Goal: Task Accomplishment & Management: Complete application form

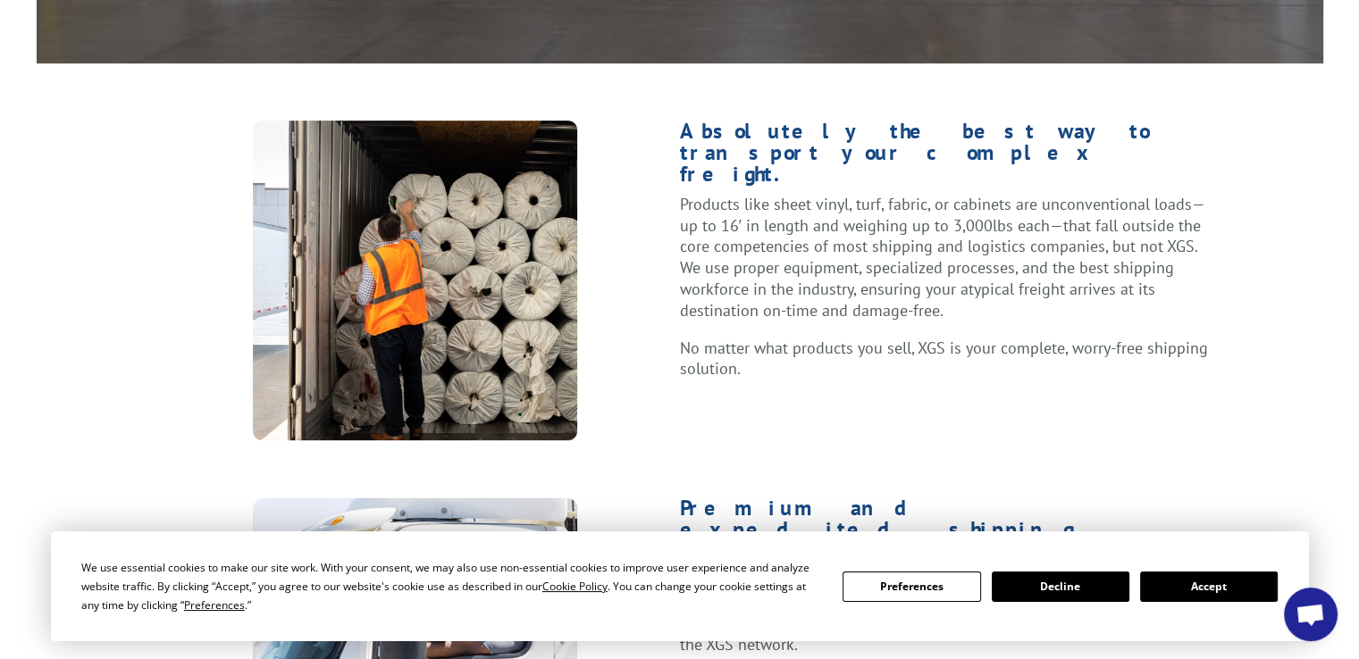
scroll to position [804, 0]
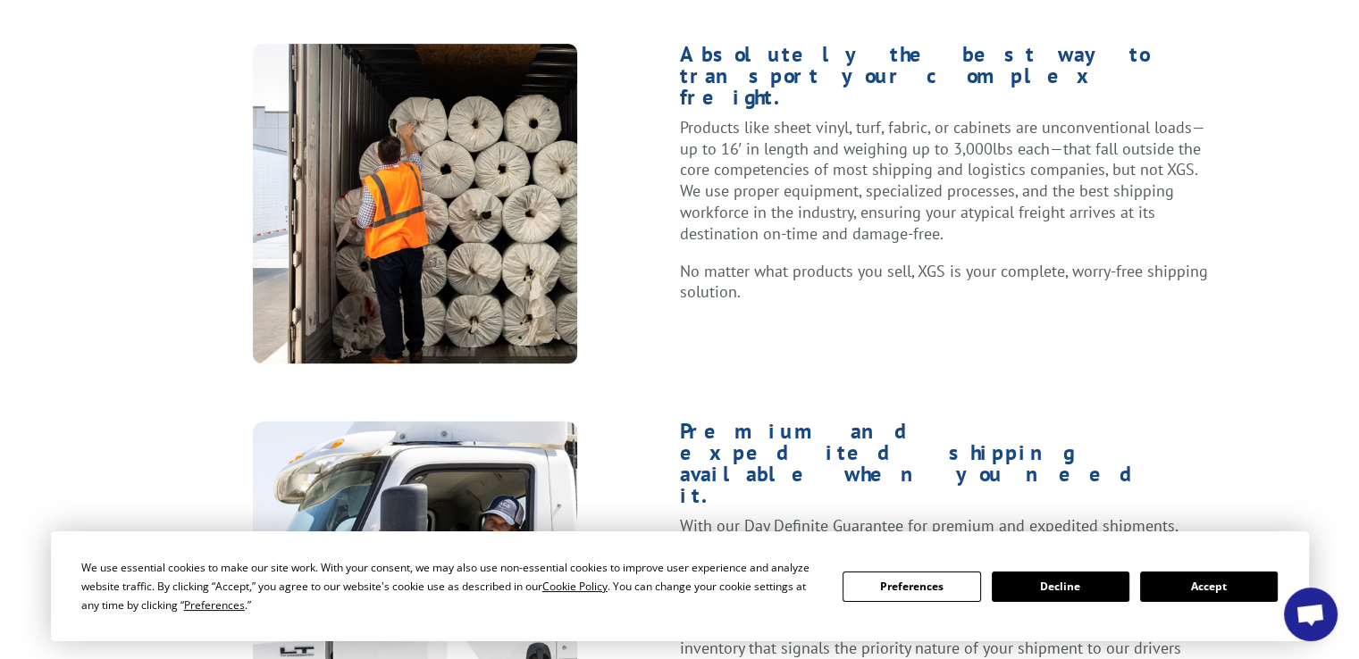
click at [920, 591] on button "Preferences" at bounding box center [911, 587] width 138 height 30
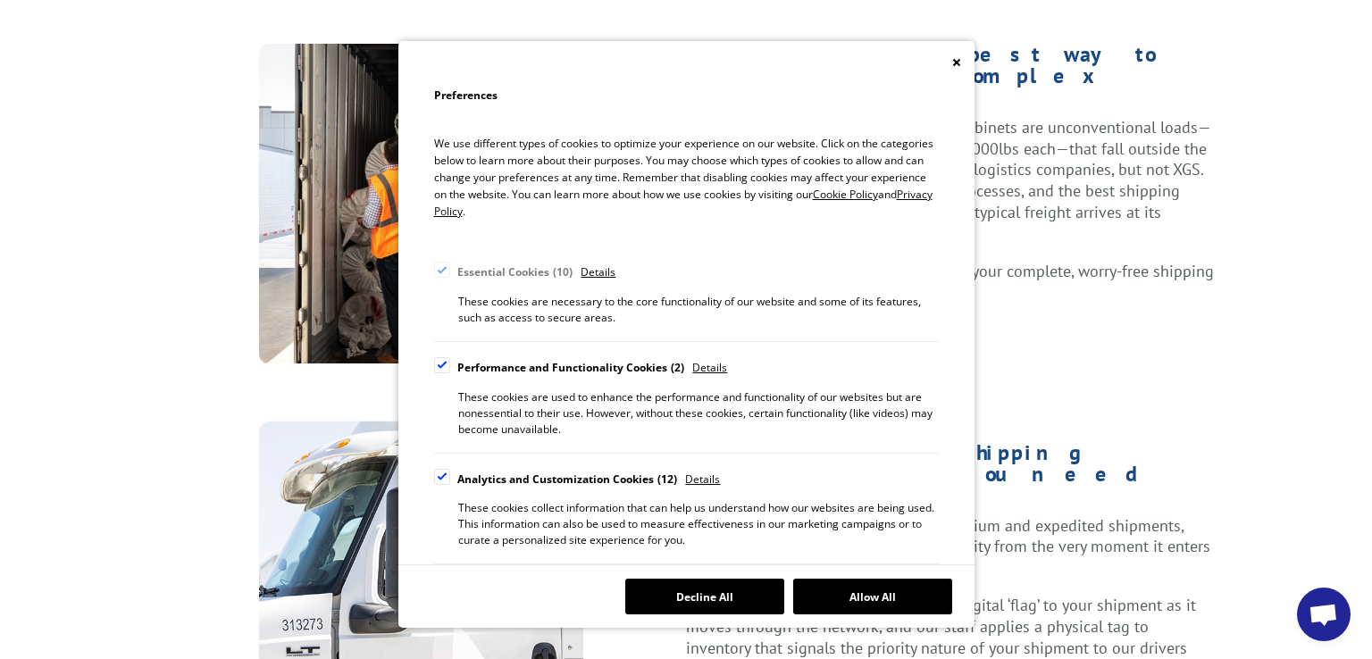
click at [950, 68] on div "Cookie Consent Preferences" at bounding box center [686, 62] width 576 height 43
click at [954, 62] on icon "Close" at bounding box center [955, 62] width 7 height 7
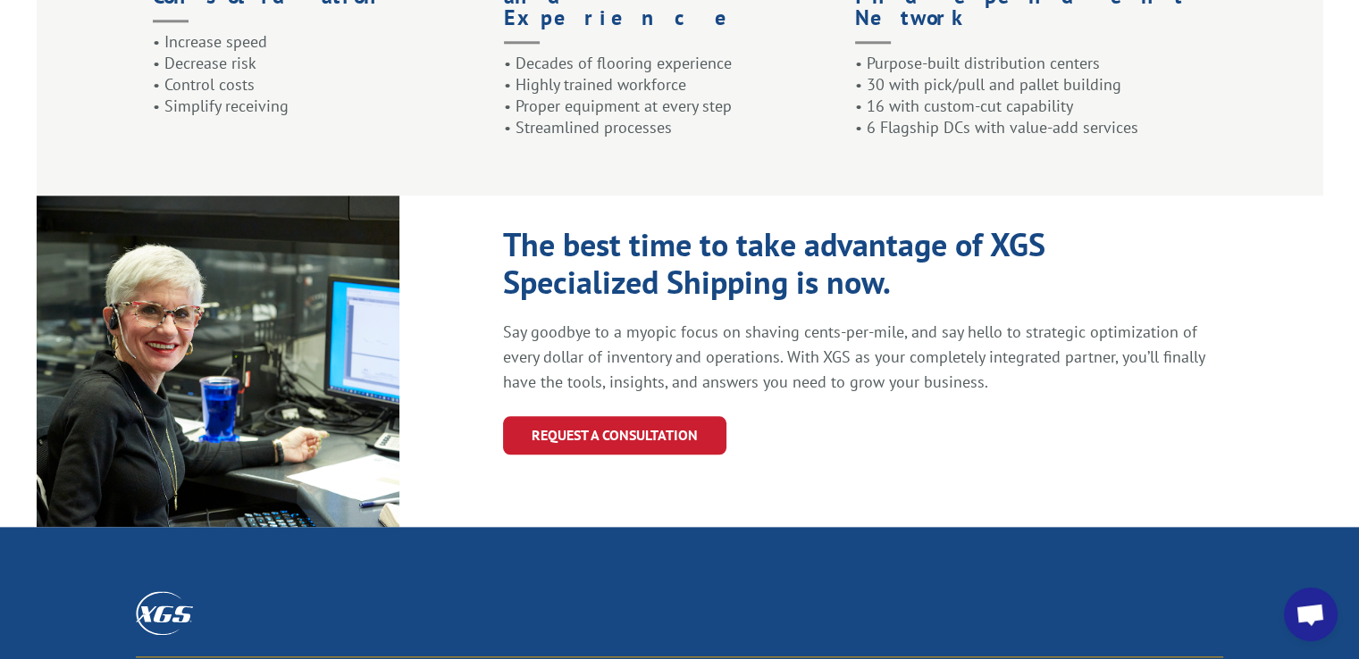
scroll to position [2131, 0]
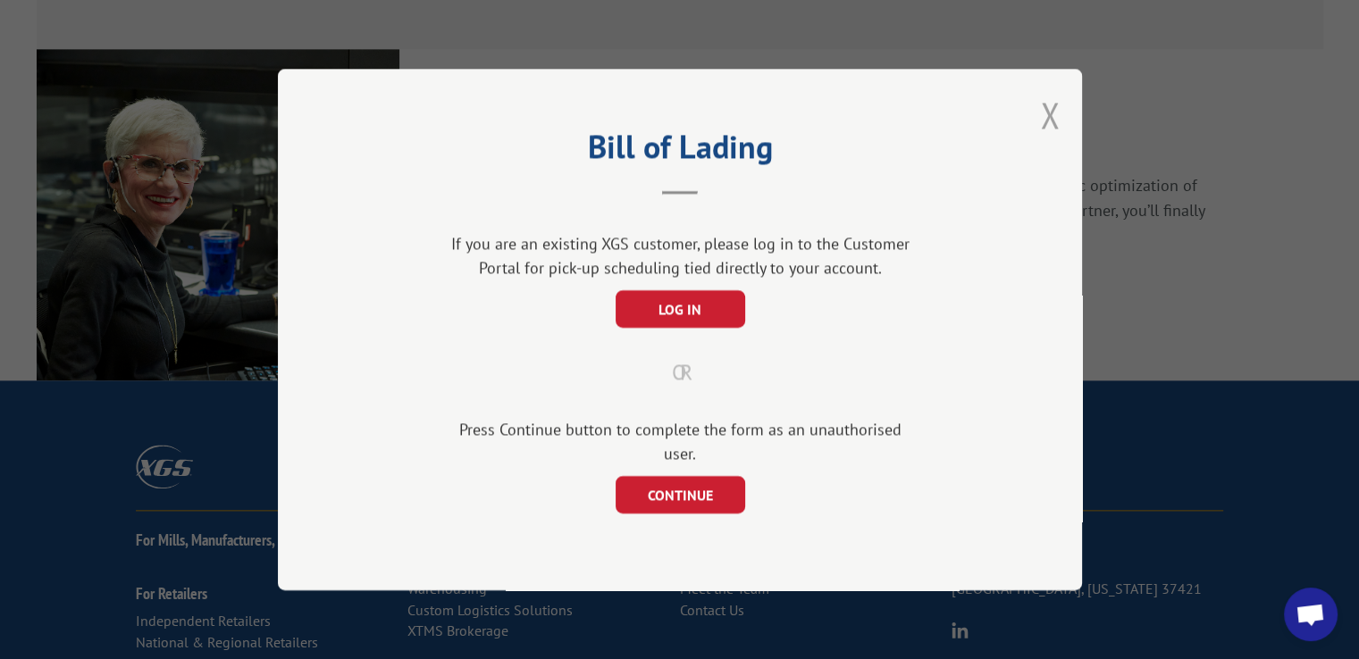
click at [1047, 133] on button "Close modal" at bounding box center [1050, 114] width 20 height 47
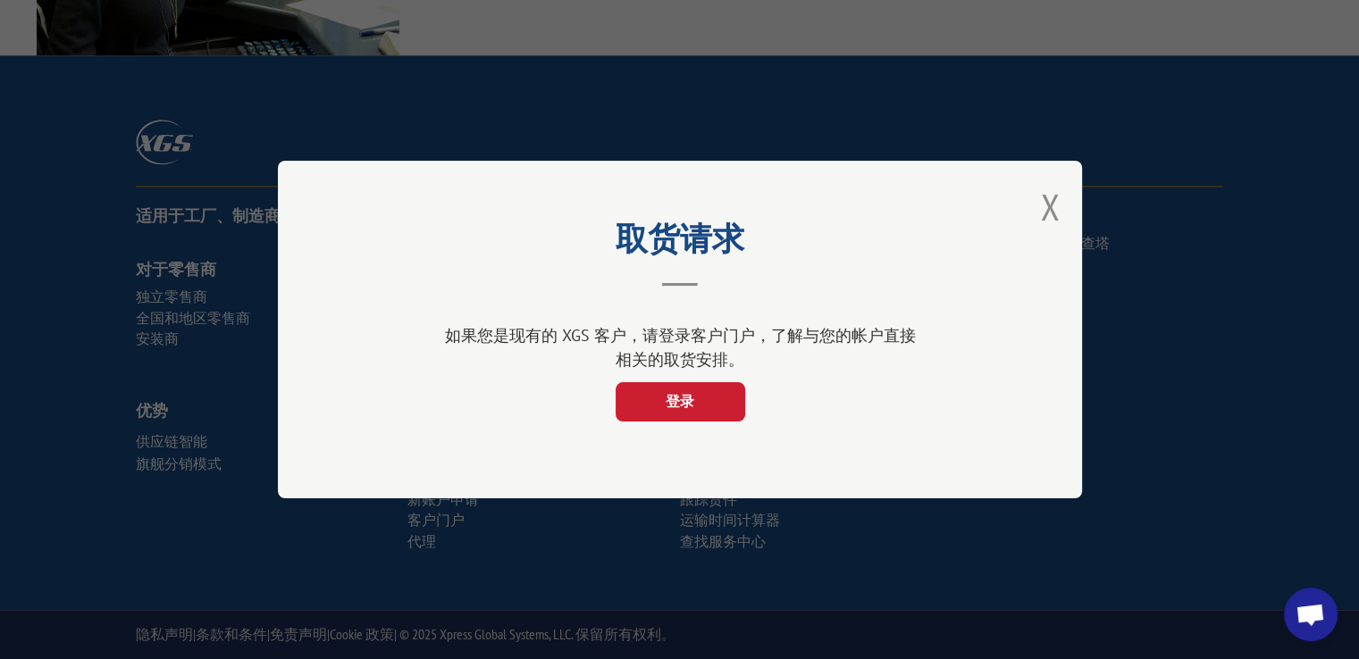
scroll to position [2066, 0]
click at [1047, 226] on button "关闭模式" at bounding box center [1050, 206] width 20 height 47
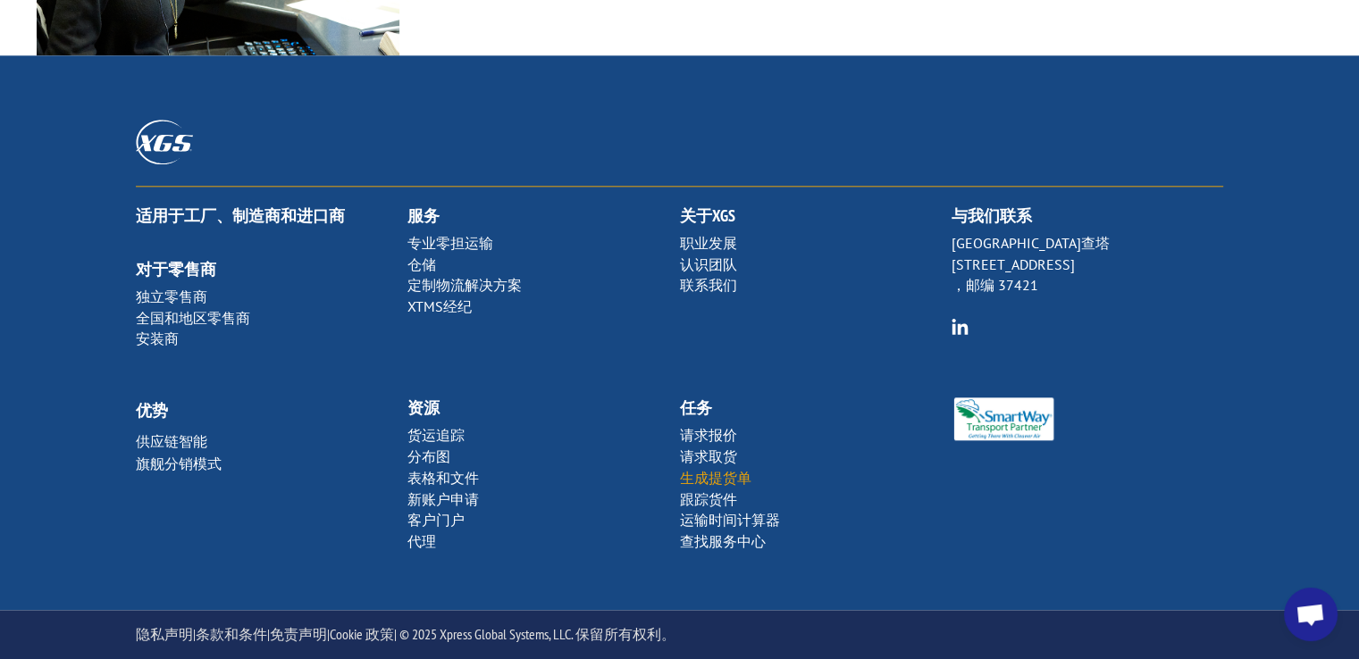
click at [731, 475] on font "生成提货单" at bounding box center [714, 478] width 71 height 18
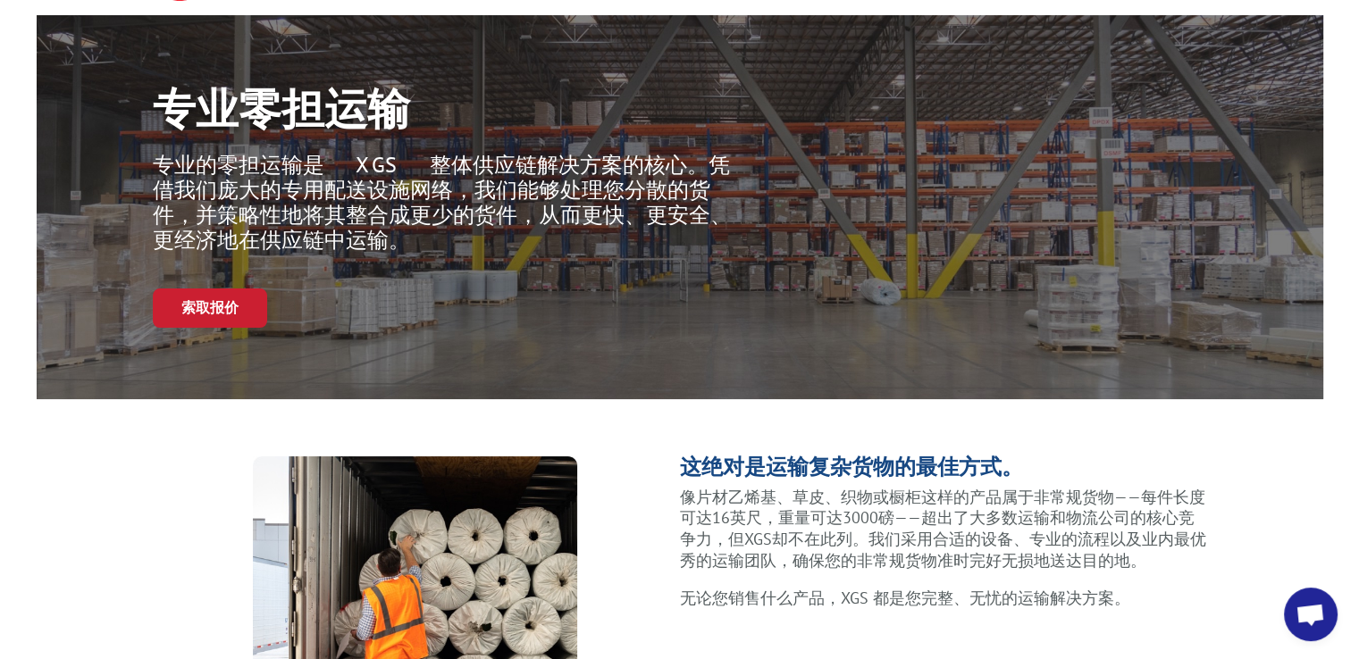
scroll to position [0, 0]
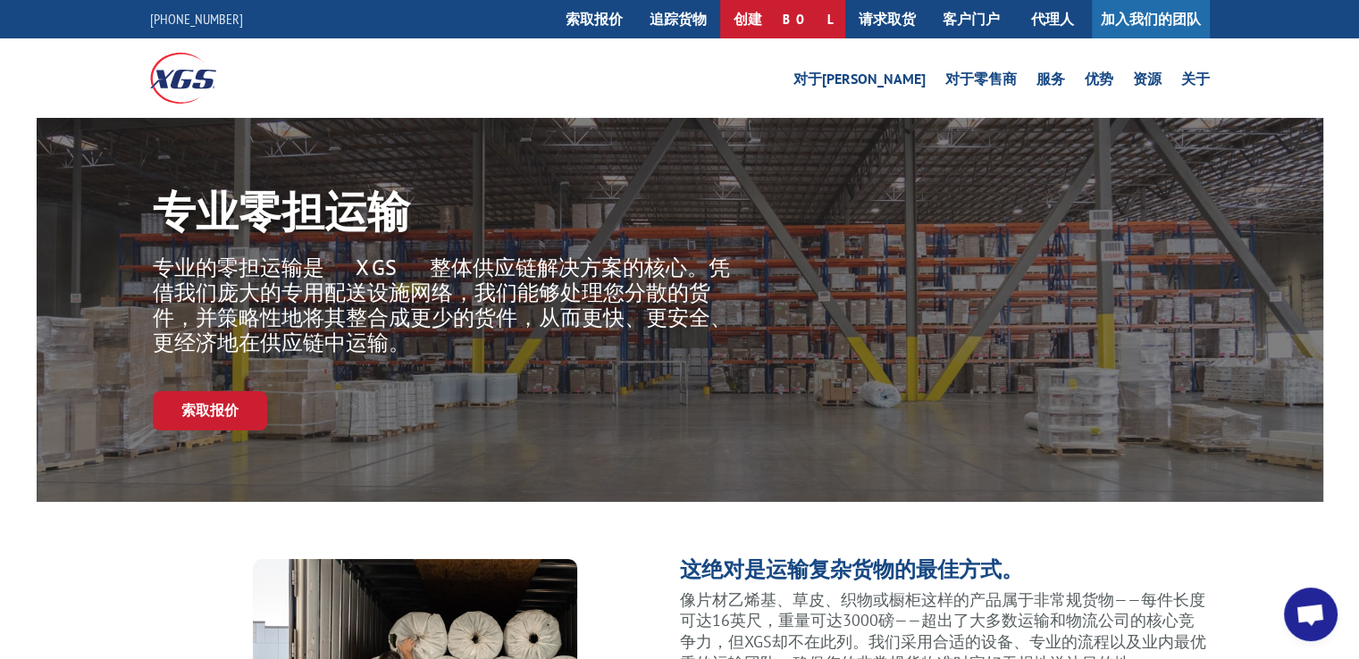
click at [804, 22] on font "创建 BOL" at bounding box center [782, 19] width 98 height 18
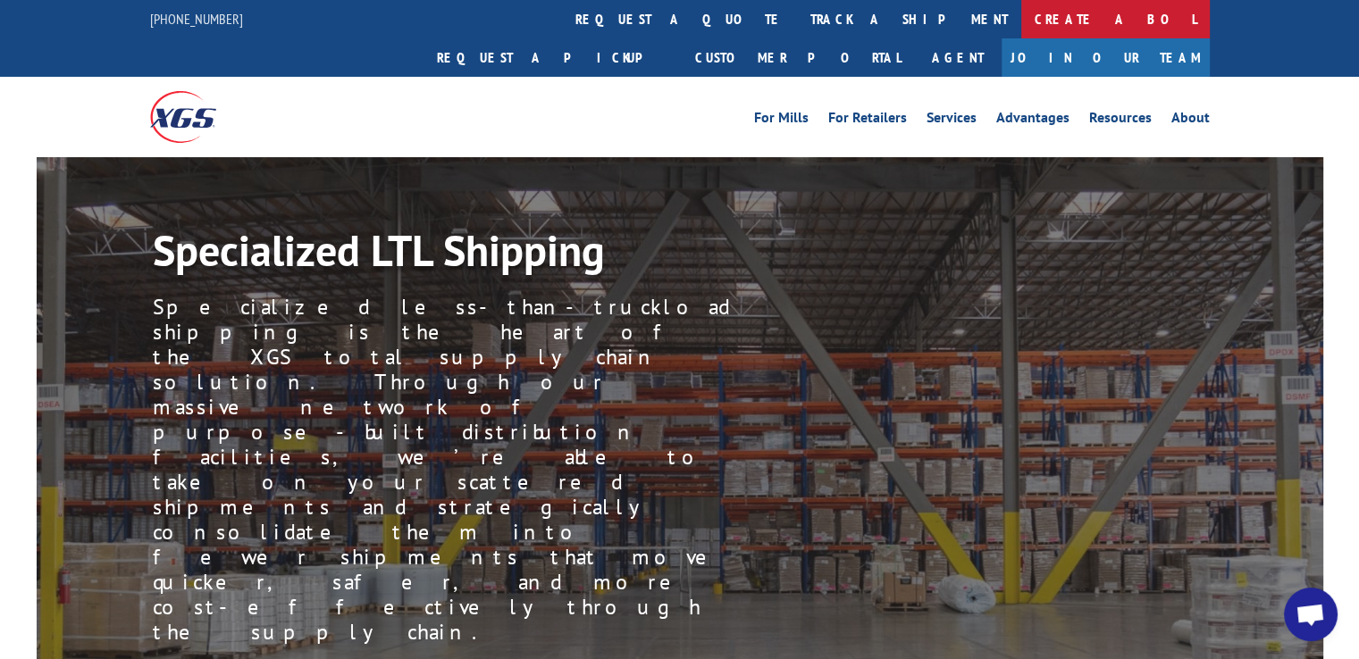
click at [1021, 11] on link "Create a BOL" at bounding box center [1115, 19] width 189 height 38
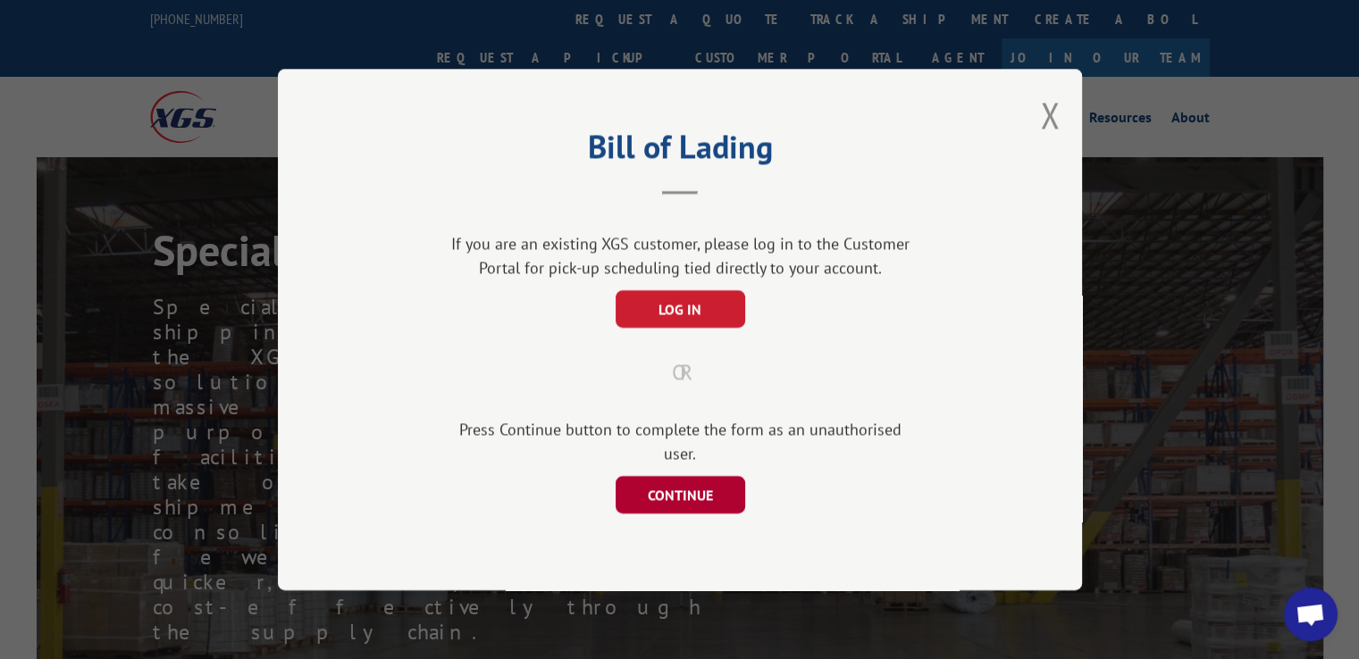
click at [700, 483] on button "CONTINUE" at bounding box center [680, 495] width 130 height 38
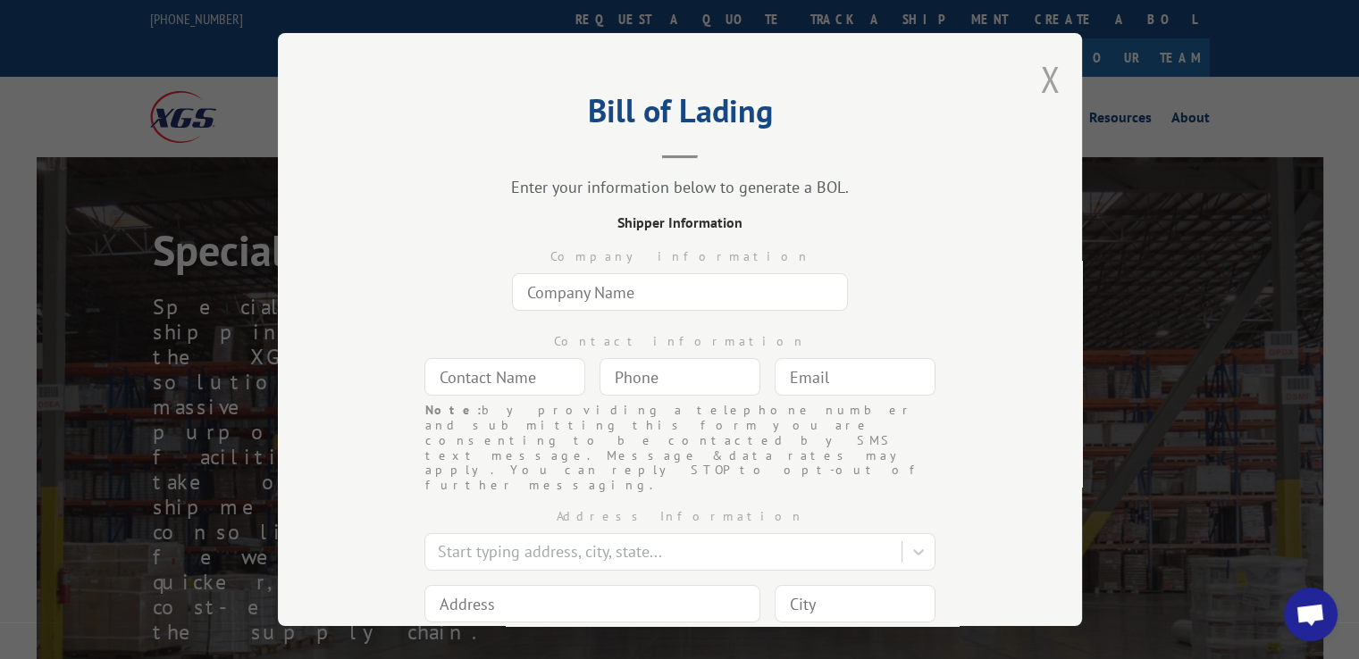
click at [1047, 90] on button "Close modal" at bounding box center [1050, 78] width 20 height 47
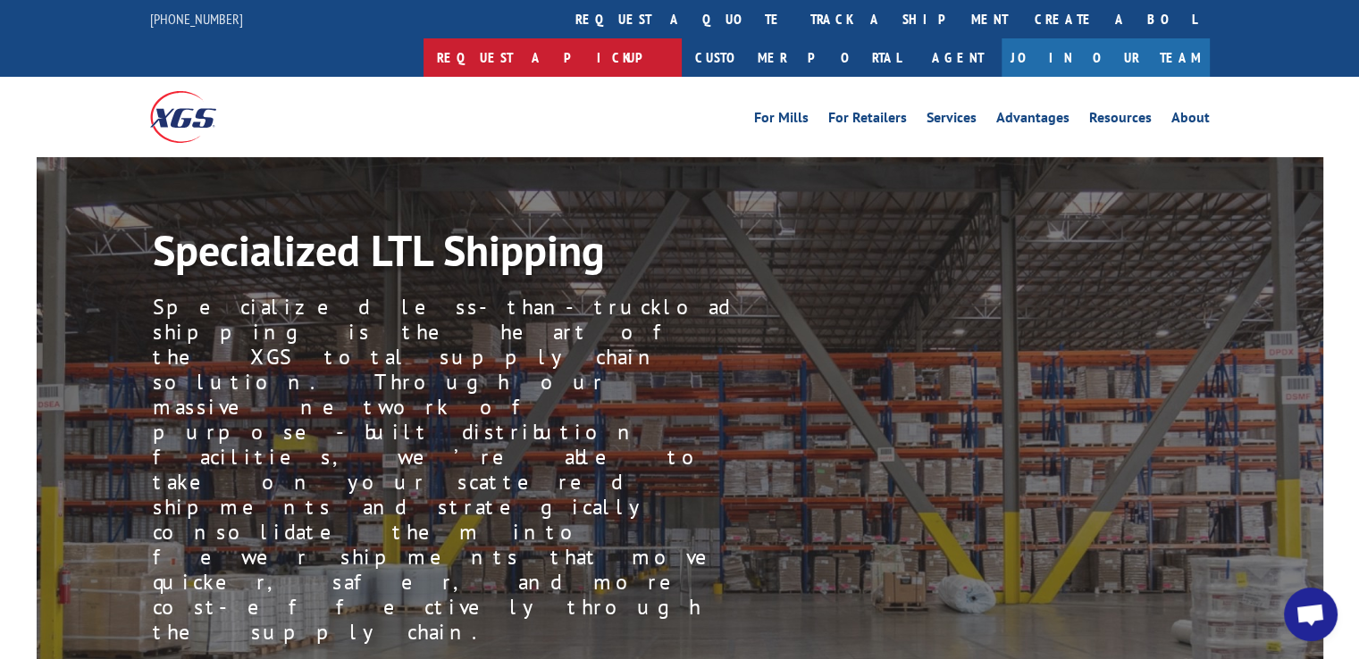
click at [682, 38] on link "Request a pickup" at bounding box center [552, 57] width 258 height 38
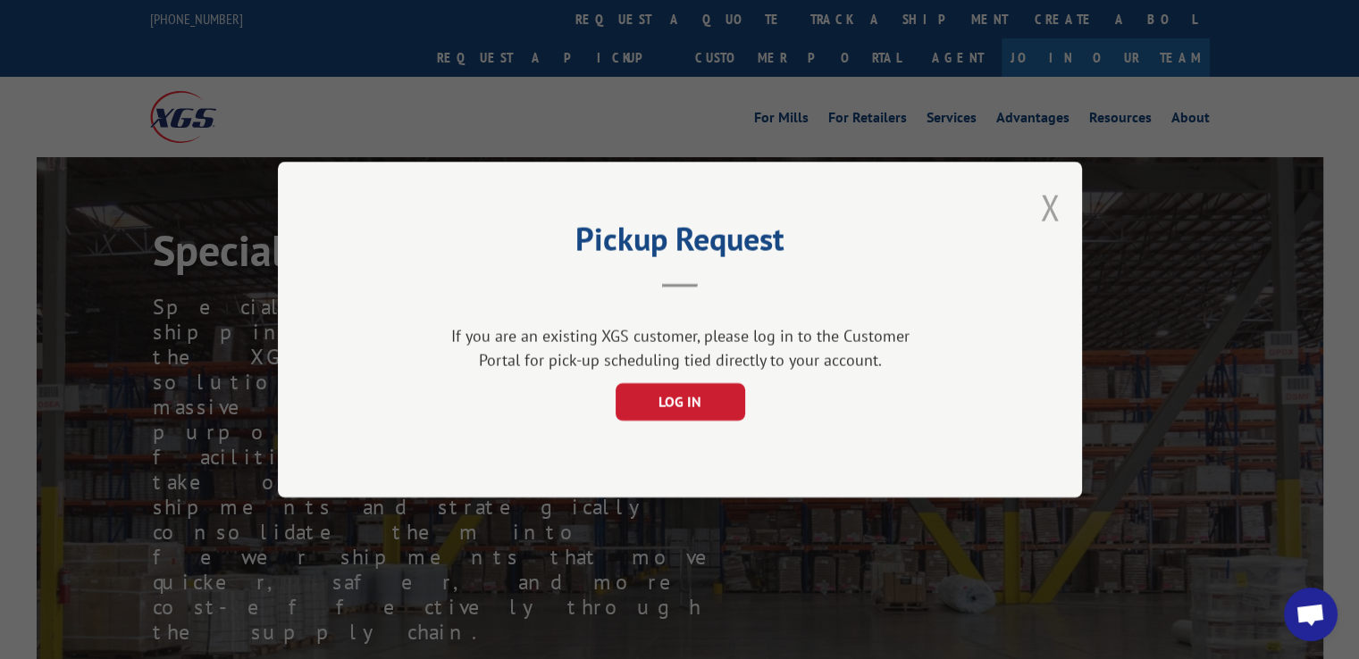
click at [1047, 218] on button "Close modal" at bounding box center [1050, 207] width 20 height 47
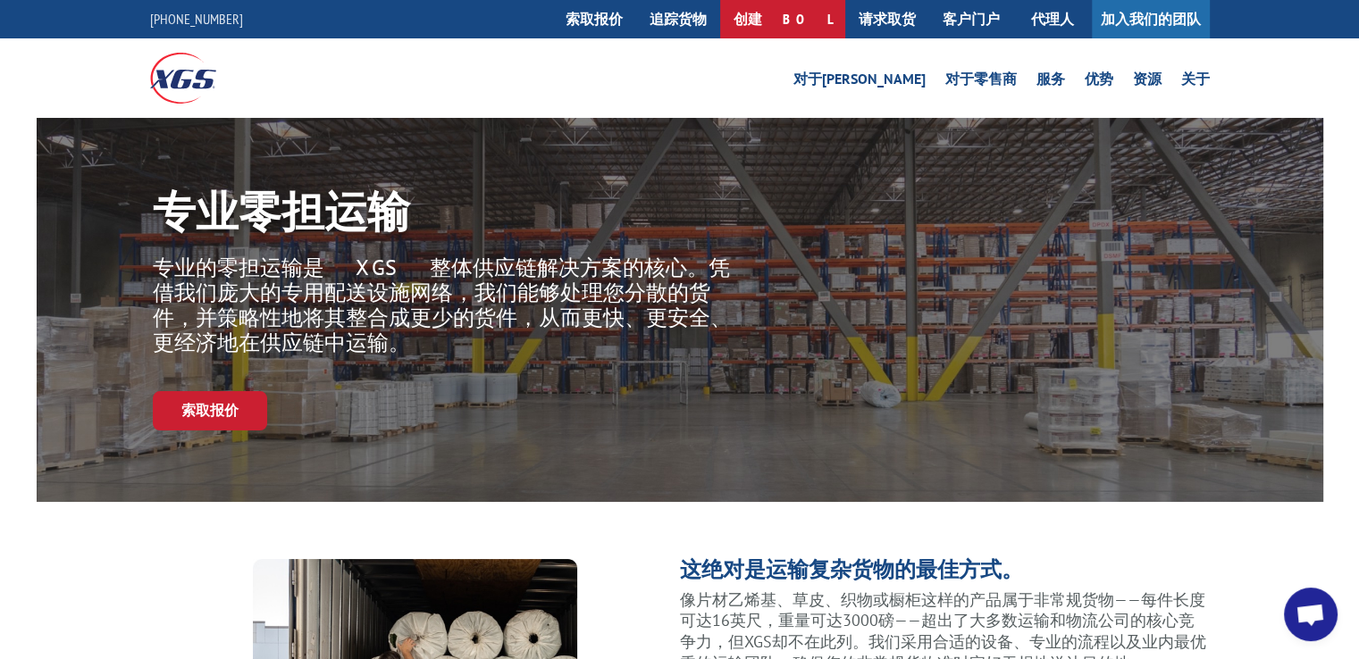
click at [822, 22] on font "创建 BOL" at bounding box center [782, 19] width 98 height 18
click at [811, 10] on font "创建 BOL" at bounding box center [782, 19] width 98 height 18
click at [878, 20] on font "请求取货" at bounding box center [887, 19] width 57 height 18
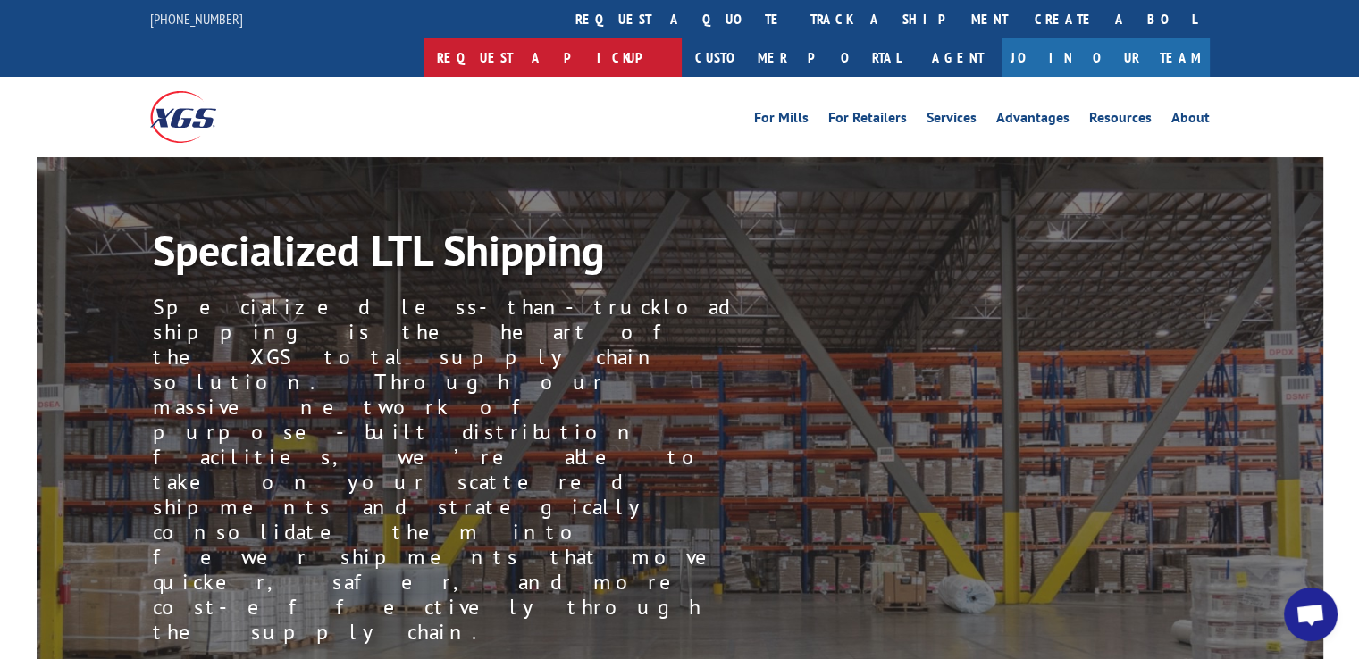
click at [682, 38] on link "Request a pickup" at bounding box center [552, 57] width 258 height 38
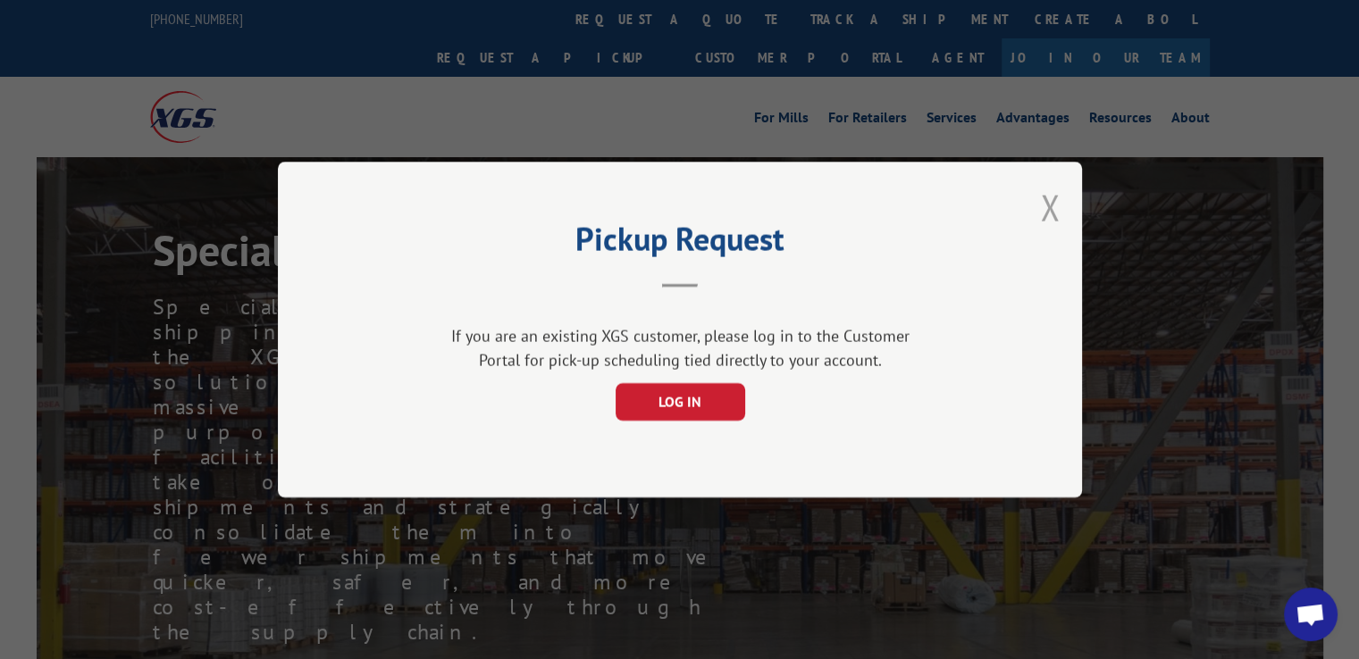
click at [1046, 199] on button "Close modal" at bounding box center [1050, 207] width 20 height 47
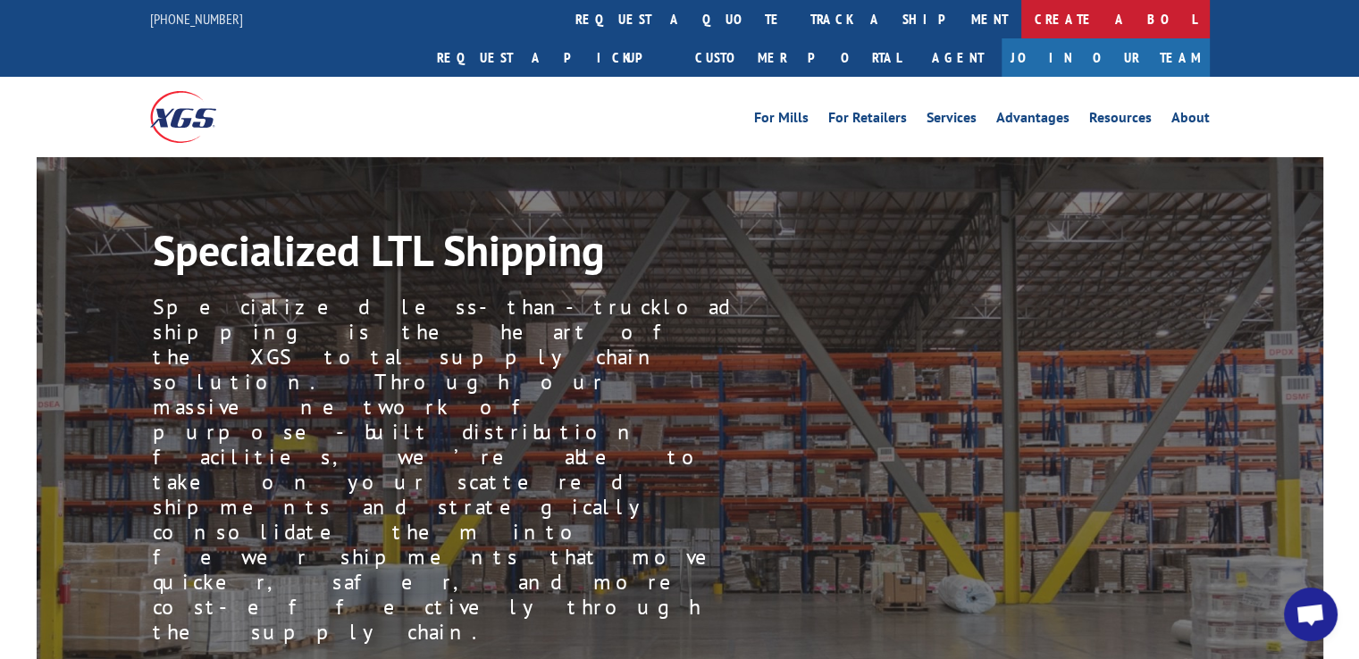
click at [1021, 24] on link "Create a BOL" at bounding box center [1115, 19] width 189 height 38
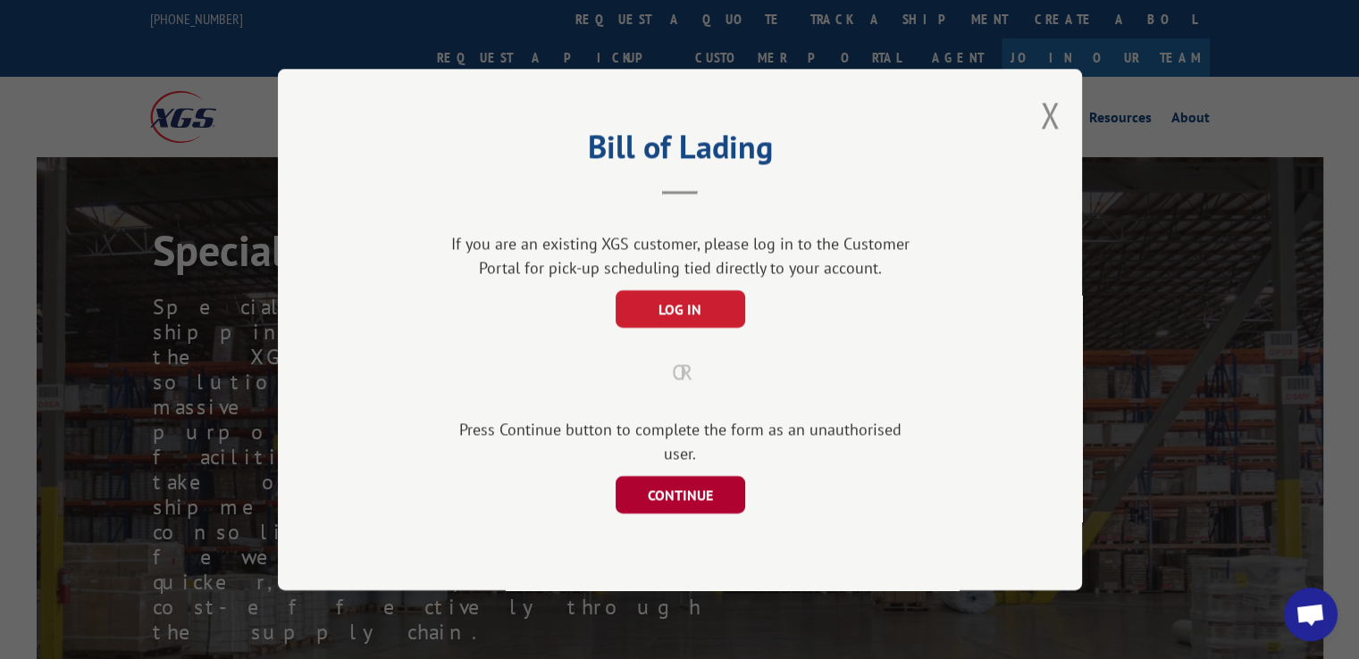
click at [692, 486] on button "CONTINUE" at bounding box center [680, 495] width 130 height 38
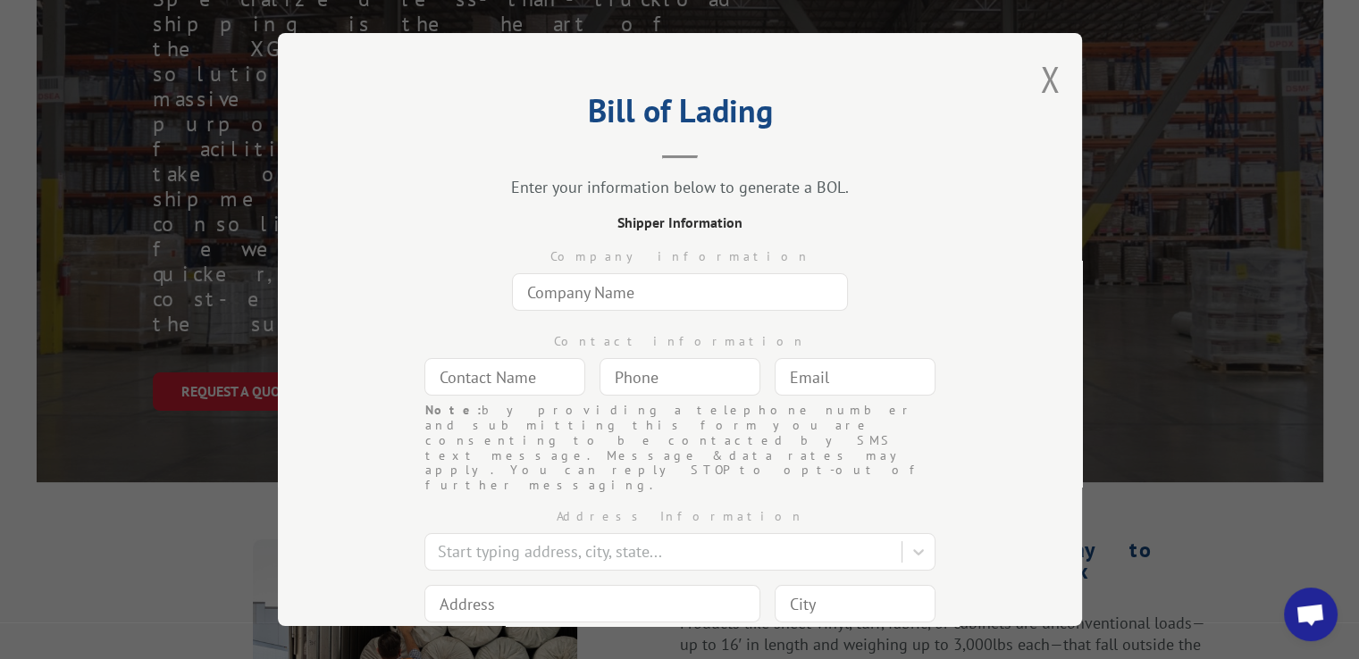
scroll to position [179, 0]
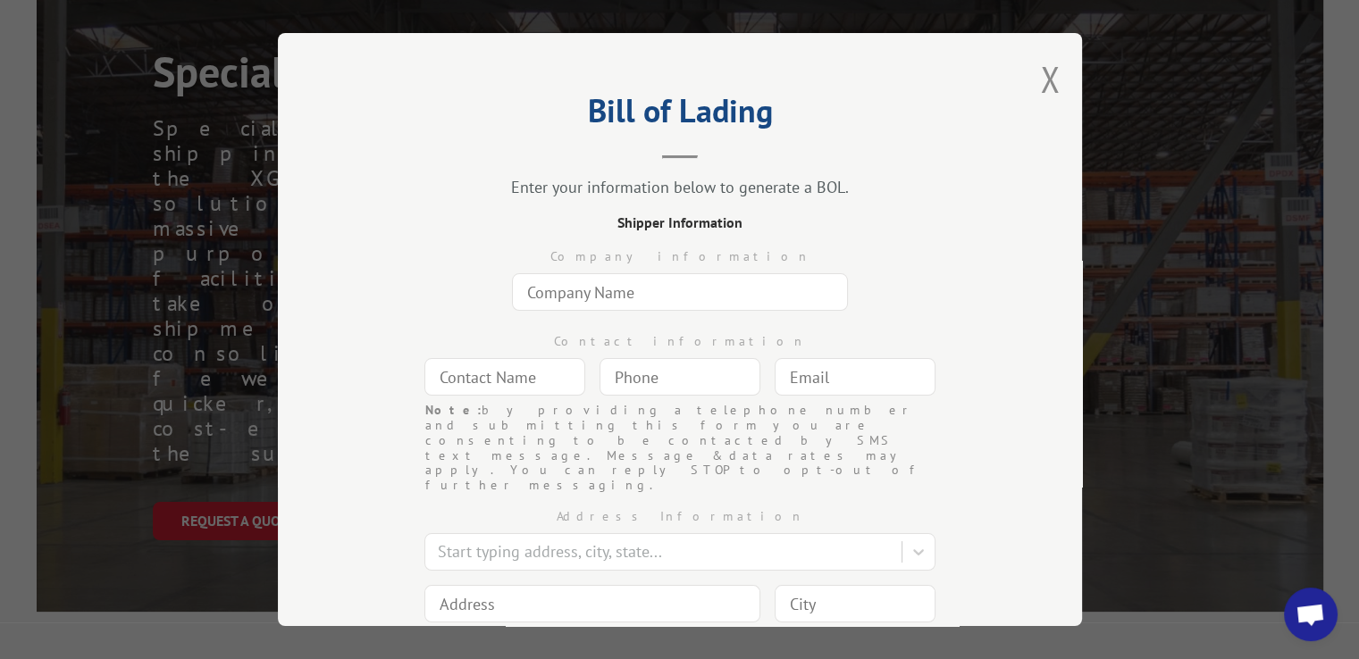
click at [688, 301] on input "text" at bounding box center [680, 292] width 336 height 38
type input "Nervo Nano Inc"
type input "Iris"
type input "[EMAIL_ADDRESS][DOMAIN_NAME]"
type input "Chino"
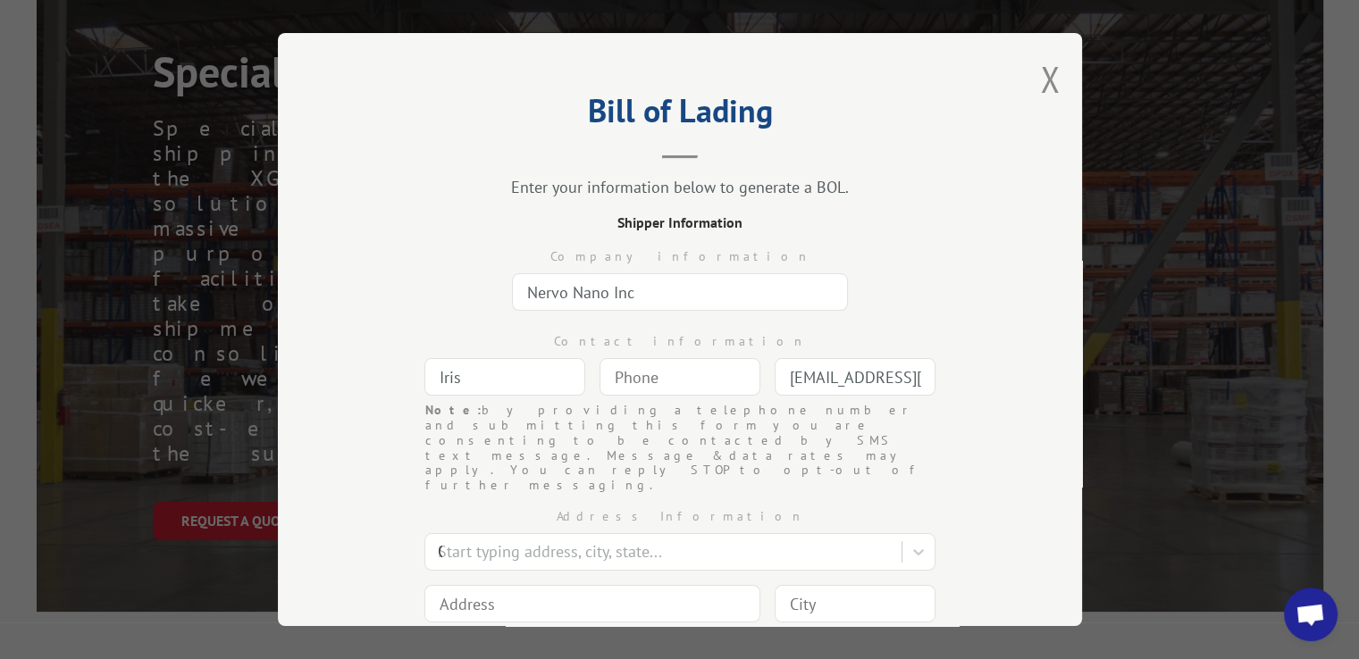
type input "[STREET_ADDRESS]"
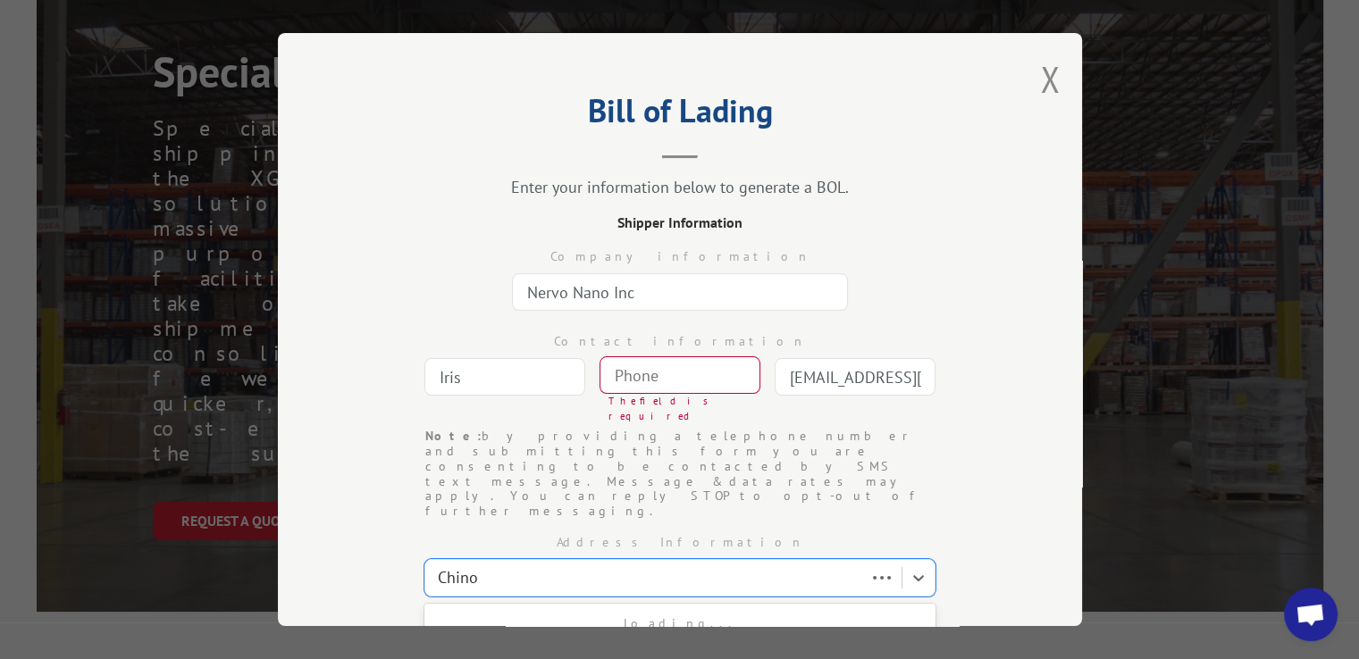
type input "Chino"
select select "CA"
type input "91710"
type input "(___) ___-____"
click at [686, 373] on input "(___) ___-____" at bounding box center [679, 375] width 161 height 38
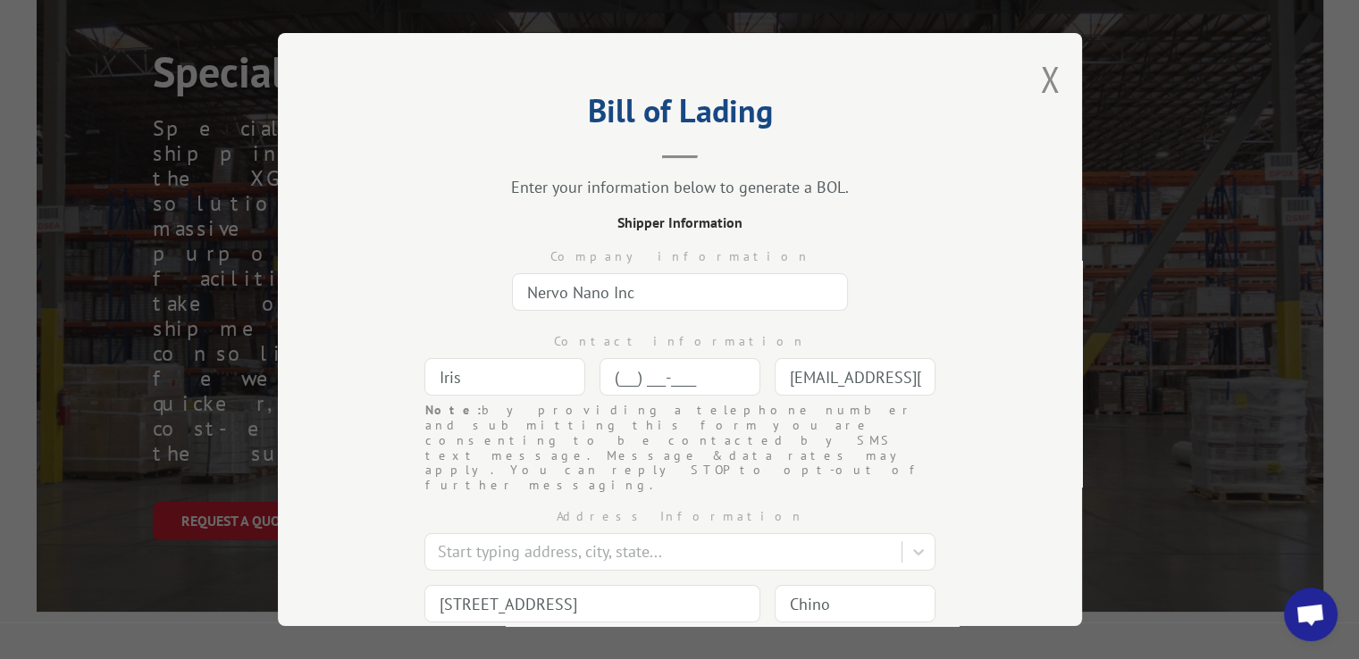
type input "(739) 402-691_"
type input "Chino"
drag, startPoint x: 934, startPoint y: 263, endPoint x: 922, endPoint y: 272, distance: 15.2
click at [934, 263] on div "Company information" at bounding box center [679, 256] width 625 height 19
click at [730, 384] on input "(739) 402-691_" at bounding box center [679, 377] width 161 height 38
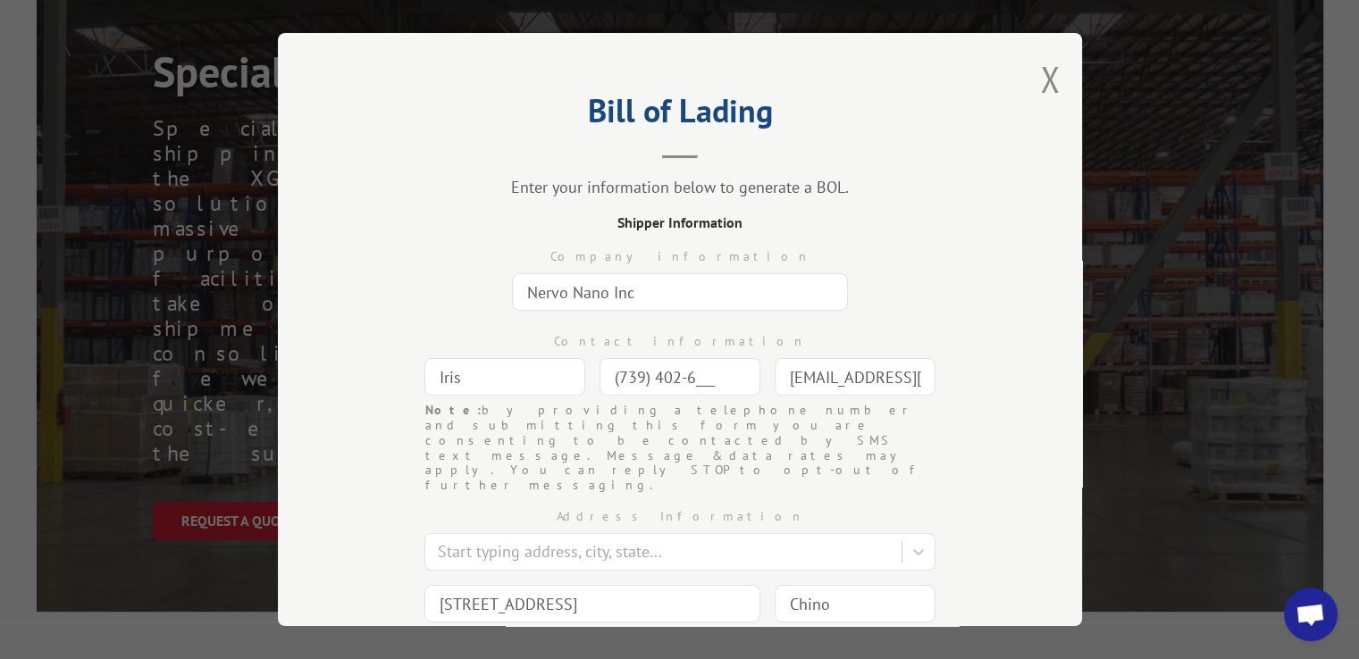
click at [708, 374] on input "(739) 402-6___" at bounding box center [679, 377] width 161 height 38
drag, startPoint x: 711, startPoint y: 376, endPoint x: 566, endPoint y: 376, distance: 144.7
click at [566, 376] on div "Contact information Iris (739) 402-6___ Note: by providing a telephone number a…" at bounding box center [679, 360] width 625 height 85
click at [699, 381] on input "(739) 402-6___" at bounding box center [679, 377] width 161 height 38
click at [697, 377] on input "(739) 402-6___" at bounding box center [679, 377] width 161 height 38
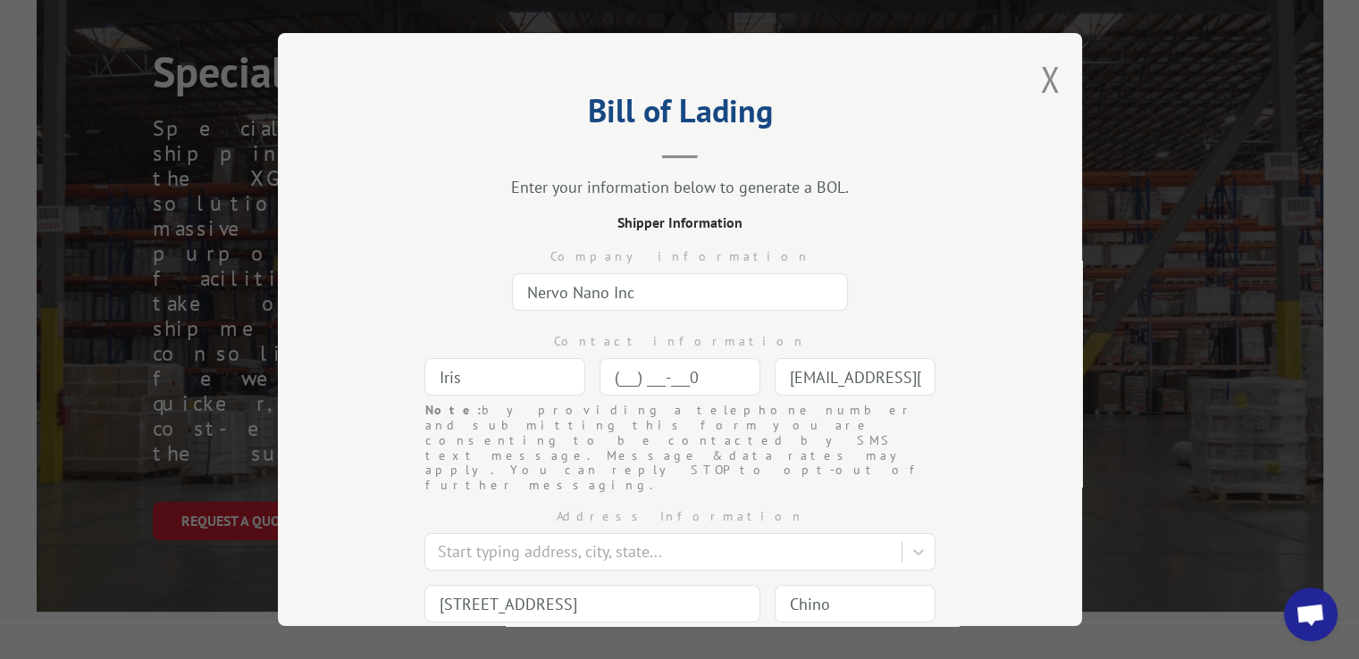
click at [718, 373] on input "(___) ___-___0" at bounding box center [679, 377] width 161 height 38
click at [688, 381] on input "(___) ___-___0" at bounding box center [679, 377] width 161 height 38
click at [706, 381] on input "(___) ___-___0" at bounding box center [679, 377] width 161 height 38
type input "(___) ___-___0"
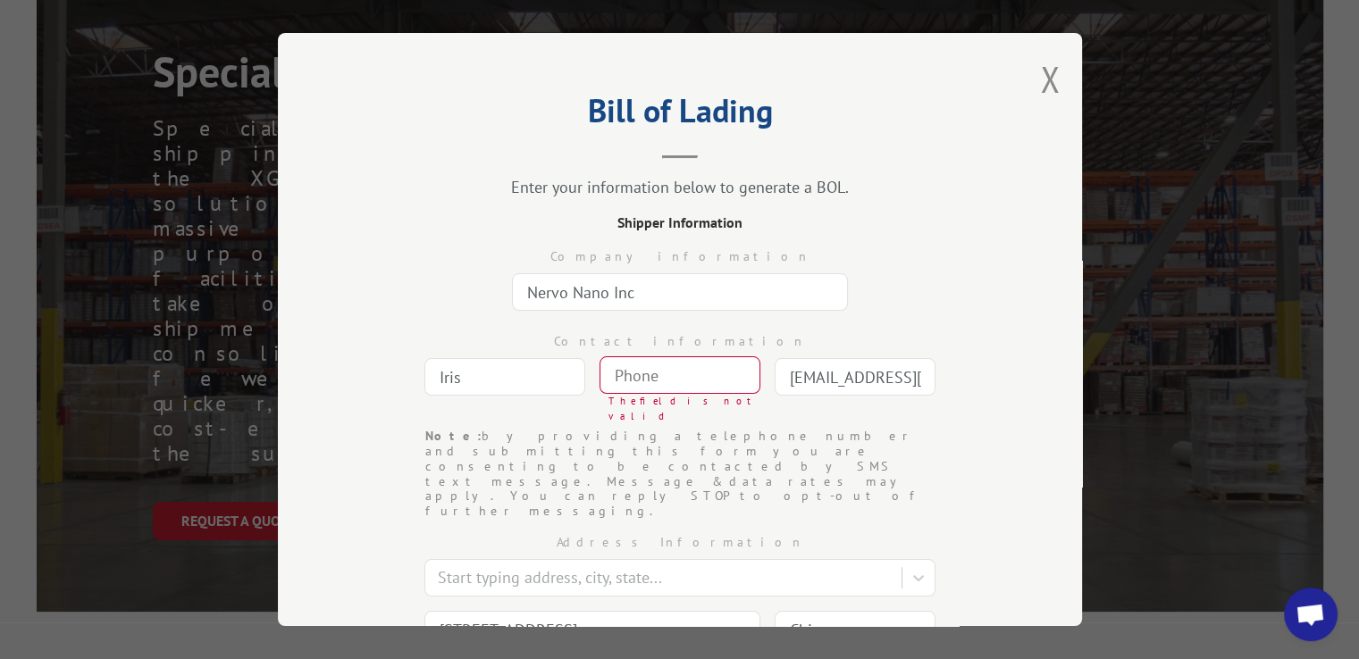
click at [345, 394] on div "Bill of Lading Enter your information below to generate a BOL. Shipper Informat…" at bounding box center [680, 329] width 804 height 593
click at [679, 366] on input "(___) ___-____" at bounding box center [679, 375] width 161 height 38
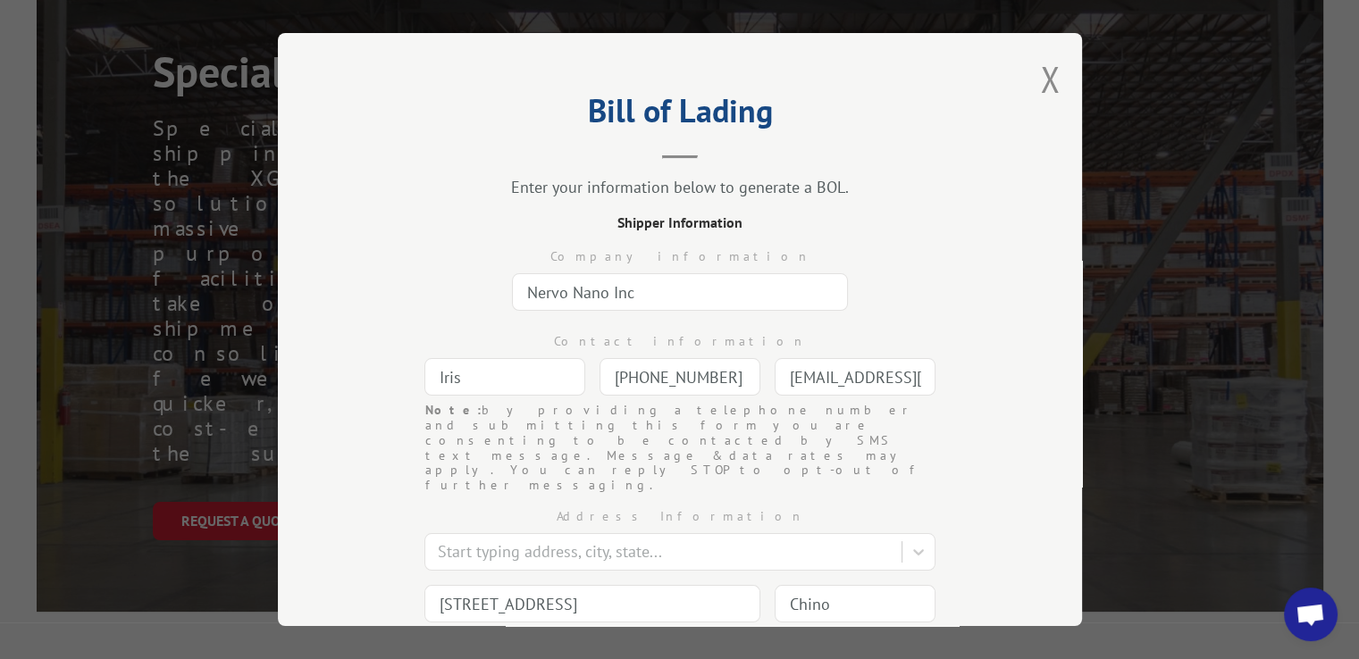
type input "[PHONE_NUMBER]"
drag, startPoint x: 1107, startPoint y: 235, endPoint x: 1097, endPoint y: 237, distance: 10.0
click at [1107, 235] on div "Bill of Lading Enter your information below to generate a BOL. Shipper Informat…" at bounding box center [679, 329] width 1359 height 659
click at [954, 312] on div "Company information Nervo Nano Inc" at bounding box center [679, 275] width 625 height 85
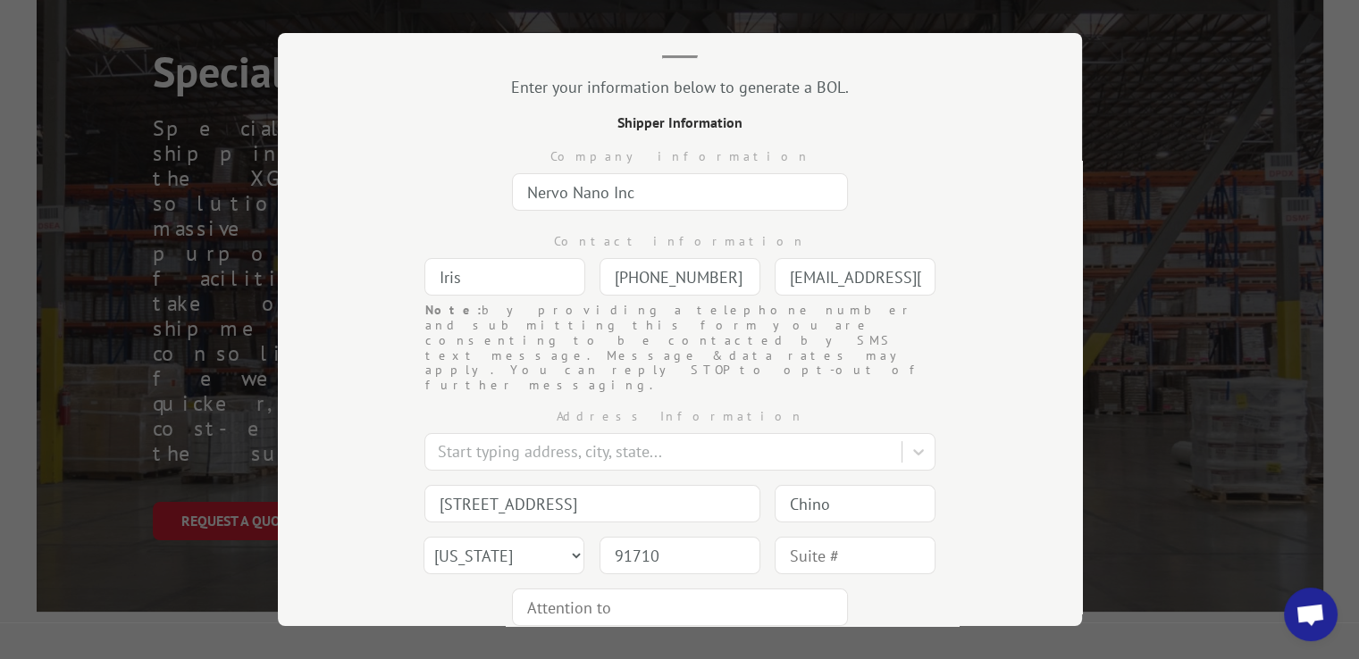
scroll to position [196, 0]
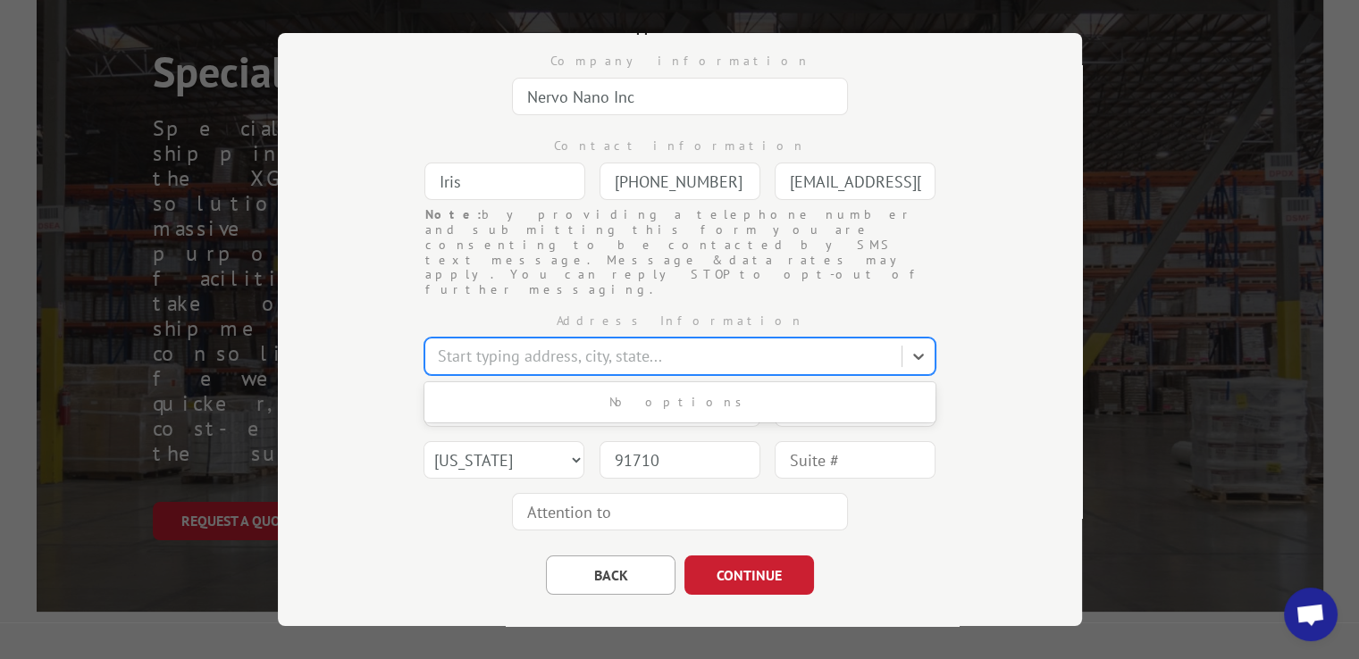
click at [668, 344] on div at bounding box center [665, 356] width 455 height 24
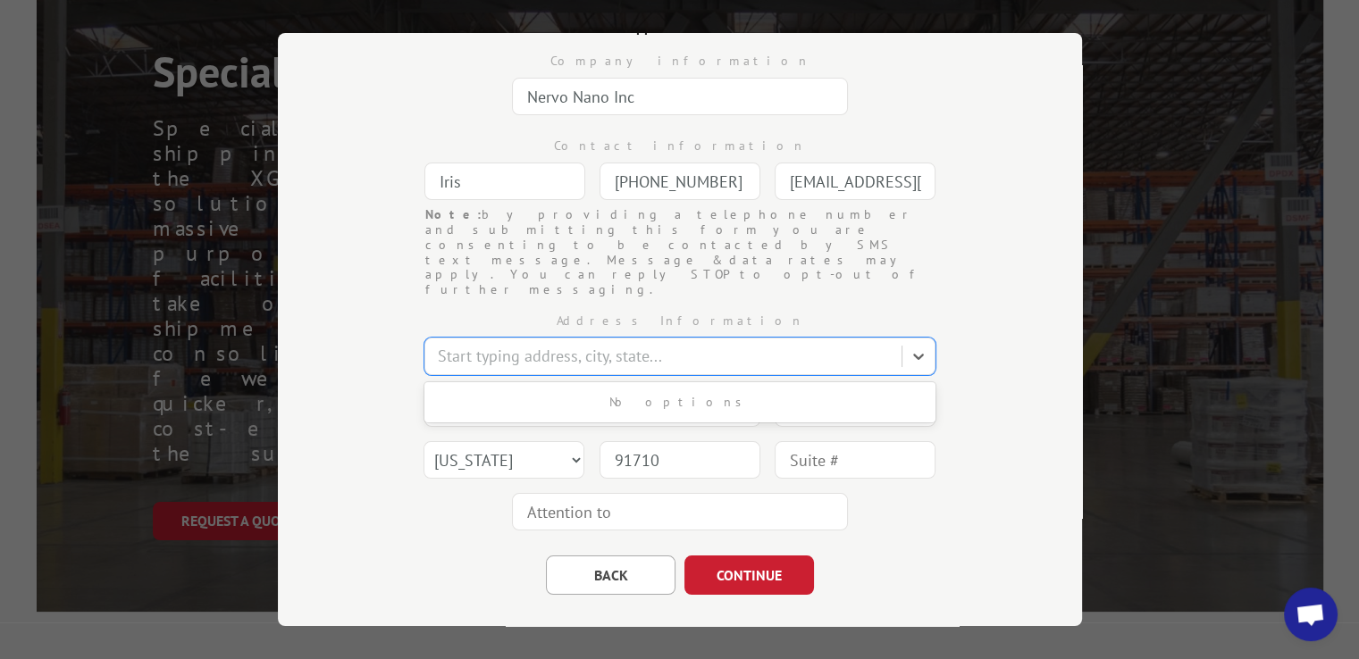
drag, startPoint x: 239, startPoint y: 451, endPoint x: 260, endPoint y: 451, distance: 20.5
click at [239, 451] on div "Bill of Lading Enter your information below to generate a BOL. Shipper Informat…" at bounding box center [679, 329] width 1359 height 659
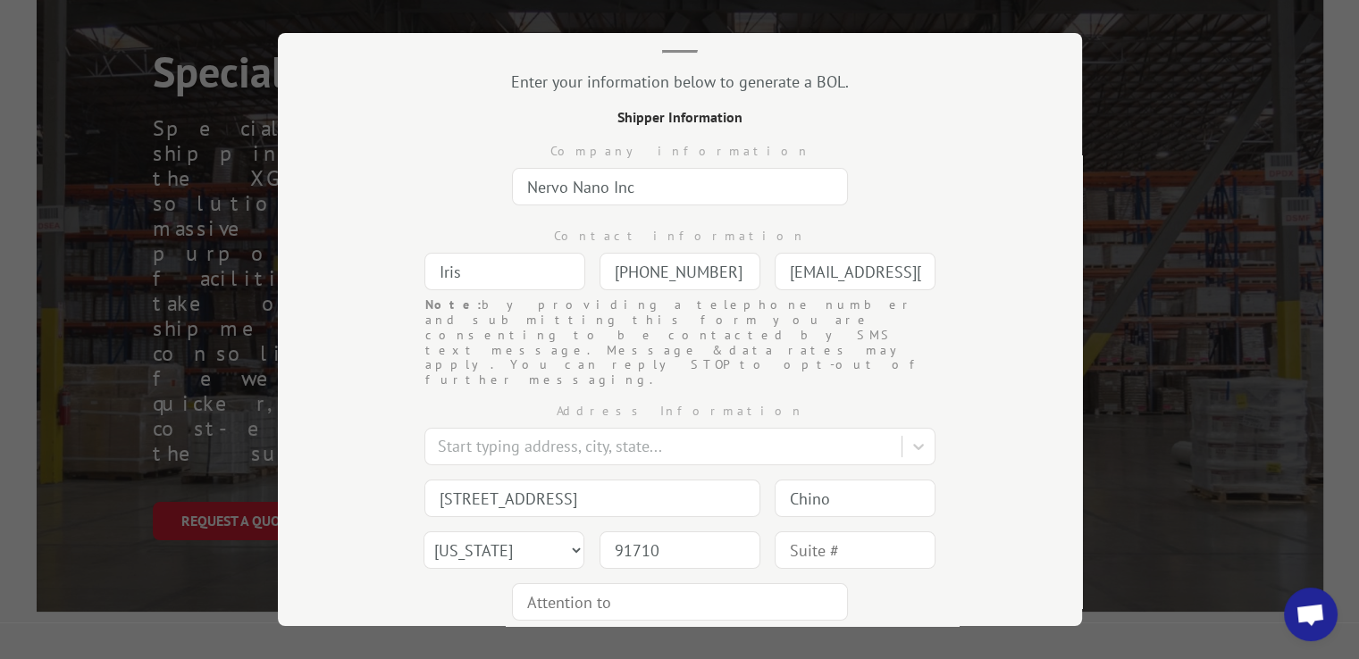
scroll to position [179, 0]
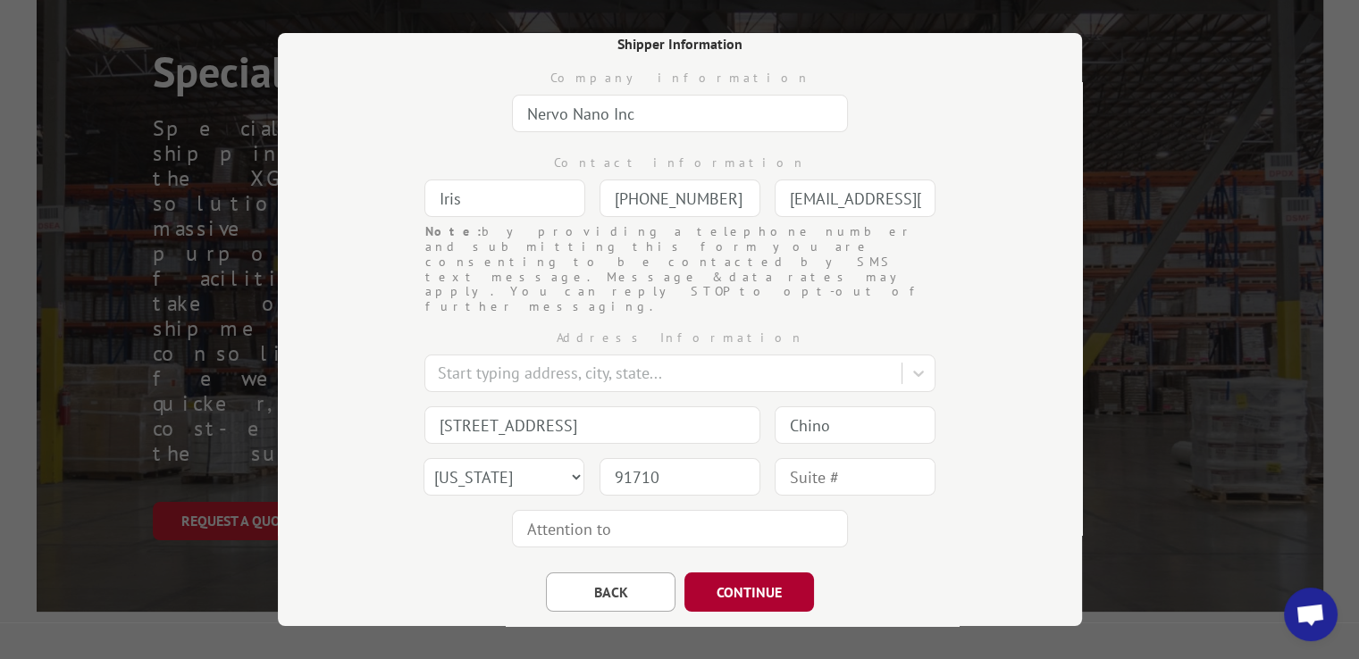
click at [715, 573] on button "CONTINUE" at bounding box center [749, 592] width 130 height 39
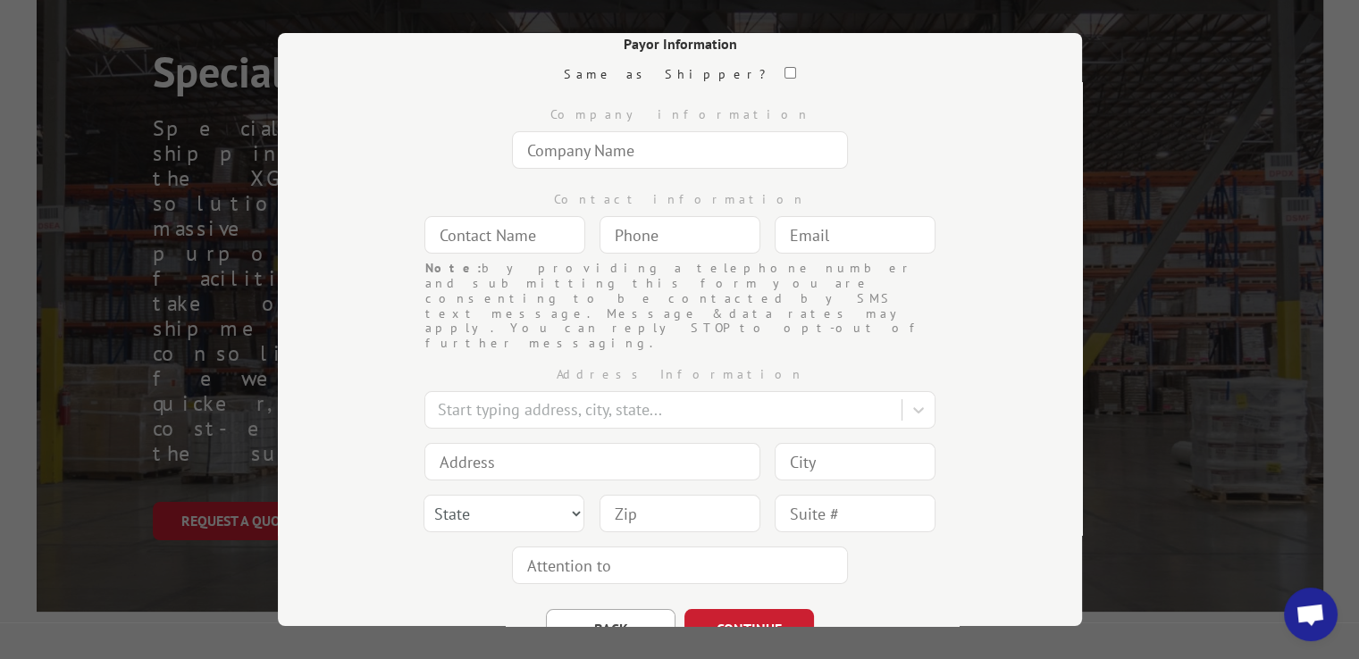
scroll to position [0, 0]
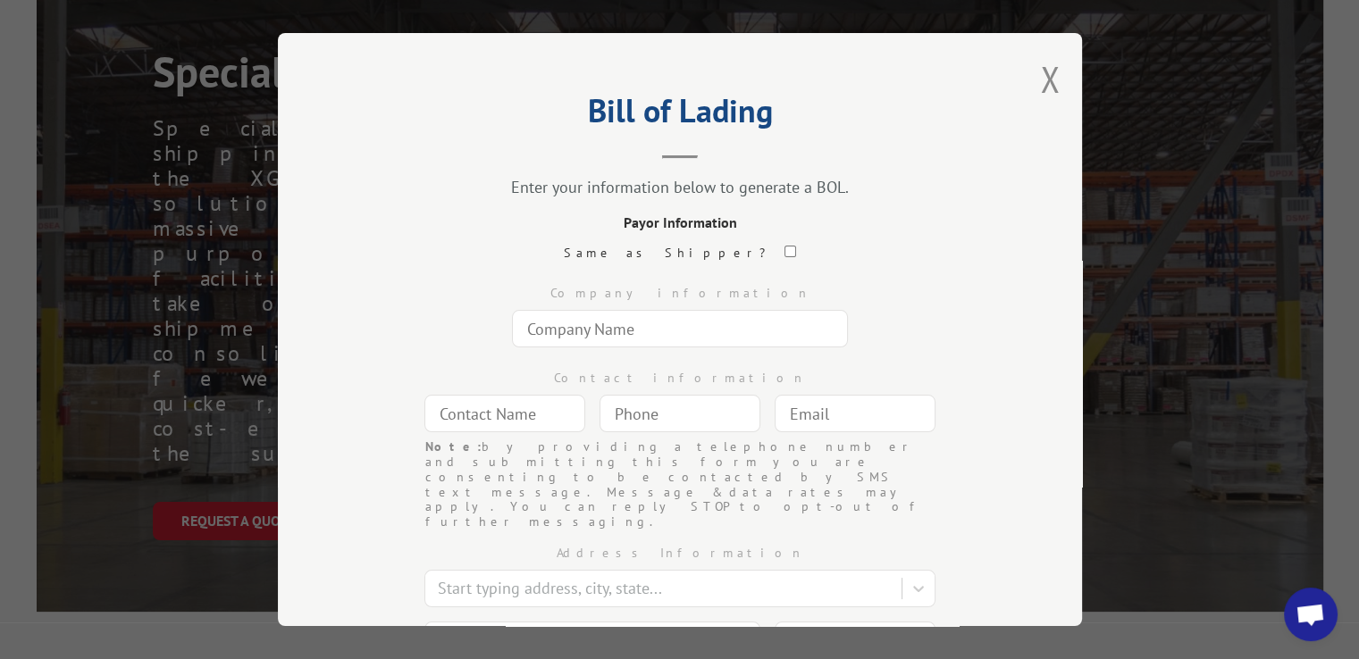
click at [638, 314] on input "text" at bounding box center [680, 329] width 336 height 38
type input "[DOMAIN_NAME]"
type input "[GEOGRAPHIC_DATA]"
type input "[STREET_ADDRESS]"
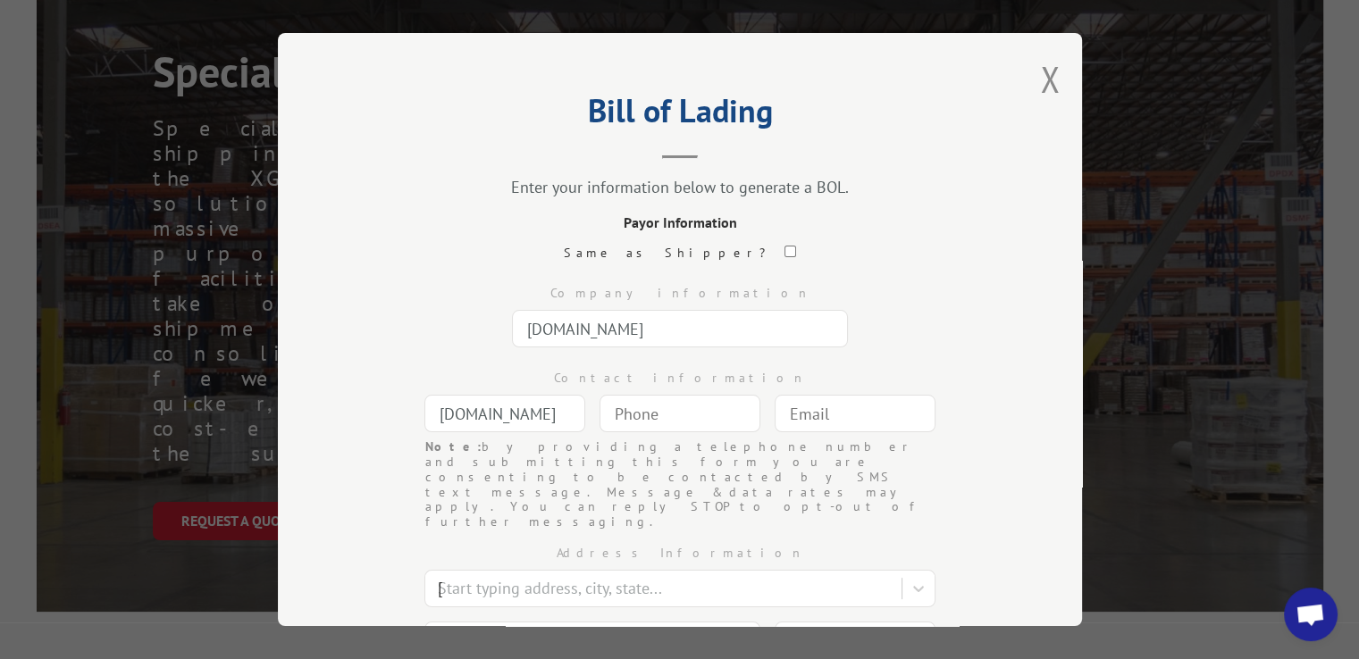
scroll to position [22, 0]
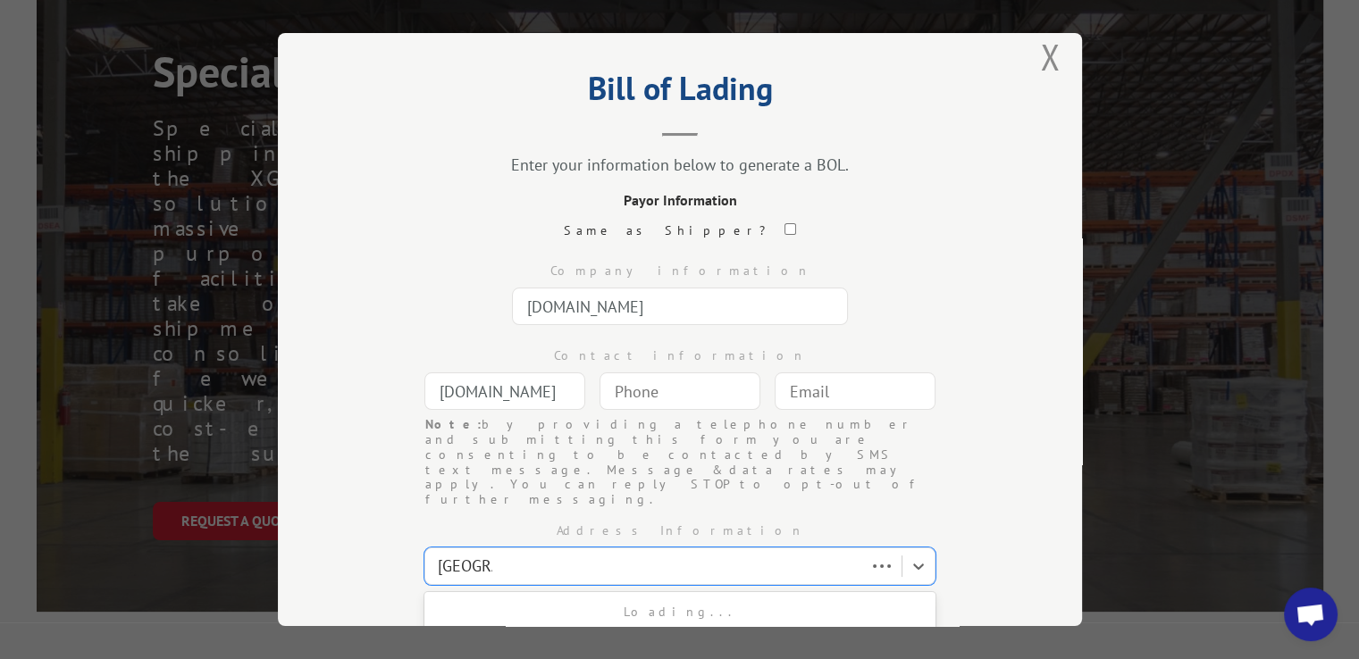
type input "[GEOGRAPHIC_DATA]"
select select "GA"
type input "30339"
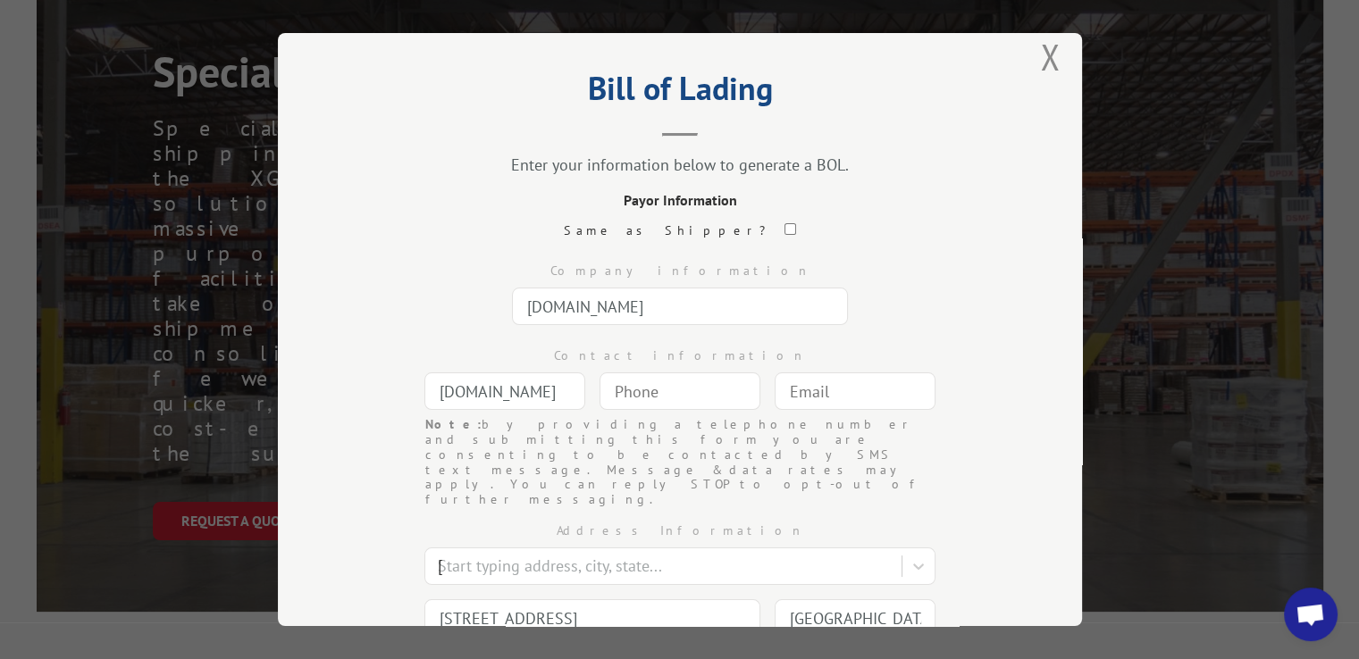
type input "(___) ___-____"
click at [683, 390] on input "(___) ___-____" at bounding box center [679, 392] width 161 height 38
type input "(739) 402-691_"
type input "[EMAIL_ADDRESS][DOMAIN_NAME]"
type input "Chino"
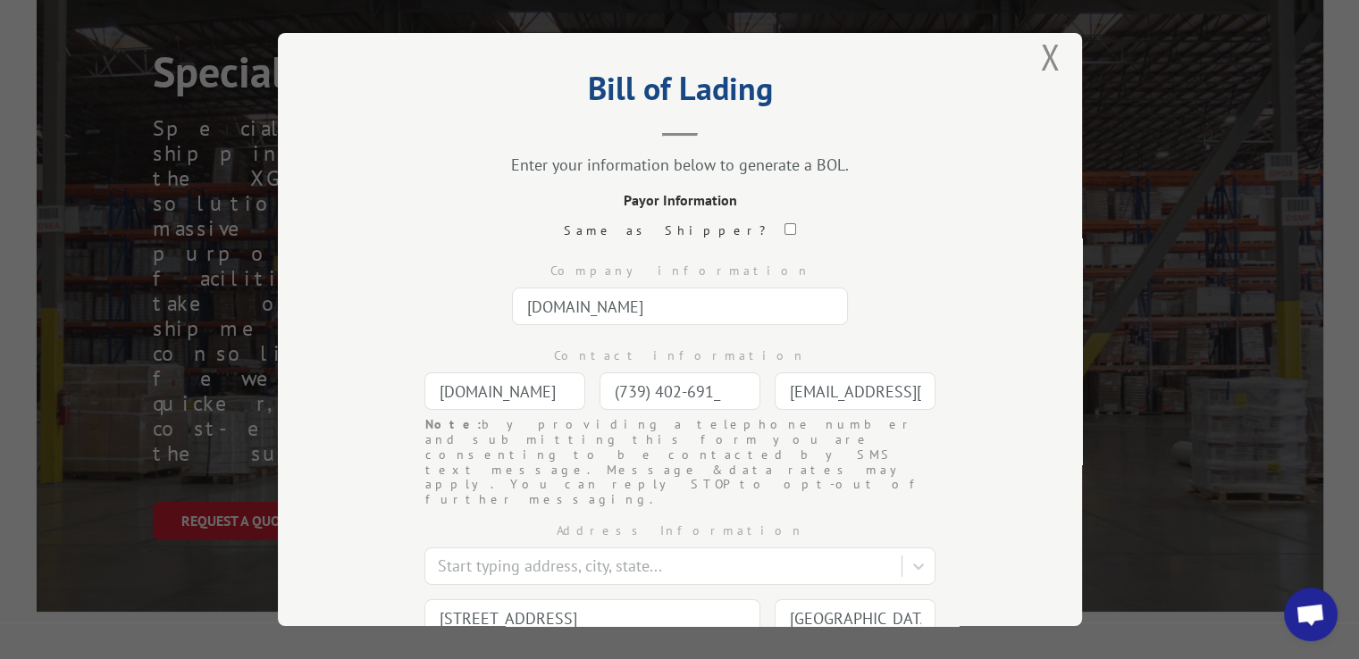
click at [871, 323] on div "Company information [DOMAIN_NAME]" at bounding box center [679, 289] width 625 height 85
click at [660, 395] on input "(739) 402-691_" at bounding box center [679, 392] width 161 height 38
click at [613, 394] on input "(739) 402-691_" at bounding box center [679, 392] width 161 height 38
drag, startPoint x: 722, startPoint y: 396, endPoint x: 525, endPoint y: 380, distance: 197.2
click at [525, 380] on div "Contact information [DOMAIN_NAME] (739) 402-691_ Note: by providing a telephone…" at bounding box center [679, 374] width 625 height 85
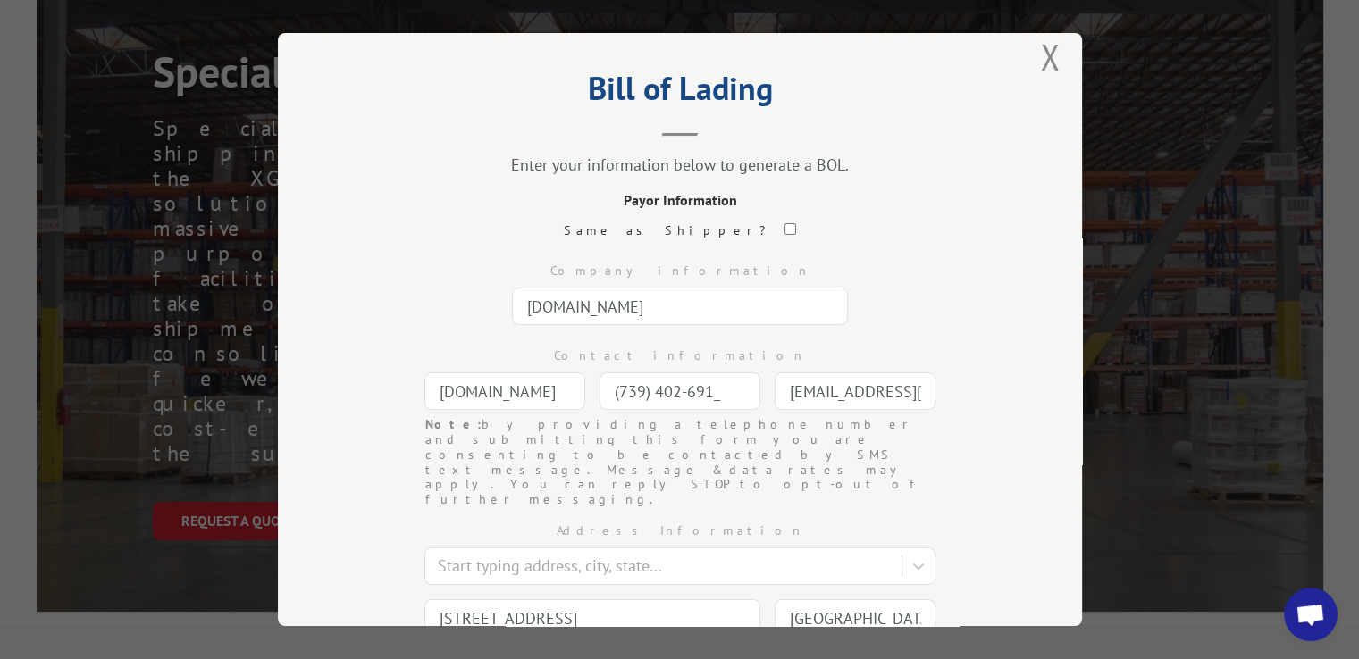
type input "(739) 402-691_"
click at [990, 282] on div "Bill of Lading Enter your information below to generate a BOL. Payor Informatio…" at bounding box center [680, 329] width 804 height 593
click at [632, 401] on input "(___) ___-____" at bounding box center [679, 392] width 161 height 38
type input "[PHONE_NUMBER]"
click at [911, 291] on div "Company information [DOMAIN_NAME]" at bounding box center [679, 289] width 625 height 85
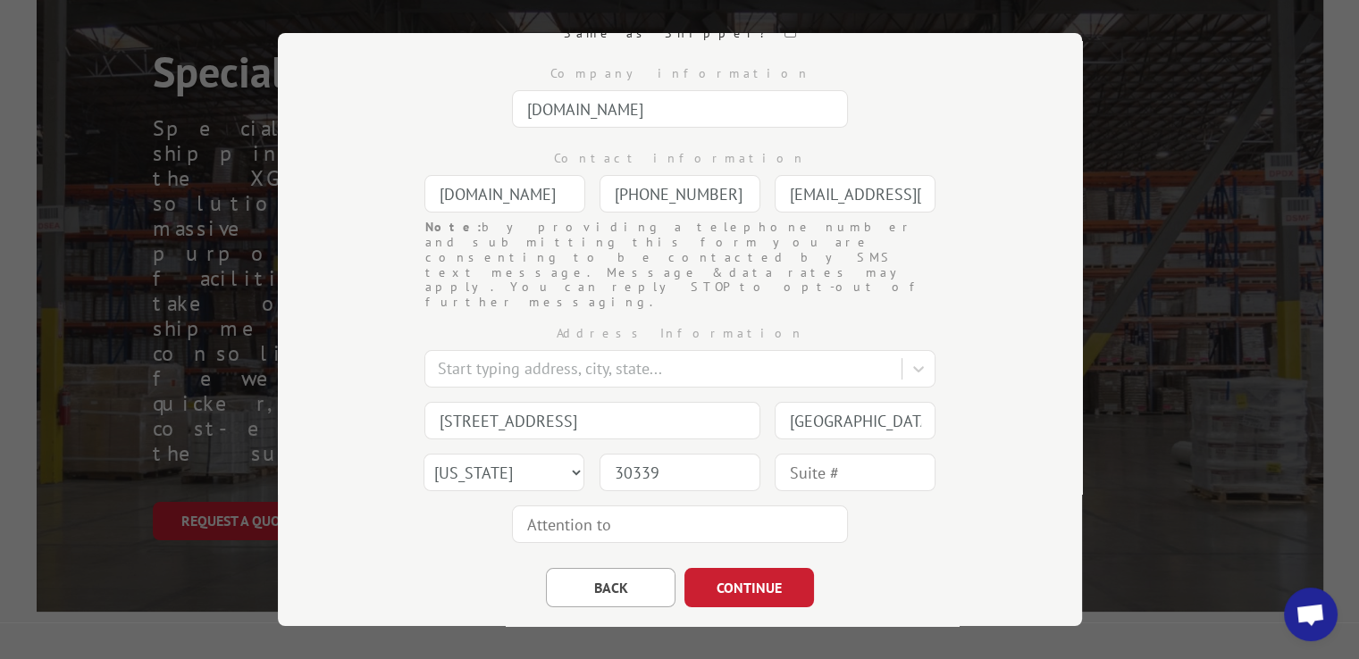
scroll to position [232, 0]
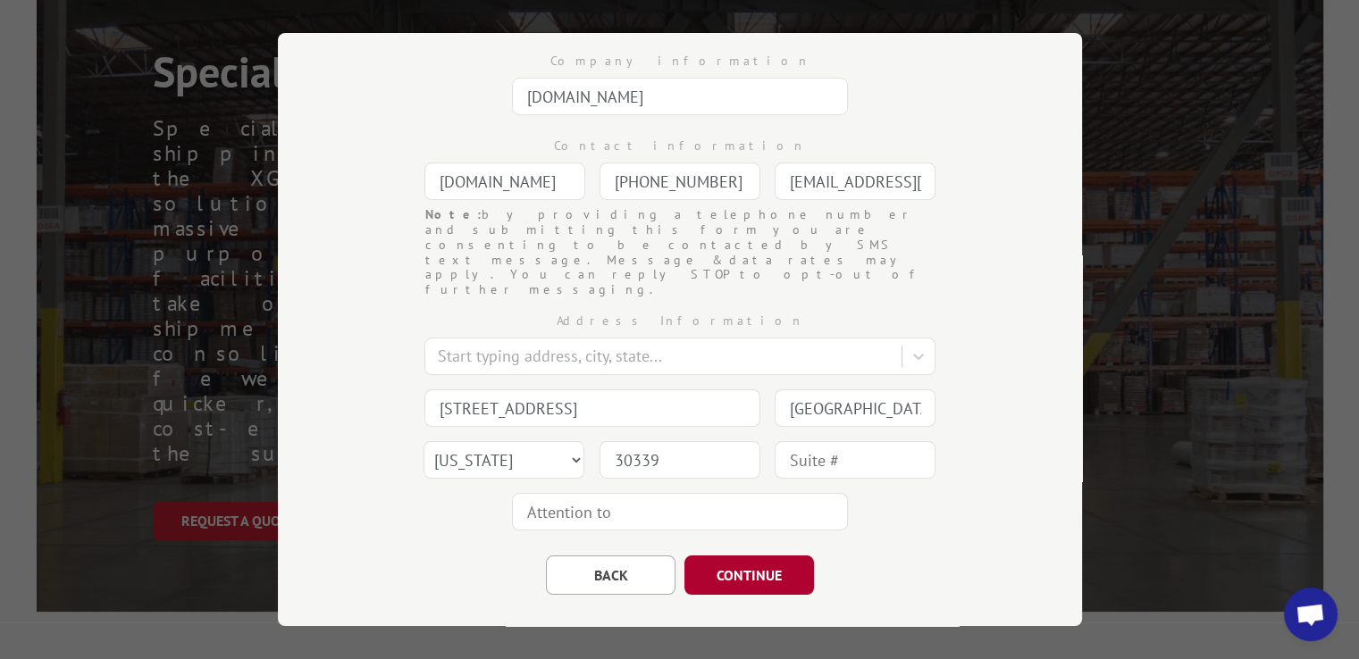
click at [737, 556] on button "CONTINUE" at bounding box center [749, 575] width 130 height 39
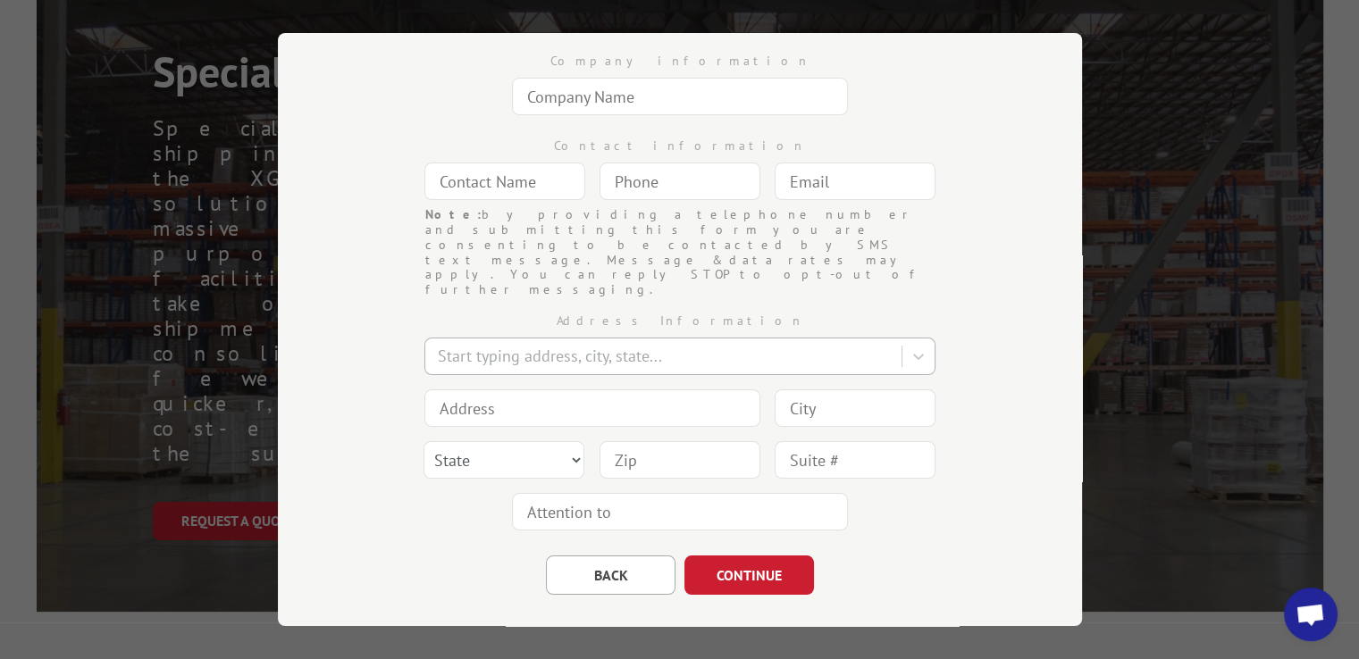
scroll to position [54, 0]
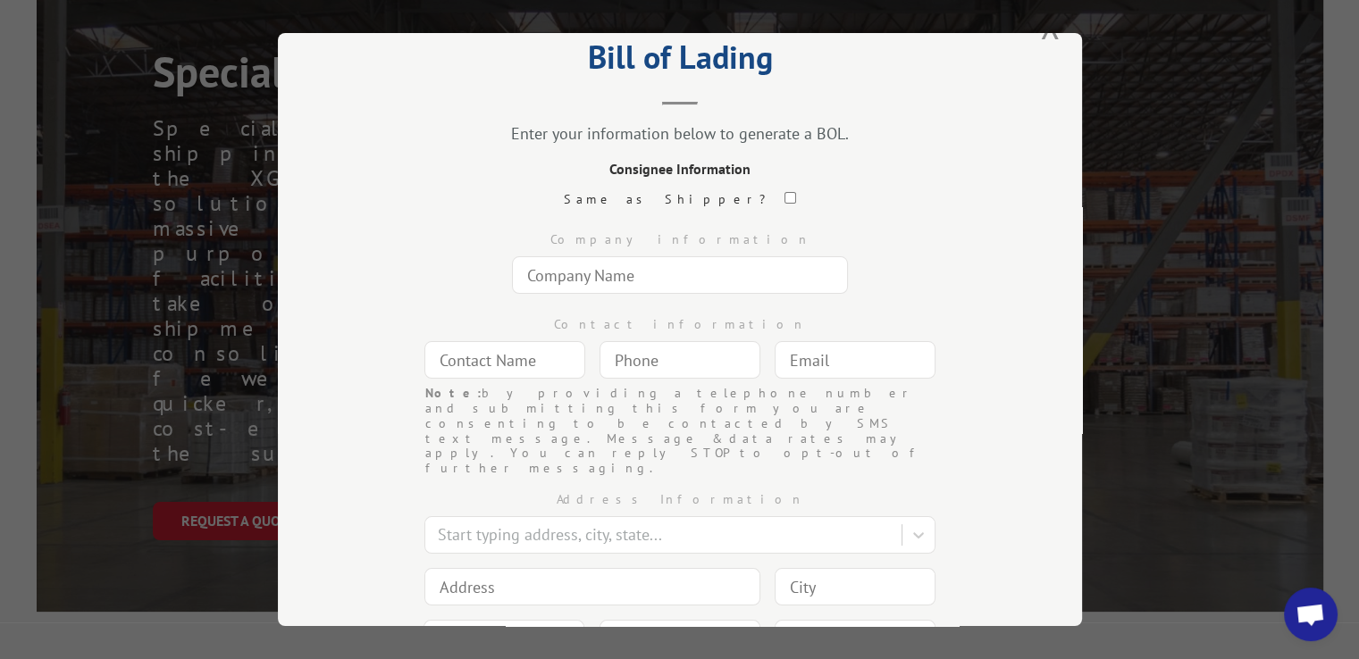
click at [545, 272] on input "text" at bounding box center [680, 275] width 336 height 38
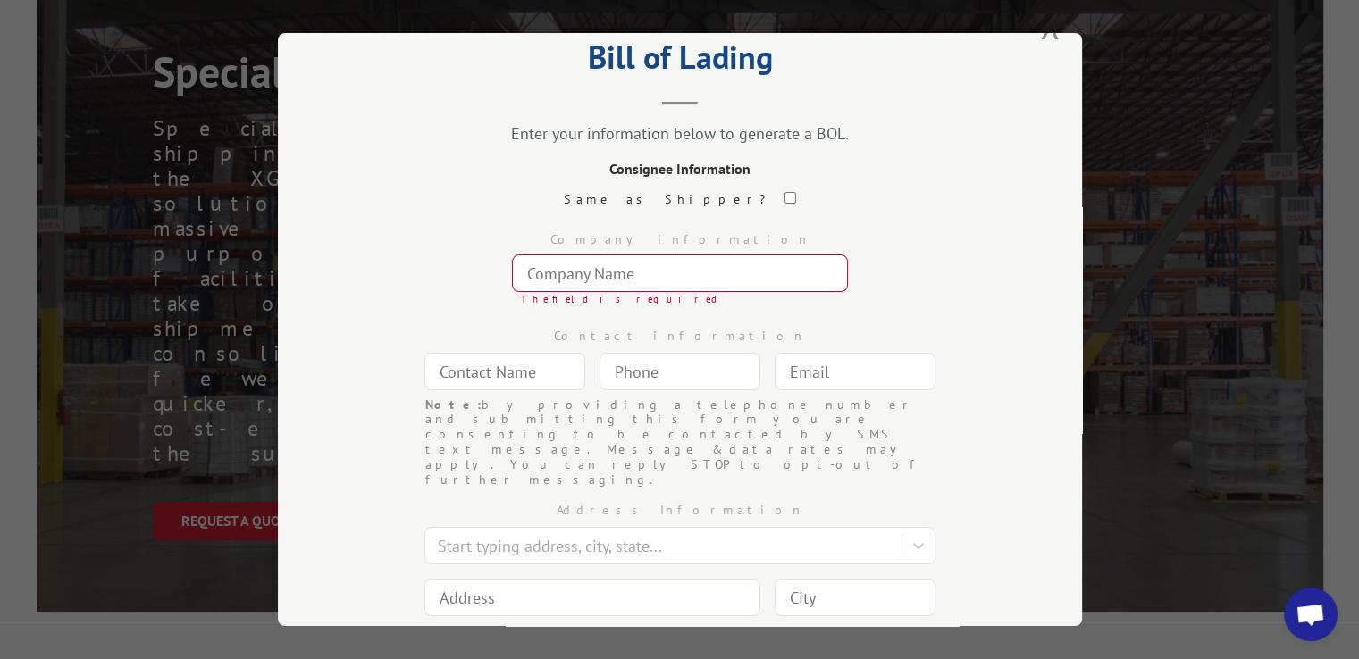
drag, startPoint x: 629, startPoint y: 278, endPoint x: 552, endPoint y: 10, distance: 278.8
click at [629, 276] on input "text" at bounding box center [680, 274] width 336 height 38
paste input "[PERSON_NAME]"
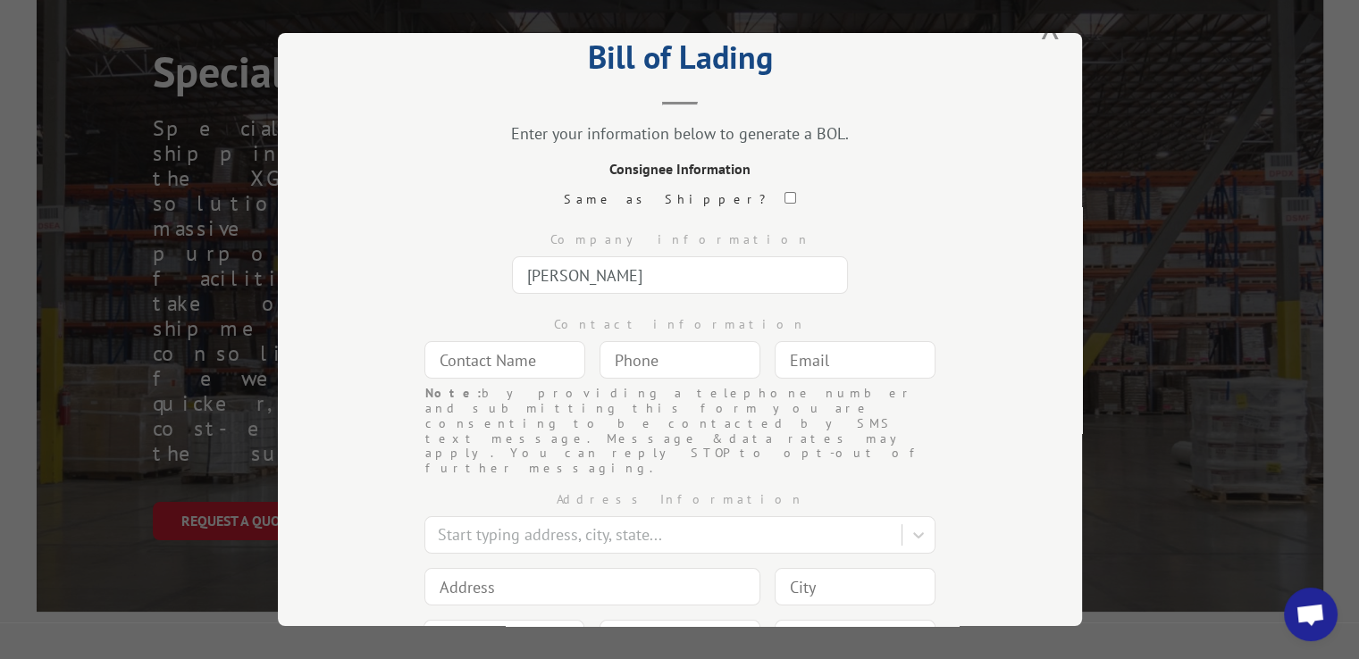
type input "[PERSON_NAME]"
click at [537, 355] on input "text" at bounding box center [504, 360] width 161 height 38
paste input "[PERSON_NAME]"
type input "[PERSON_NAME]"
click at [712, 356] on input "(___) ___-____" at bounding box center [679, 360] width 161 height 38
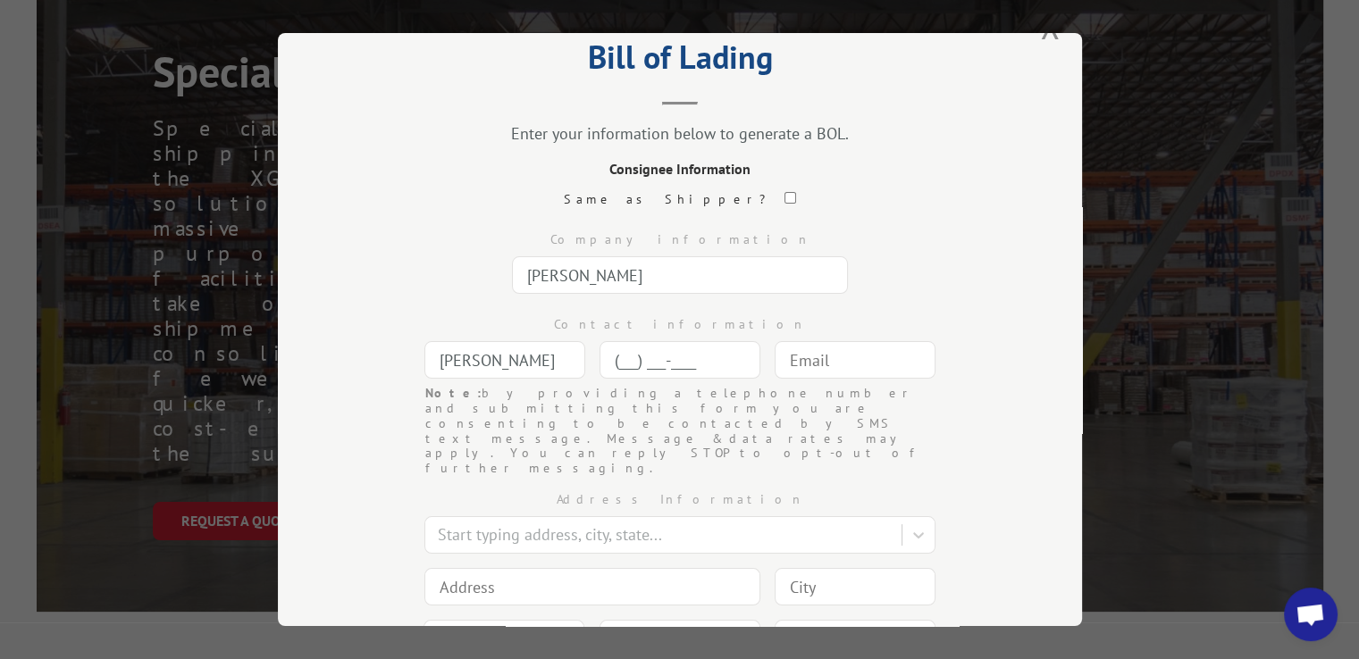
paste input "989) 345-7601"
type input "[PHONE_NUMBER]"
click at [936, 272] on div "Company information [PERSON_NAME]" at bounding box center [679, 258] width 625 height 85
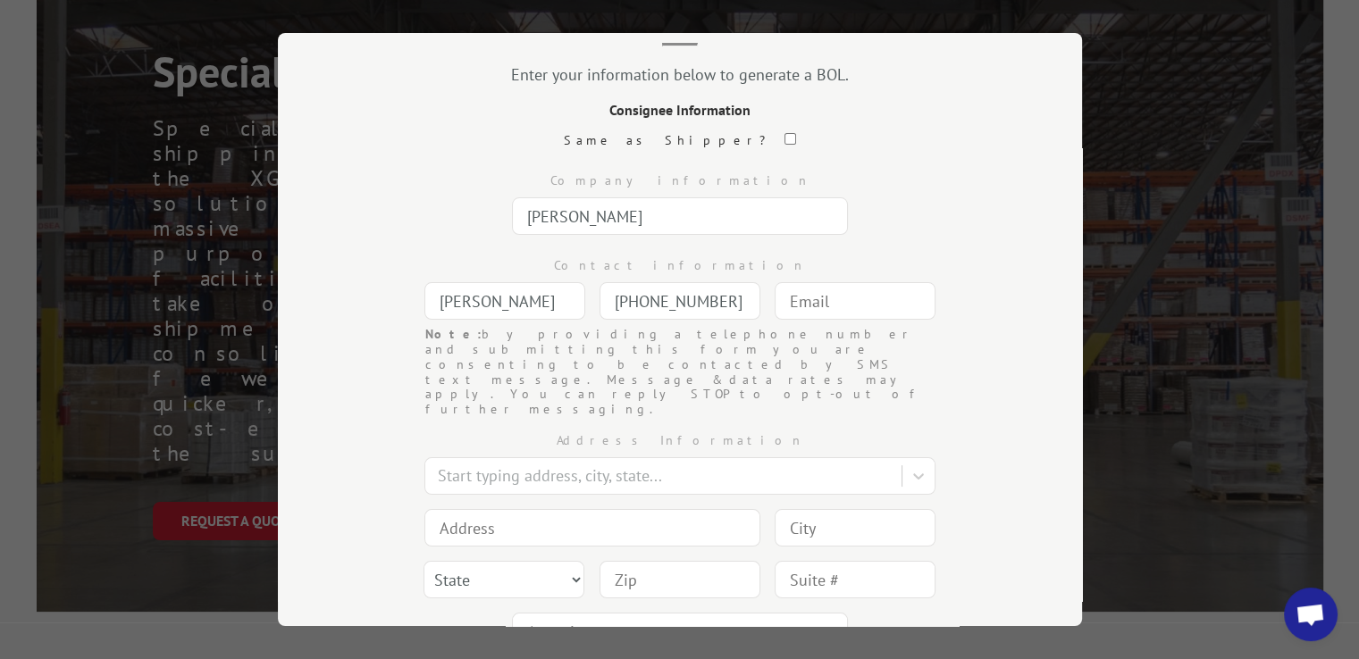
scroll to position [143, 0]
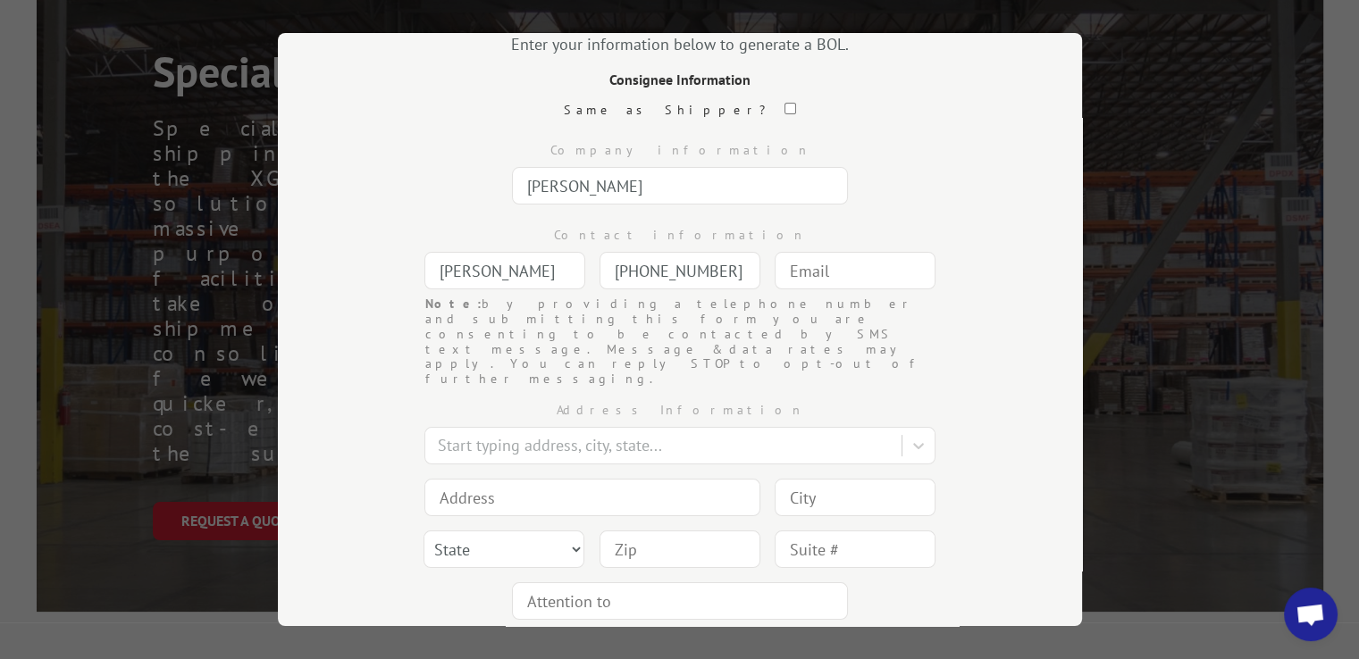
click at [558, 479] on input at bounding box center [592, 498] width 336 height 38
paste input "C/O THD Ship to Store #2782"
paste input "[STREET_ADDRESS]"
click at [635, 479] on input "C/O THD Ship to Store [STREET_ADDRESS]" at bounding box center [592, 498] width 336 height 38
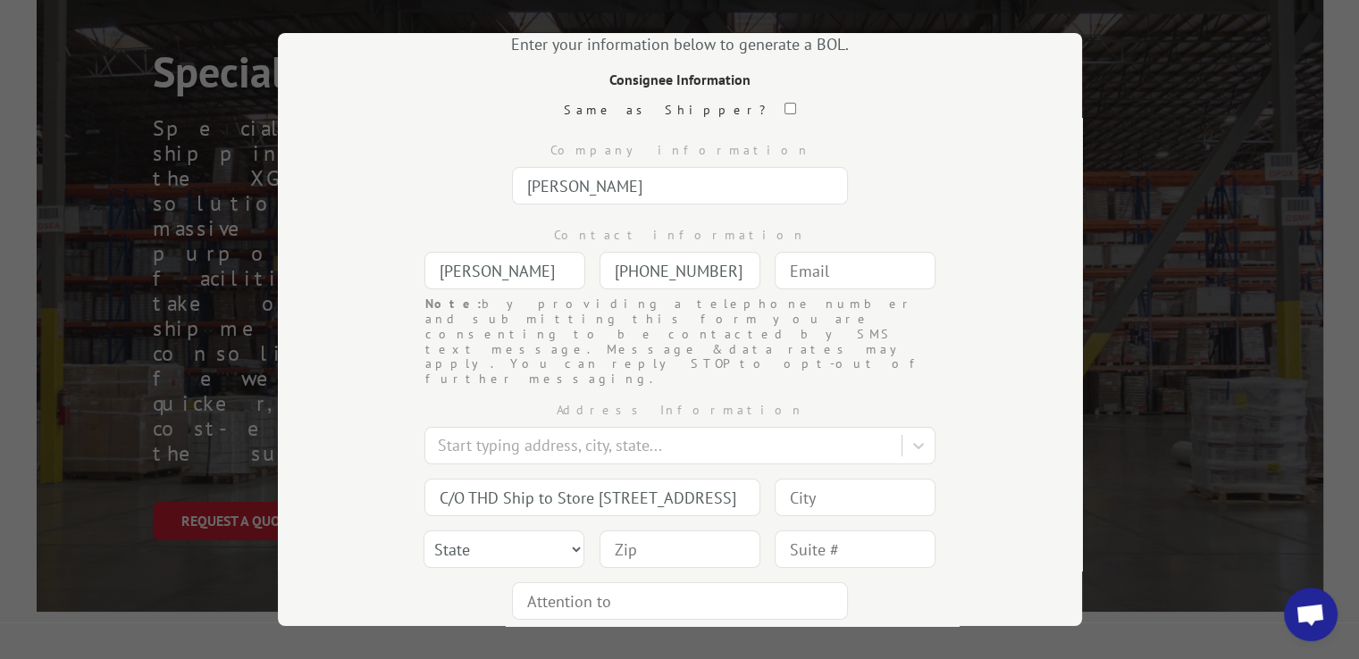
click at [632, 479] on input "C/O THD Ship to Store [STREET_ADDRESS]" at bounding box center [592, 498] width 336 height 38
type input "C/O THD Ship to Store [STREET_ADDRESS]"
click at [775, 479] on input at bounding box center [855, 498] width 161 height 38
drag, startPoint x: 809, startPoint y: 440, endPoint x: 647, endPoint y: 87, distance: 389.0
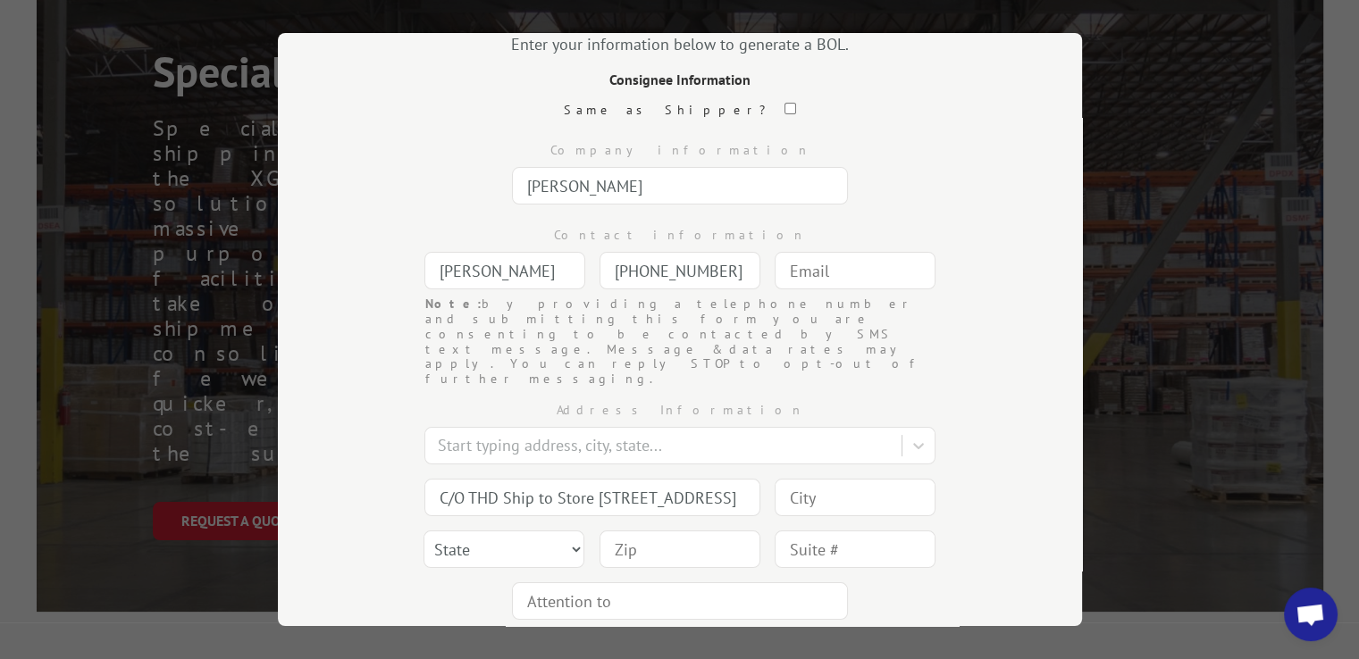
click at [809, 479] on input at bounding box center [855, 498] width 161 height 38
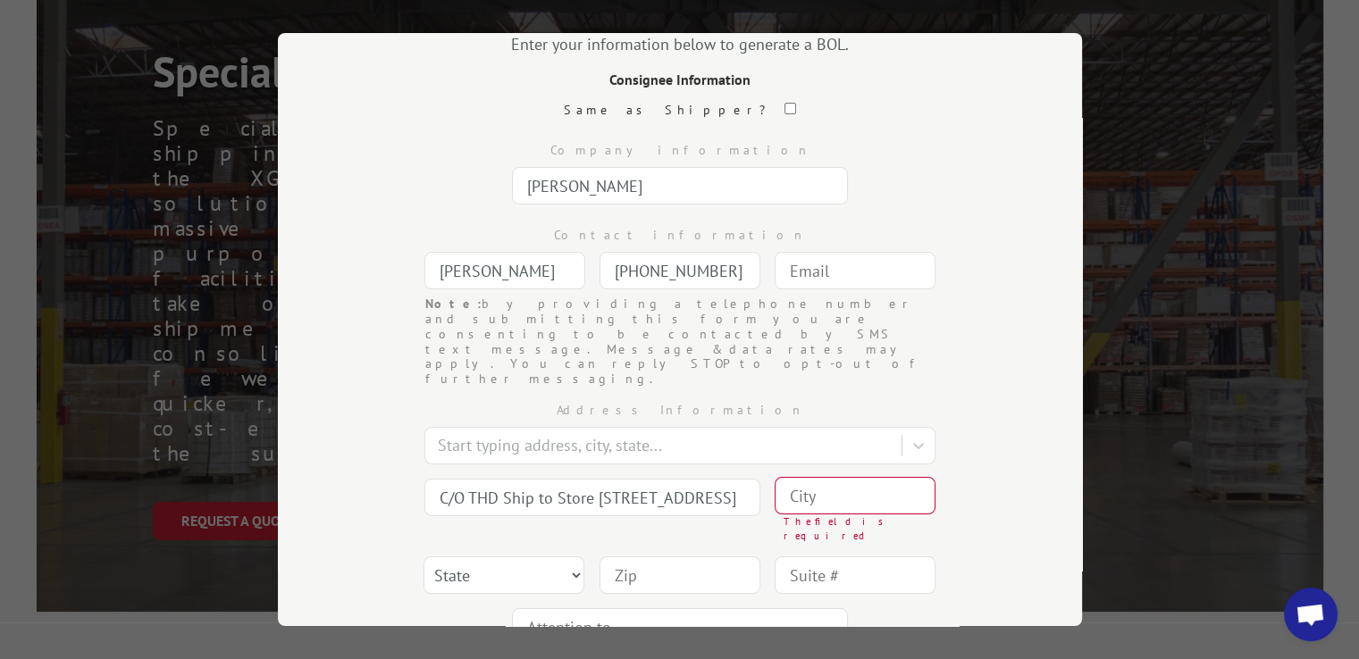
click at [849, 477] on input at bounding box center [855, 496] width 161 height 38
paste input "West Branch"
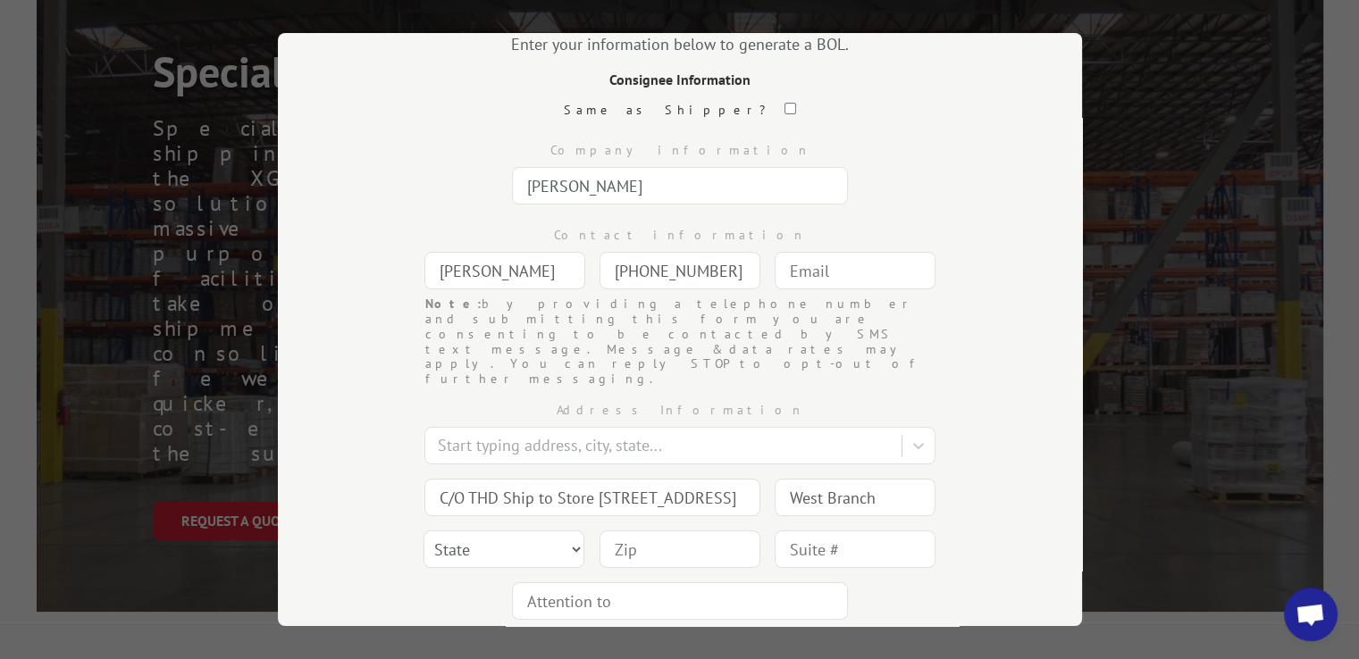
type input "West Branch"
click at [465, 531] on select "State [US_STATE] [US_STATE] [US_STATE] [US_STATE] [US_STATE] [US_STATE] [US_STA…" at bounding box center [503, 550] width 161 height 38
click at [524, 531] on select "State [US_STATE] [US_STATE] [US_STATE] [US_STATE] [US_STATE] [US_STATE] [US_STA…" at bounding box center [503, 550] width 161 height 38
click at [713, 531] on input at bounding box center [679, 550] width 161 height 38
paste input "48661"
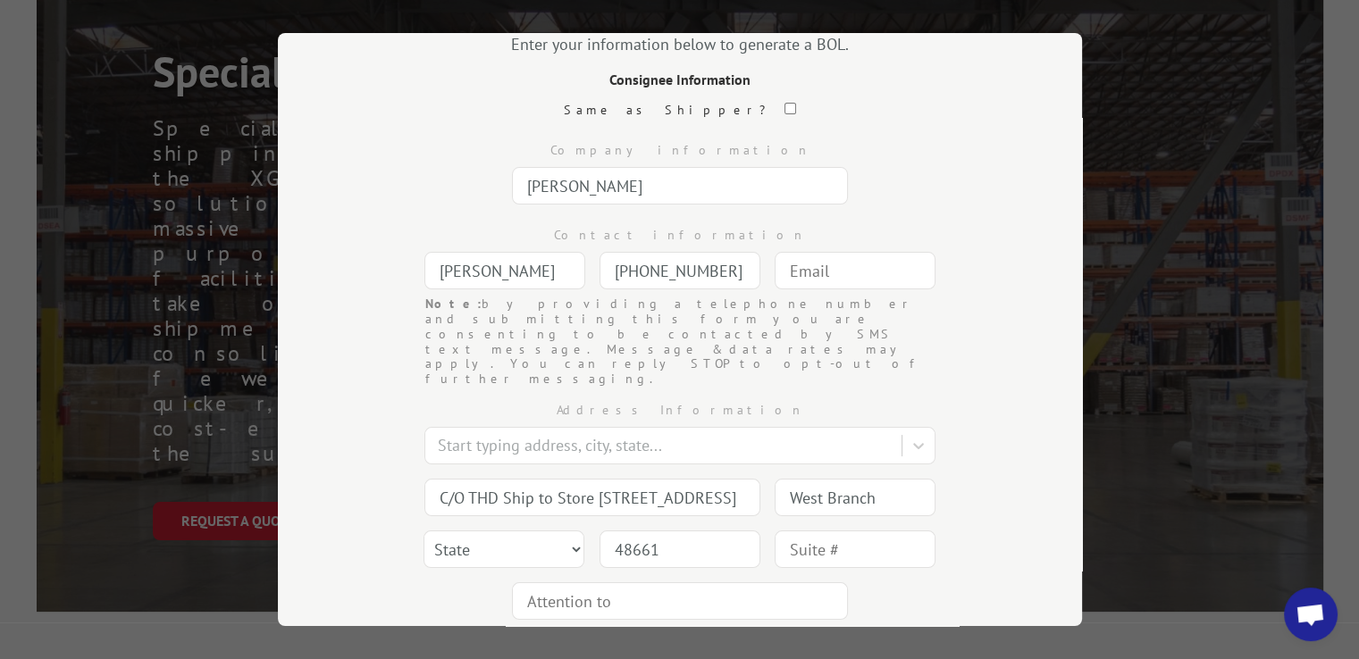
type input "48661"
click at [917, 575] on div "Address Information Start typing address, city, state... C/O THD Ship to Store …" at bounding box center [679, 507] width 625 height 240
drag, startPoint x: 547, startPoint y: 503, endPoint x: 554, endPoint y: 487, distance: 17.6
click at [547, 531] on select "State [US_STATE] [US_STATE] [US_STATE] [US_STATE] [US_STATE] [US_STATE] [US_STA…" at bounding box center [503, 550] width 161 height 38
click at [557, 531] on select "State [US_STATE] [US_STATE] [US_STATE] [US_STATE] [US_STATE] [US_STATE] [US_STA…" at bounding box center [503, 550] width 161 height 38
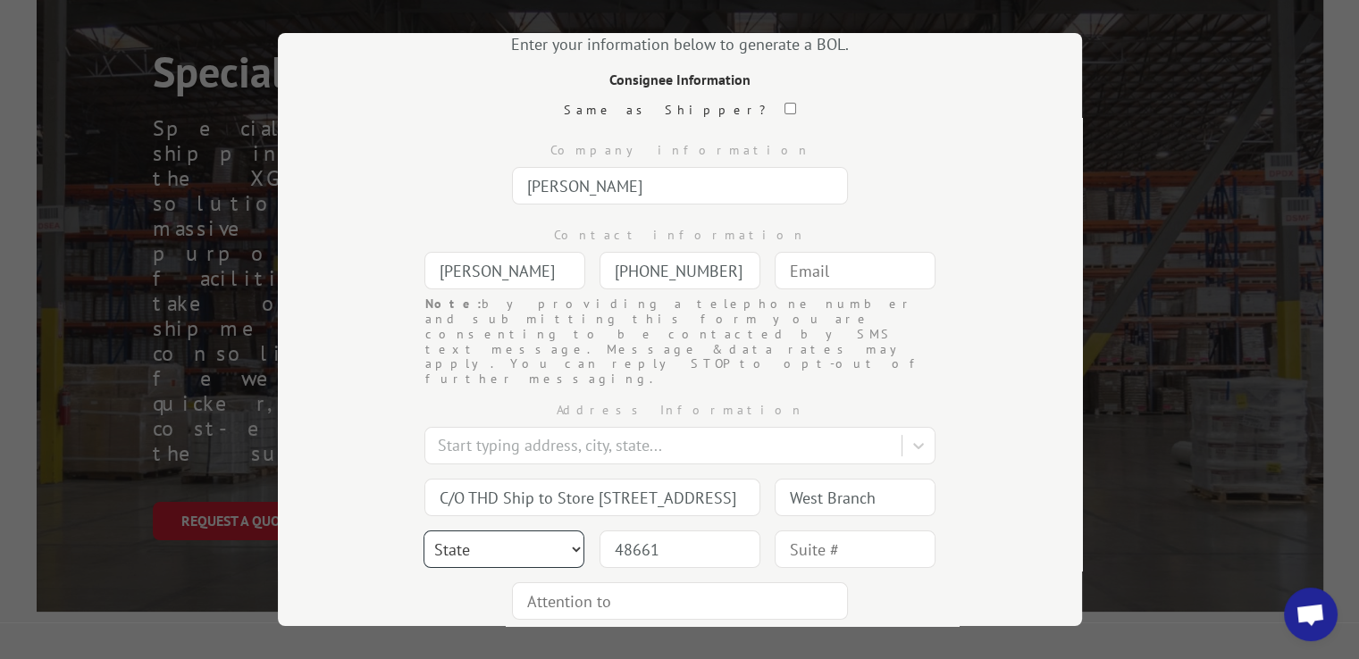
select select "MI"
click at [423, 531] on select "State [US_STATE] [US_STATE] [US_STATE] [US_STATE] [US_STATE] [US_STATE] [US_STA…" at bounding box center [503, 550] width 161 height 38
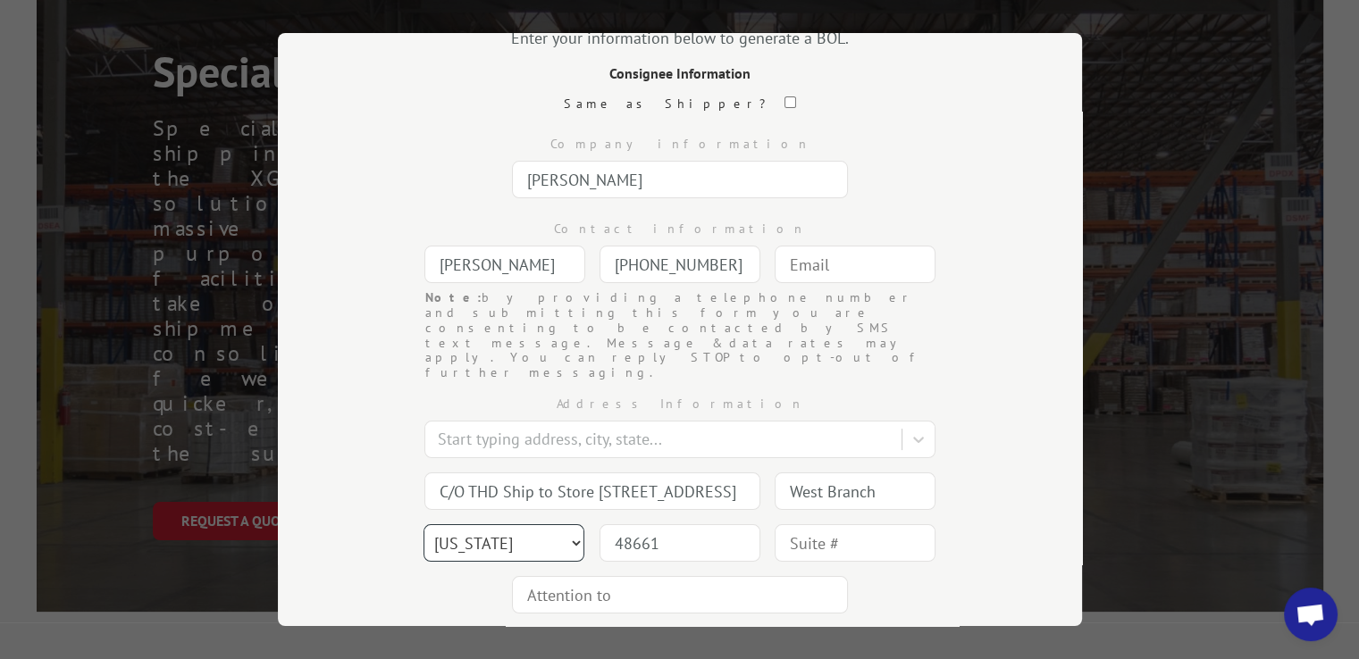
scroll to position [232, 0]
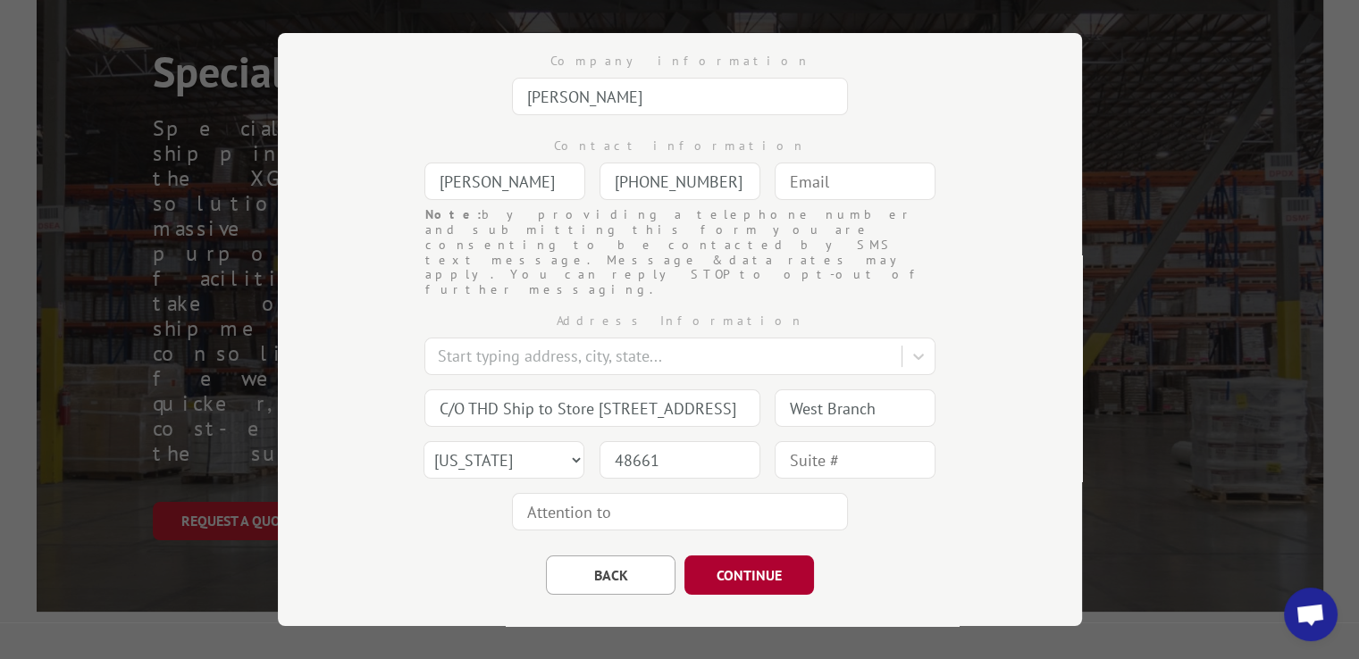
click at [719, 556] on button "CONTINUE" at bounding box center [749, 575] width 130 height 39
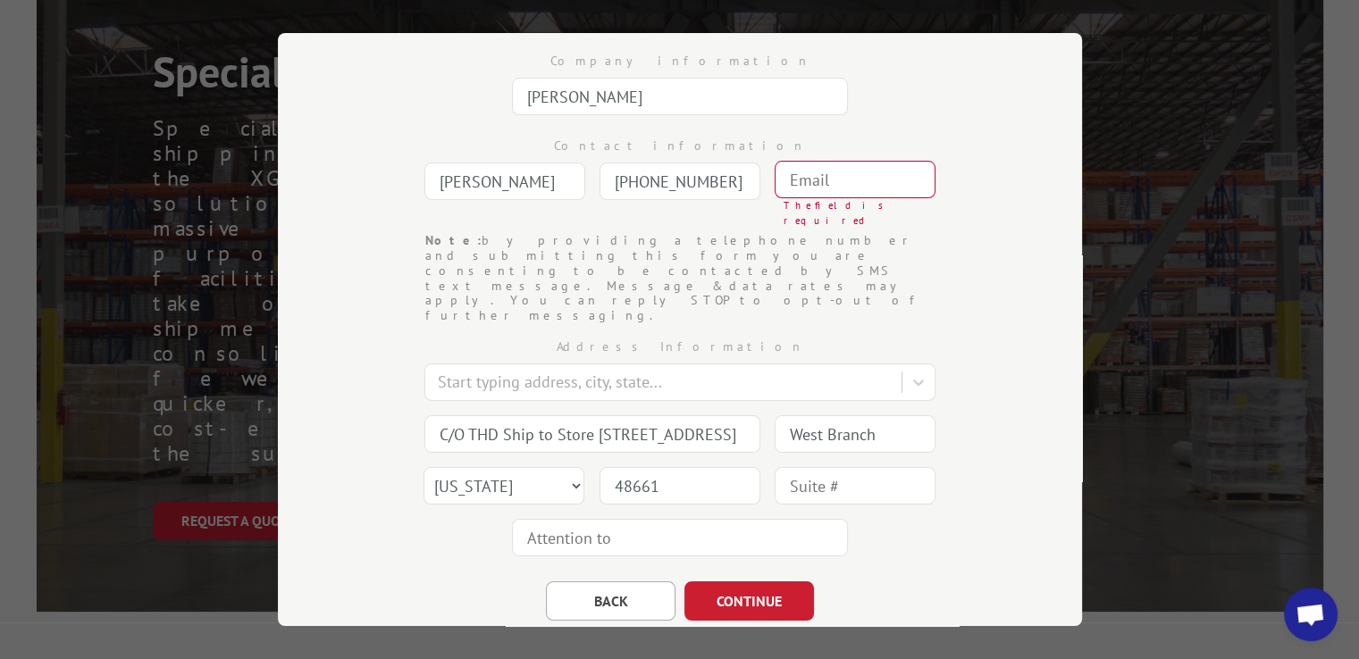
click at [883, 162] on input "text" at bounding box center [855, 180] width 161 height 38
click at [876, 167] on input "text" at bounding box center [855, 180] width 161 height 38
click at [874, 174] on input "text" at bounding box center [855, 180] width 161 height 38
type input "0000000"
click at [926, 244] on div "Note: by providing a telephone number and submitting this form you are consenti…" at bounding box center [679, 278] width 509 height 90
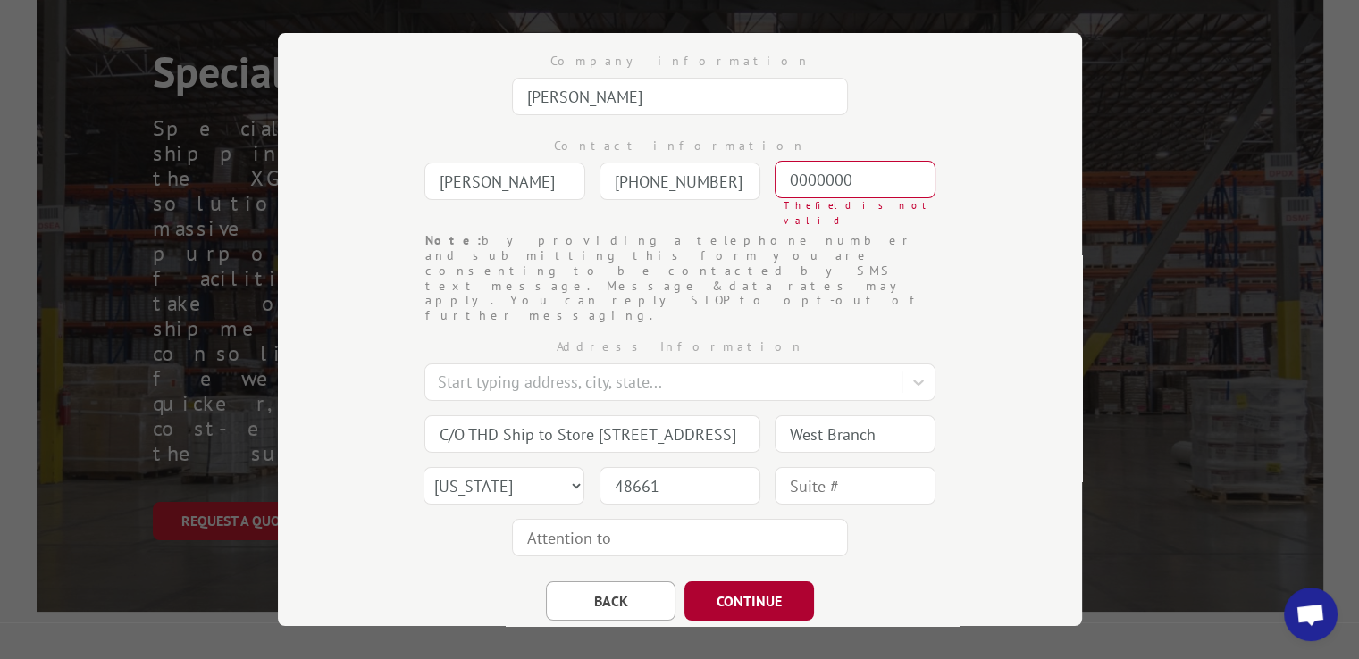
click at [747, 582] on button "CONTINUE" at bounding box center [749, 601] width 130 height 39
click at [867, 180] on input "0000000" at bounding box center [855, 180] width 161 height 38
drag, startPoint x: 867, startPoint y: 180, endPoint x: 583, endPoint y: 181, distance: 284.1
click at [587, 181] on div "Contact information [PERSON_NAME] [PHONE_NUMBER] Note: by providing a telephone…" at bounding box center [679, 177] width 625 height 111
click at [1265, 269] on div "Bill of Lading Enter your information below to generate a BOL. Consignee Inform…" at bounding box center [679, 329] width 1359 height 659
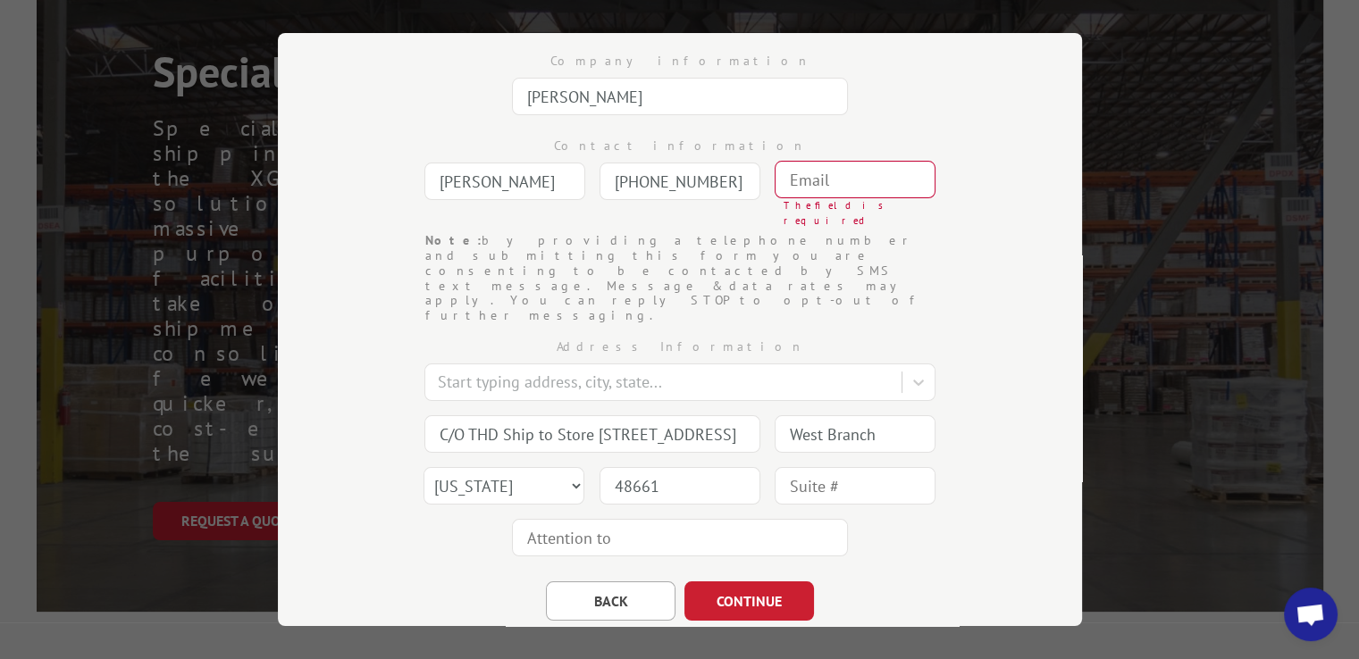
click at [891, 183] on input "text" at bounding box center [855, 180] width 161 height 38
paste input "[EMAIL_ADDRESS][DOMAIN_NAME]"
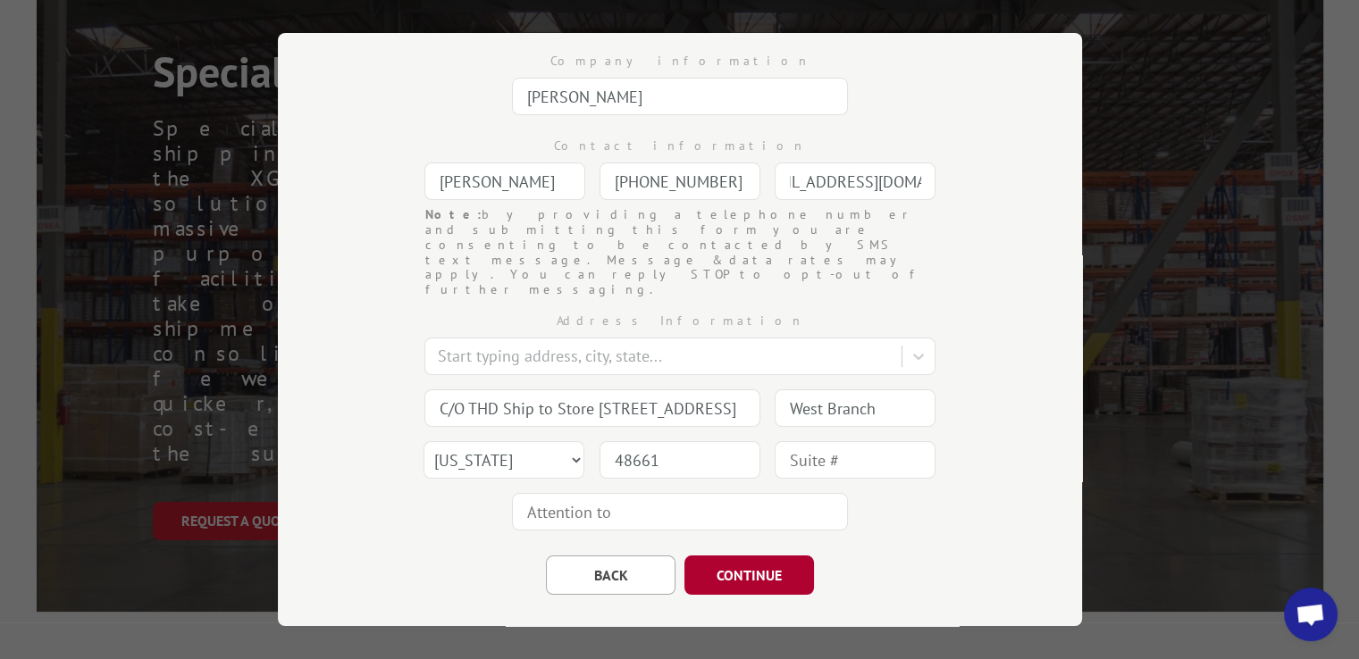
type input "[EMAIL_ADDRESS][DOMAIN_NAME]"
click at [771, 556] on button "CONTINUE" at bounding box center [749, 575] width 130 height 39
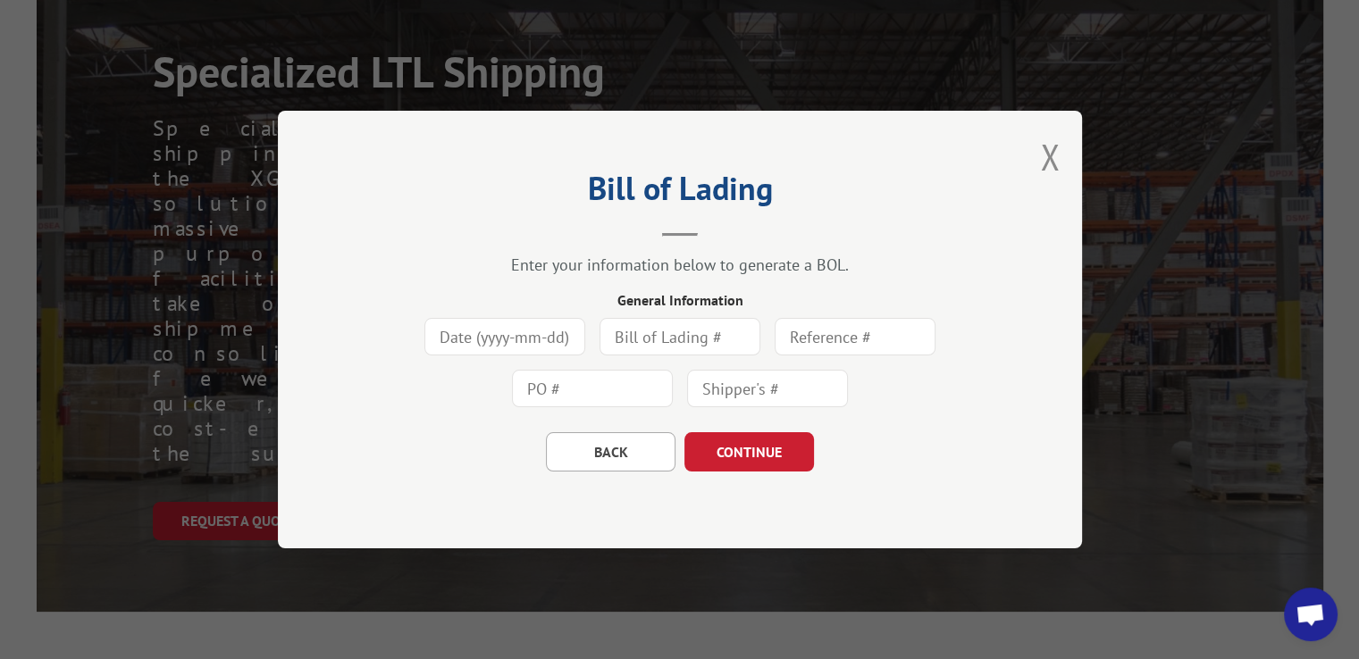
click at [561, 332] on input at bounding box center [504, 337] width 161 height 38
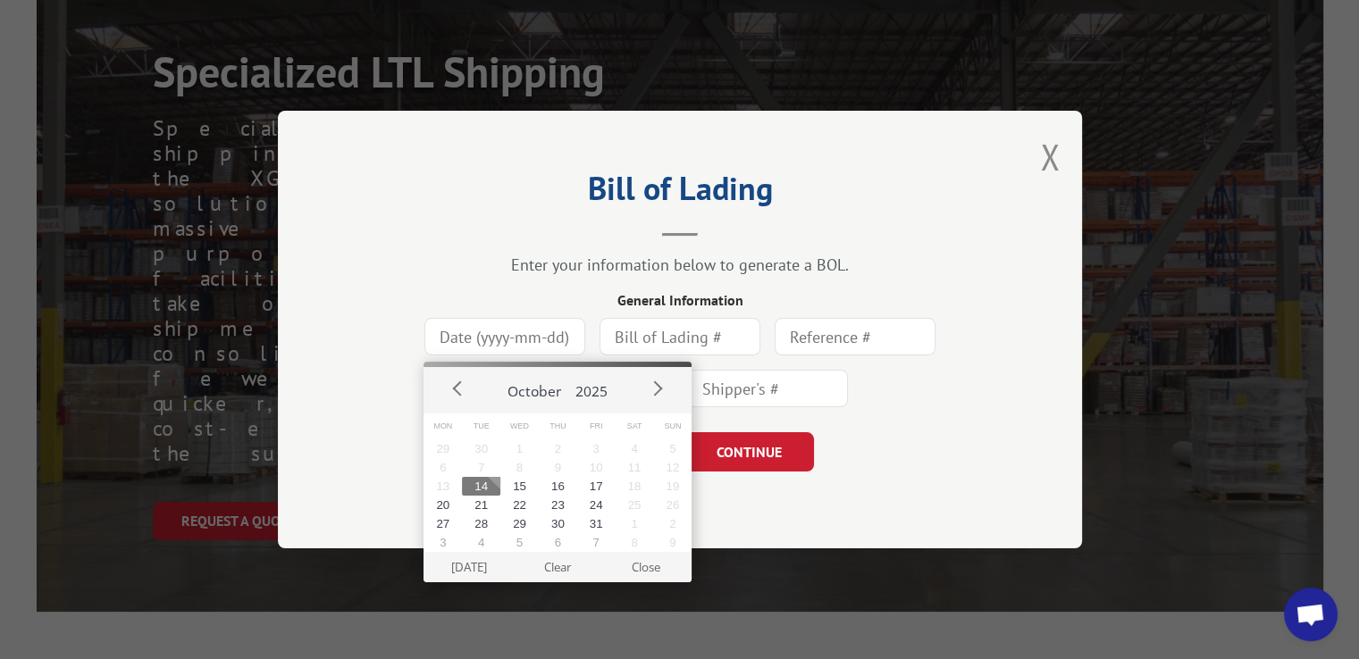
drag, startPoint x: 477, startPoint y: 492, endPoint x: 487, endPoint y: 483, distance: 13.3
click at [477, 492] on button "14" at bounding box center [481, 486] width 38 height 19
type input "[DATE]"
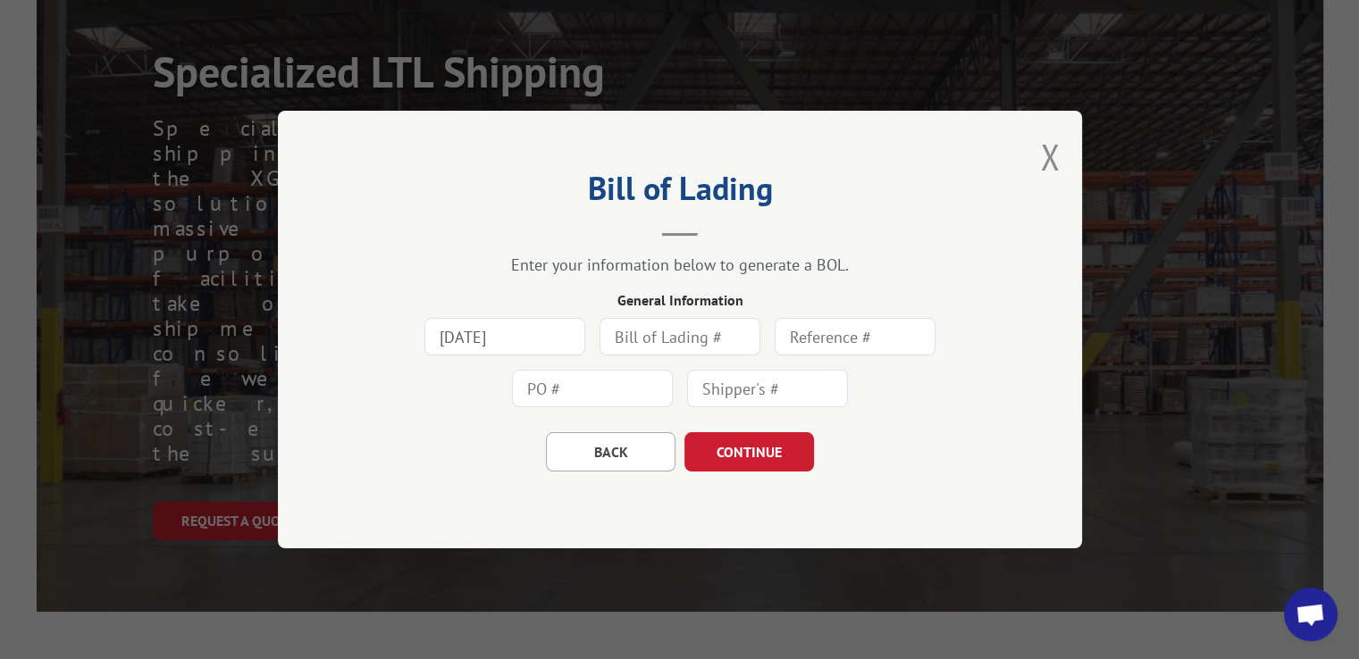
click at [692, 331] on input "text" at bounding box center [679, 337] width 161 height 38
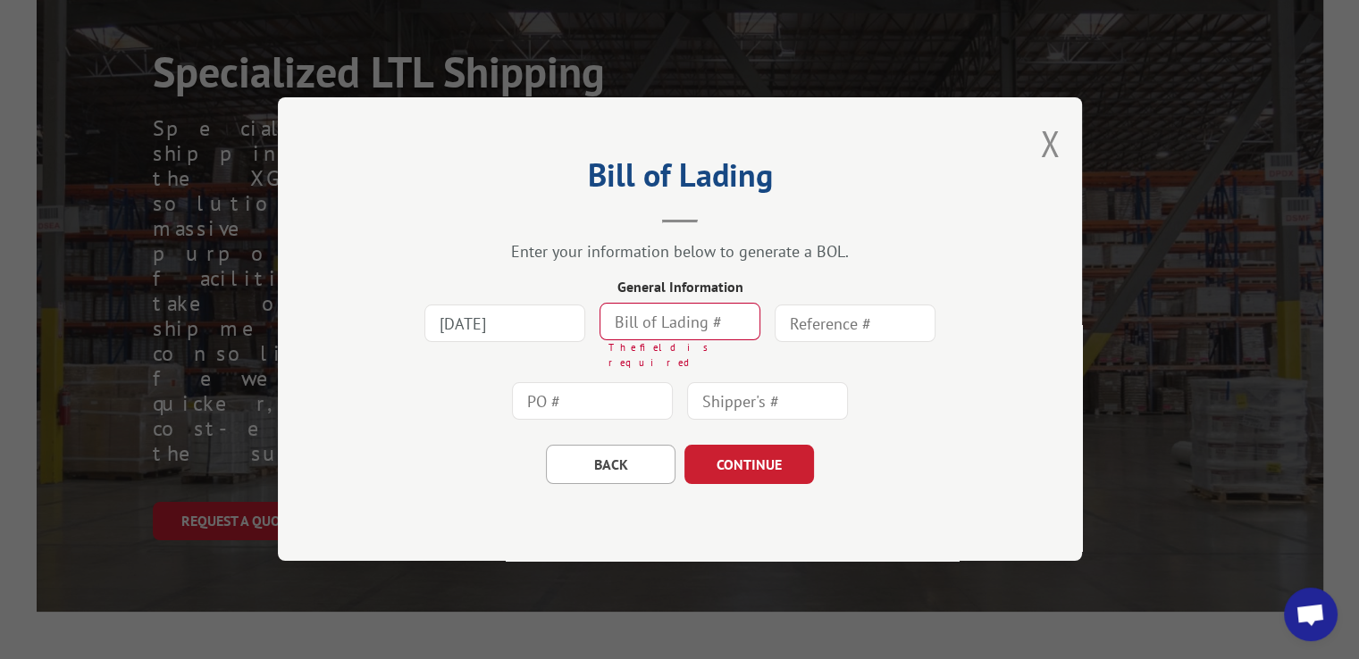
click at [737, 341] on input "text" at bounding box center [679, 323] width 161 height 38
paste input "82551053"
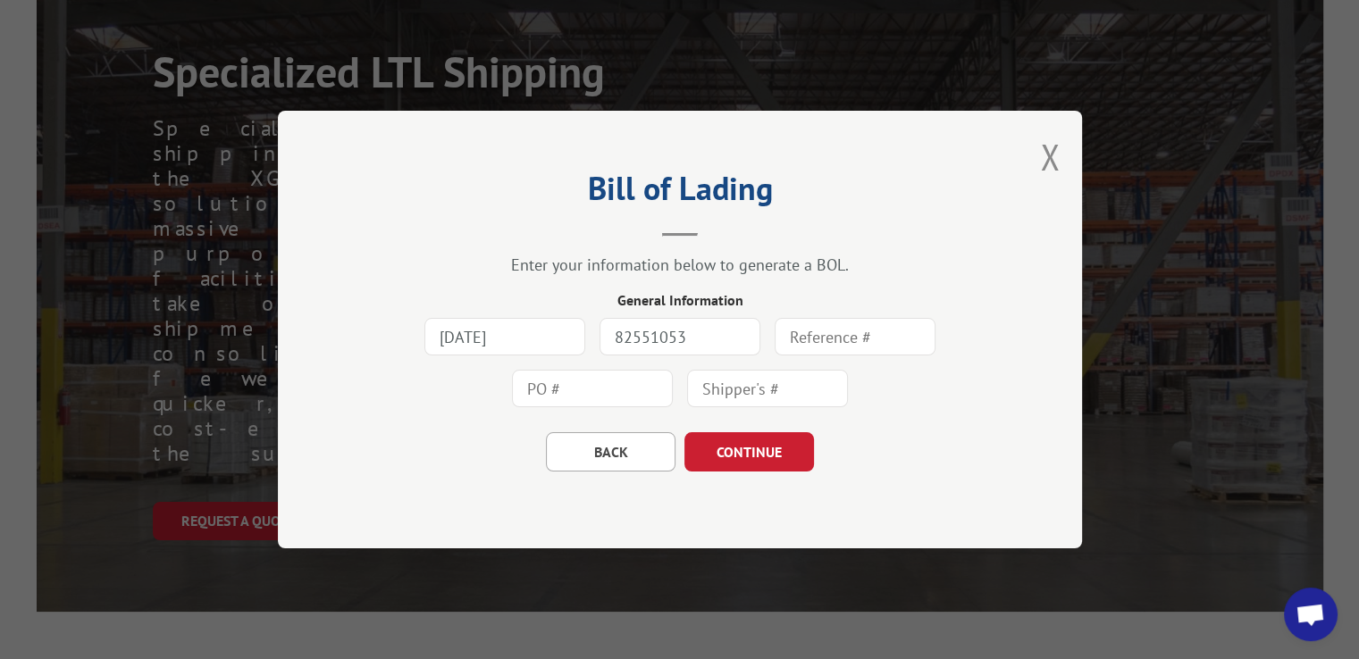
type input "82551053"
click at [658, 387] on input "text" at bounding box center [592, 389] width 161 height 38
paste input "82551053"
type input "82551053"
click at [736, 462] on button "CONTINUE" at bounding box center [749, 451] width 130 height 39
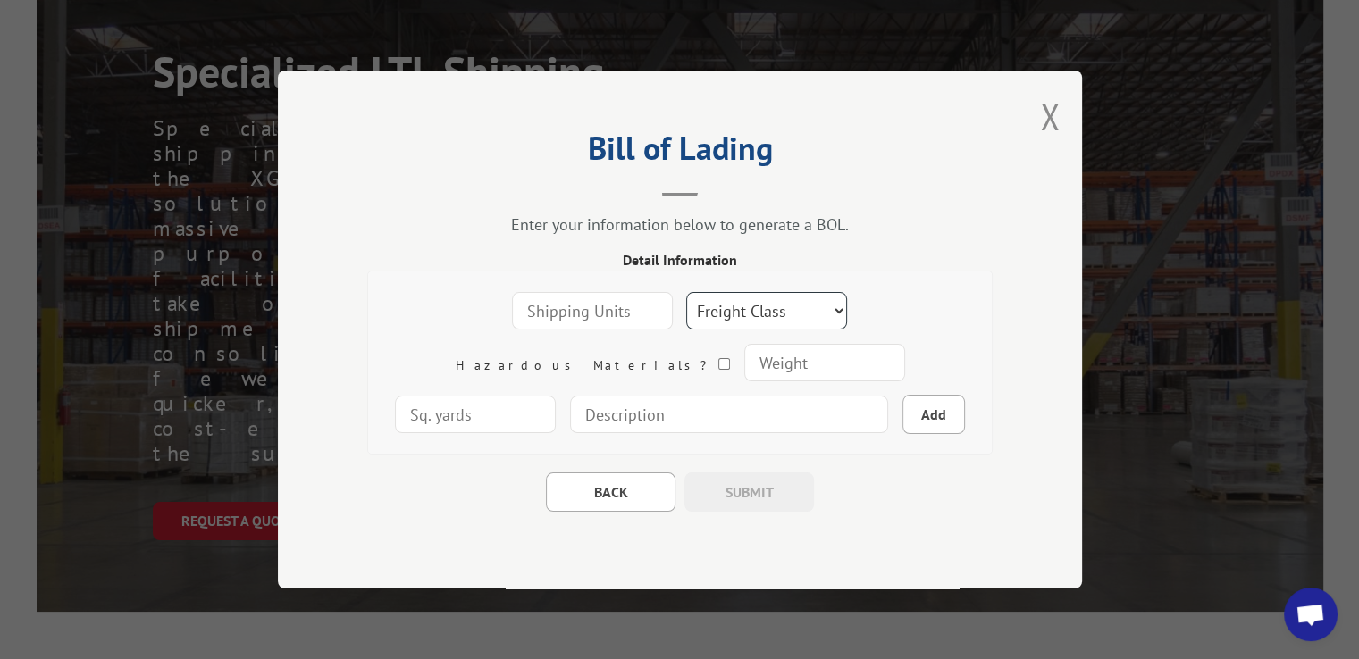
click at [686, 326] on select "Freight Class 50 55 60 65 70 77 85 92 100 110 125 150 175 200 250 300 400 500 C…" at bounding box center [766, 311] width 161 height 38
select select "175"
click at [708, 312] on select "Freight Class 50 55 60 65 70 77 85 92 100 110 125 150 175 200 250 300 400 500 C…" at bounding box center [766, 311] width 161 height 38
type input "-1"
click at [581, 314] on input "-1" at bounding box center [592, 311] width 161 height 38
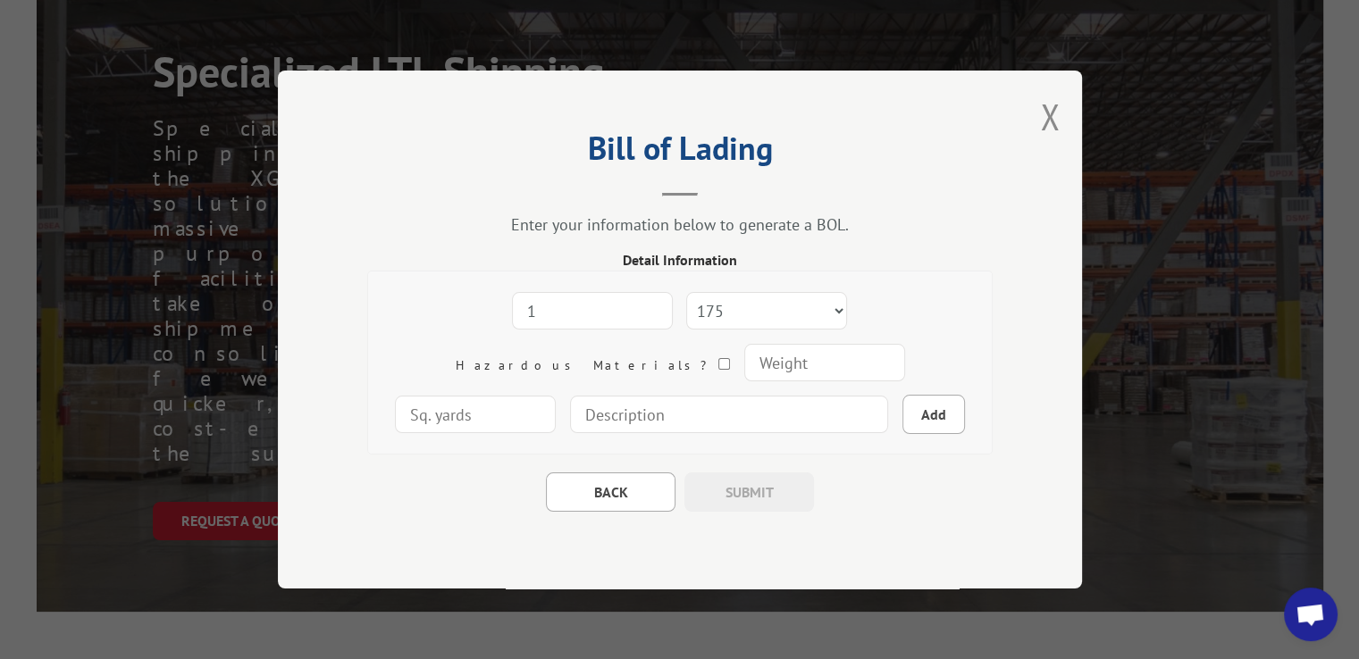
type input "1"
click at [743, 365] on input "number" at bounding box center [823, 363] width 161 height 38
type input "115"
click at [556, 396] on input "number" at bounding box center [475, 415] width 161 height 38
click at [995, 378] on div "Bill of Lading Enter your information below to generate a BOL. Detail Informati…" at bounding box center [680, 330] width 804 height 518
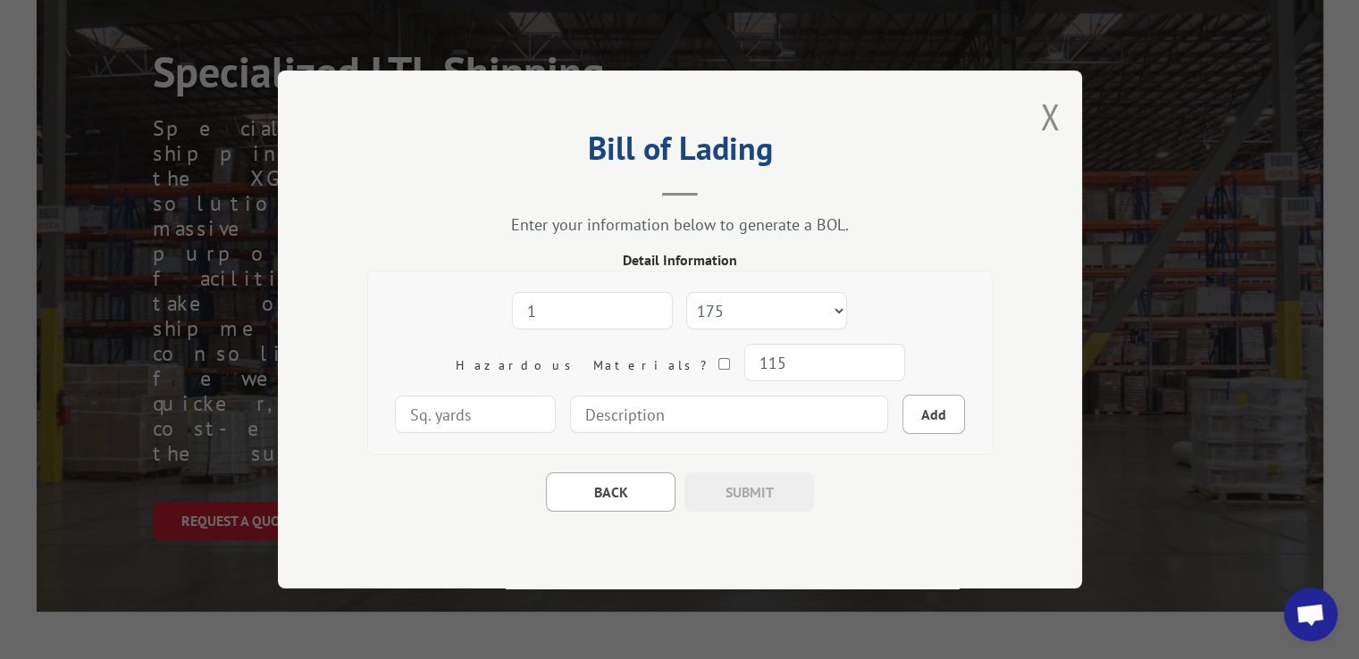
click at [622, 398] on input at bounding box center [729, 415] width 318 height 38
paste input "45 in. Electric Fireplace with [PERSON_NAME]"
type input "45 in. Electric Fireplace with [PERSON_NAME]"
click at [910, 527] on div "Bill of Lading Enter your information below to generate a BOL. Detail Informati…" at bounding box center [680, 330] width 804 height 518
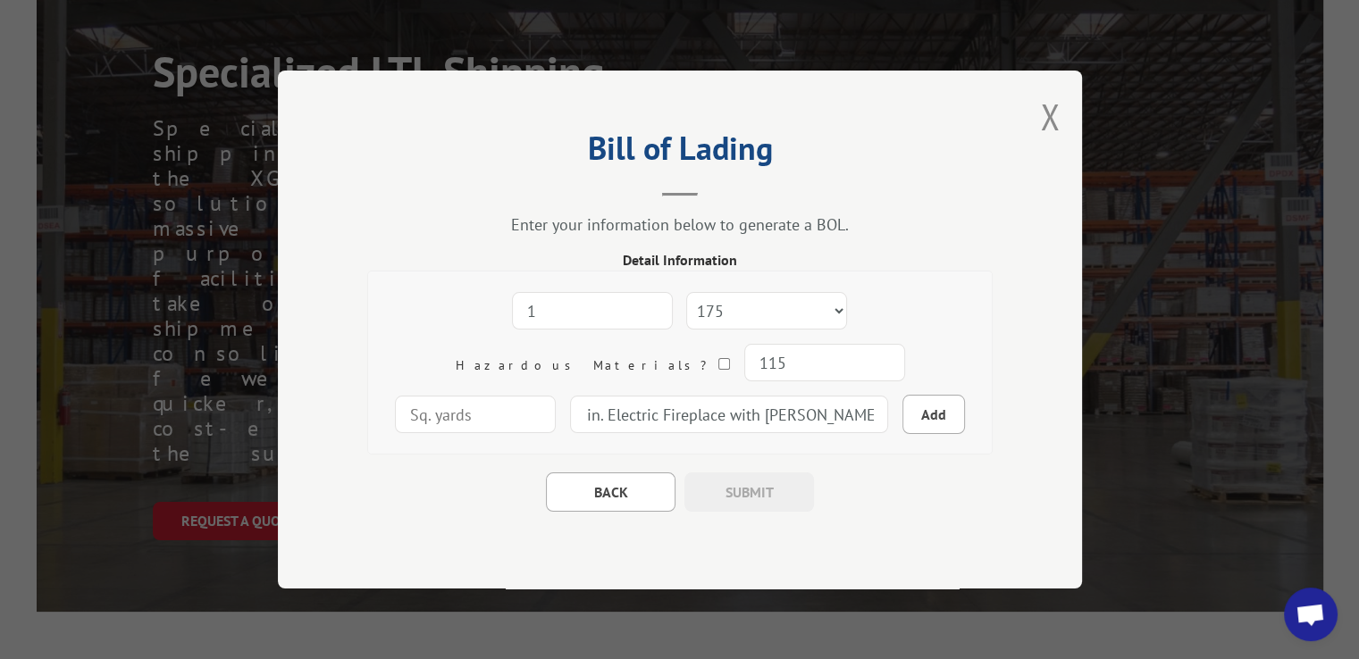
scroll to position [0, 0]
click at [556, 396] on input "number" at bounding box center [475, 415] width 161 height 38
type input "20.28"
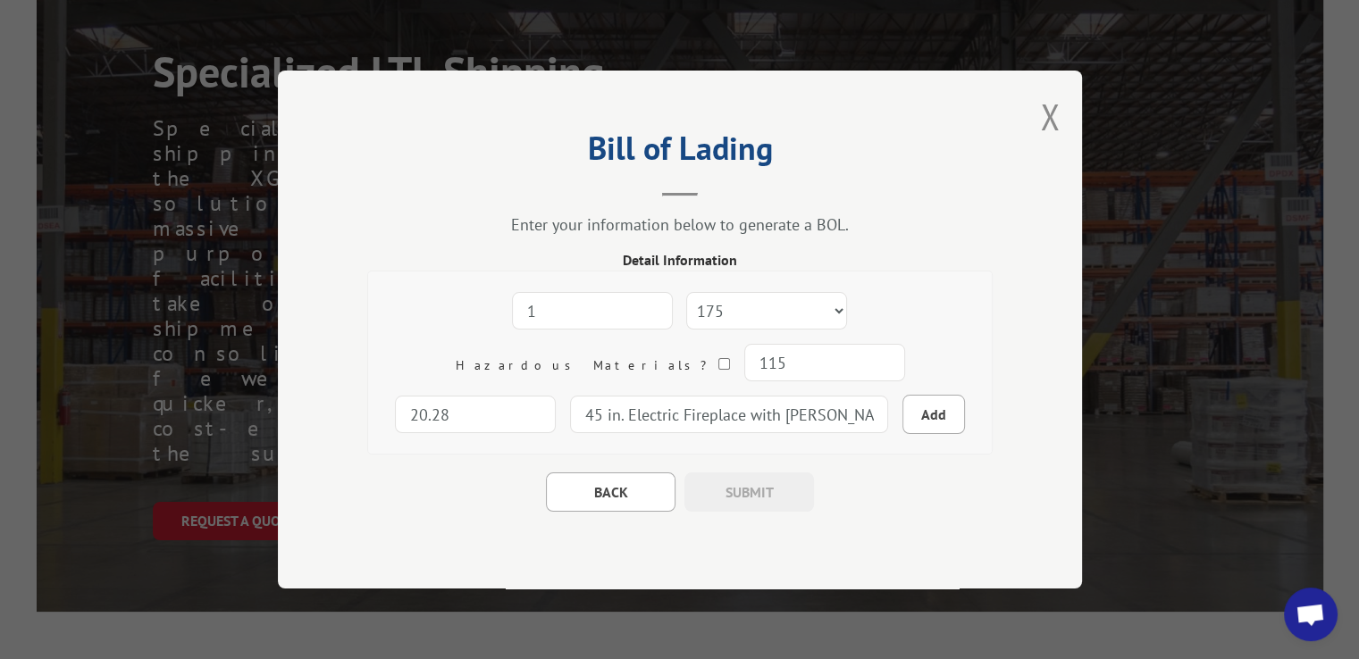
click at [988, 398] on div "1 Freight Class 50 55 60 65 70 77 85 92 100 110 125 150 175 200 250 300 400 500…" at bounding box center [679, 363] width 625 height 184
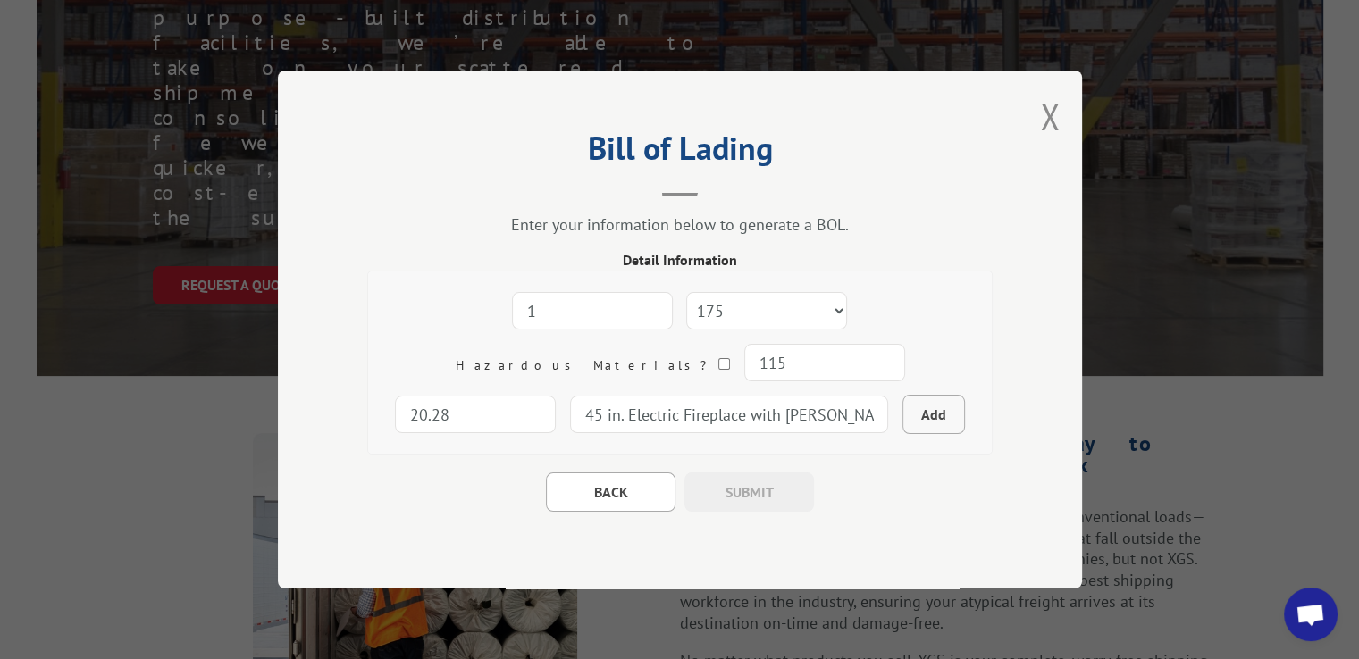
scroll to position [447, 0]
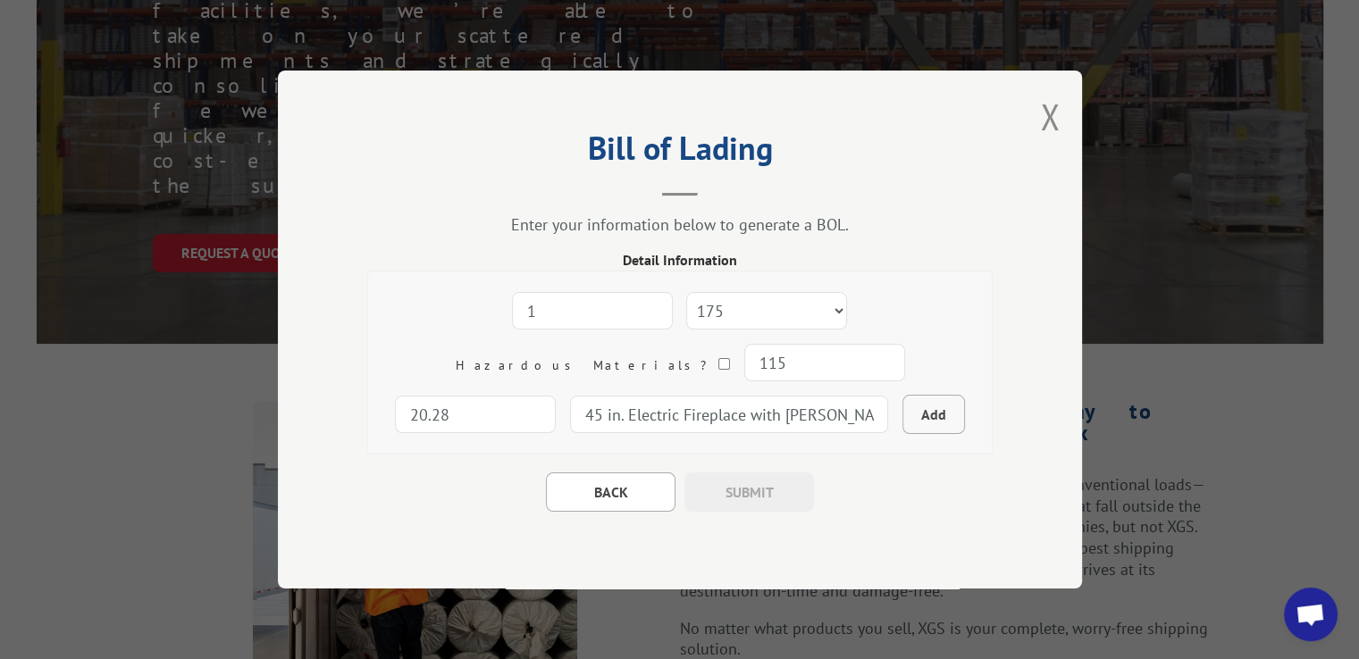
click at [902, 414] on button "Add" at bounding box center [933, 414] width 63 height 39
select select
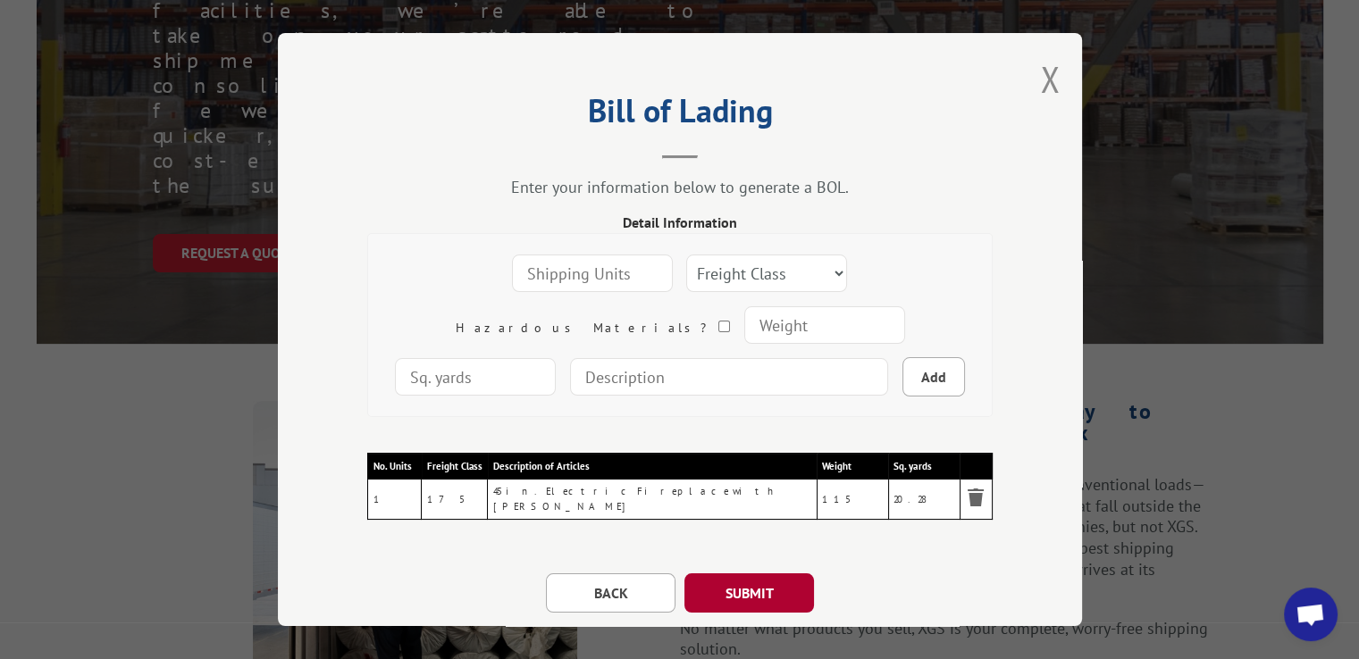
click at [782, 581] on button "SUBMIT" at bounding box center [749, 593] width 130 height 39
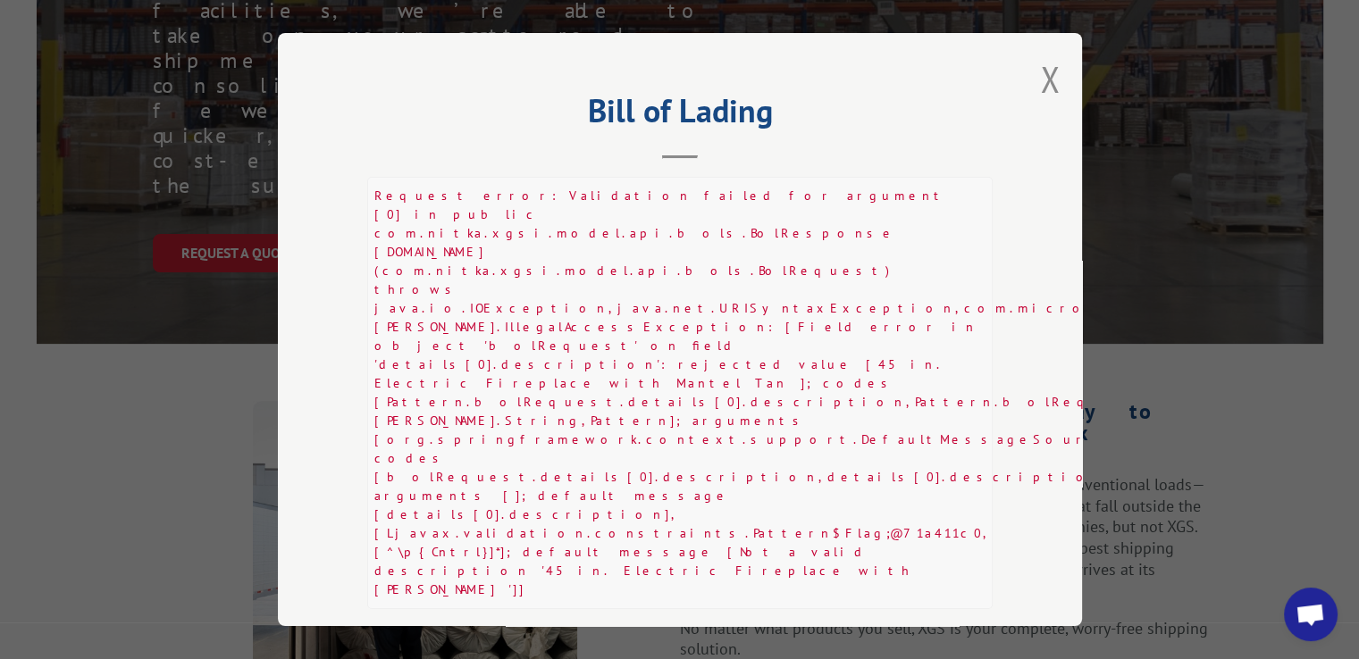
scroll to position [397, 0]
